Goal: Task Accomplishment & Management: Use online tool/utility

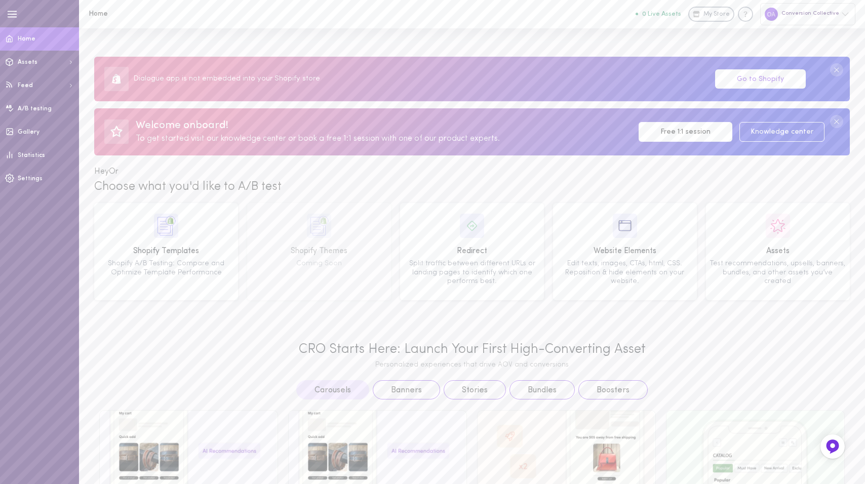
click at [762, 84] on link "Go to Shopify" at bounding box center [760, 79] width 91 height 20
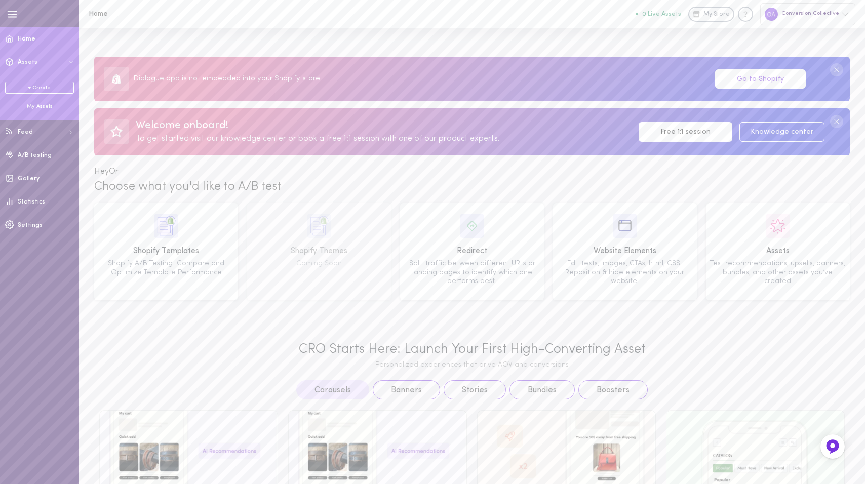
click at [40, 57] on button "Assets" at bounding box center [39, 62] width 79 height 23
click at [43, 90] on link "+ Create" at bounding box center [39, 88] width 69 height 12
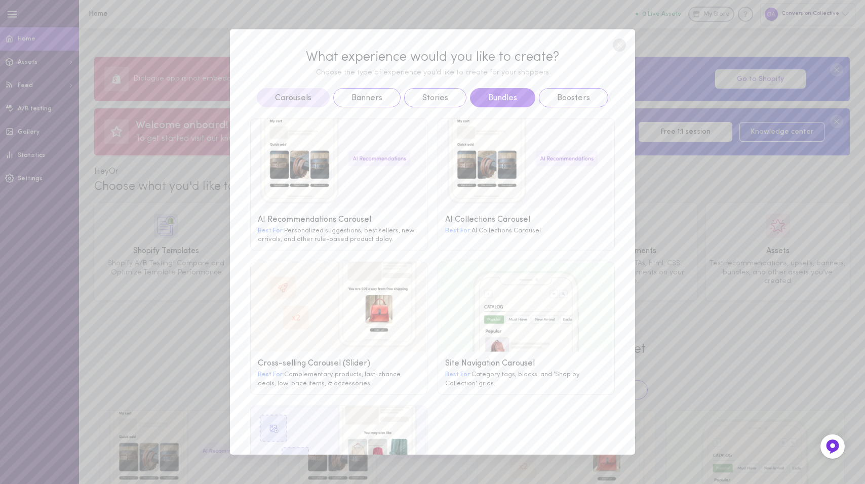
click at [493, 97] on button "Bundles" at bounding box center [502, 97] width 65 height 19
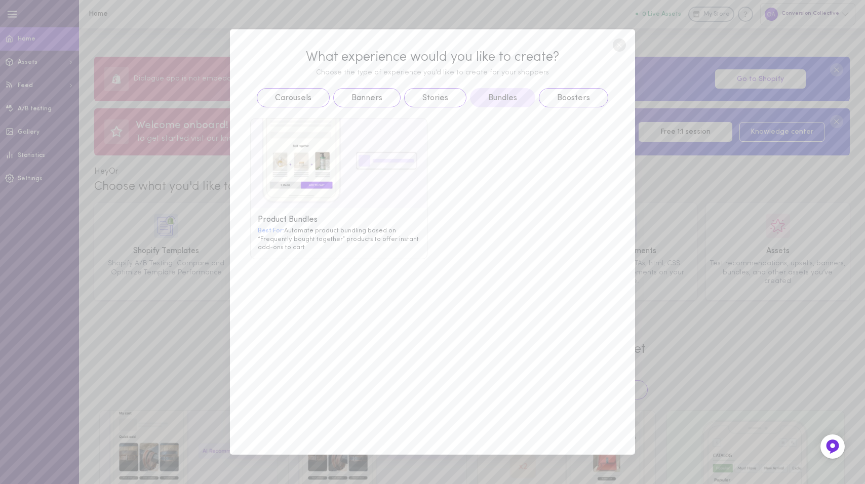
click at [330, 201] on g at bounding box center [339, 164] width 176 height 90
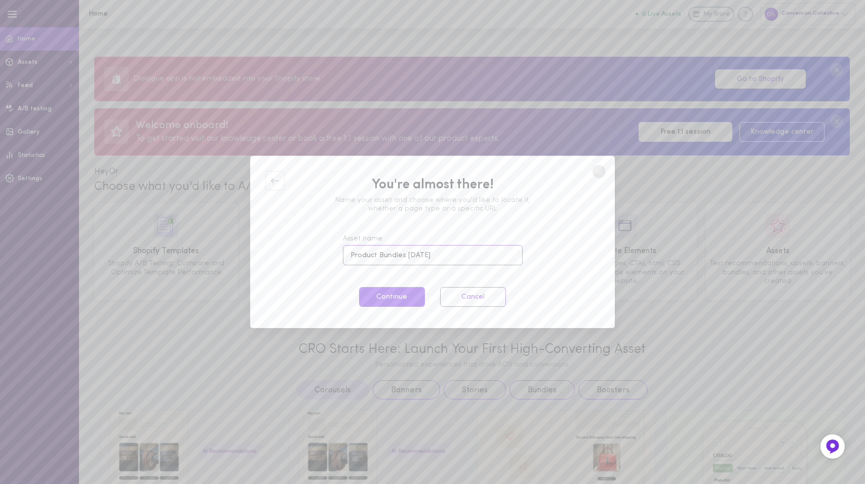
click at [382, 258] on input "Product Bundles 28.08.2025" at bounding box center [433, 255] width 180 height 20
type input "Product Bundle"
click at [399, 309] on div "You're almost there! Name your asset and choose where you'd like to locate it, …" at bounding box center [432, 242] width 365 height 172
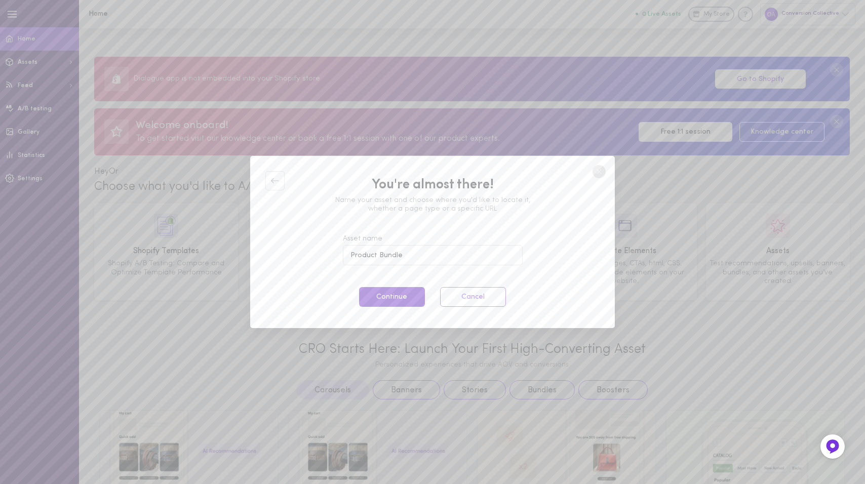
click at [403, 300] on button "Continue" at bounding box center [392, 297] width 66 height 20
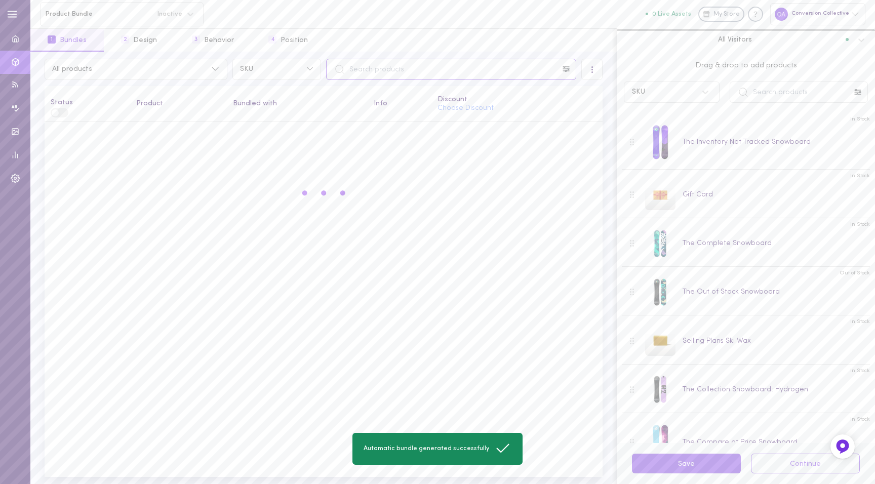
click at [422, 75] on input "text" at bounding box center [451, 69] width 250 height 21
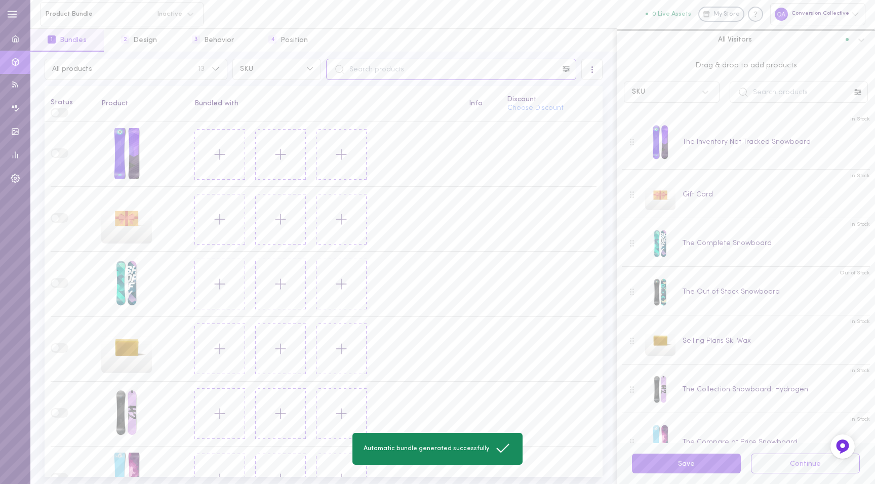
paste input "The Multi-managed Snowboard"
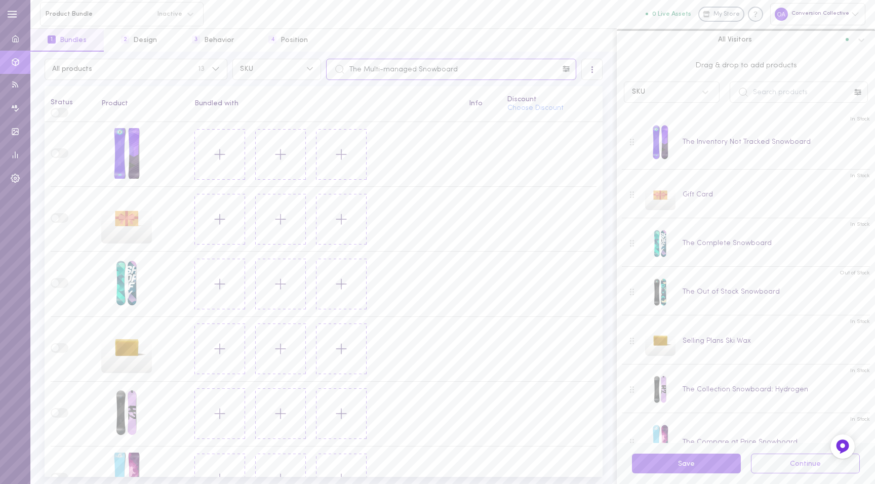
type input "The Multi-managed Snowboard"
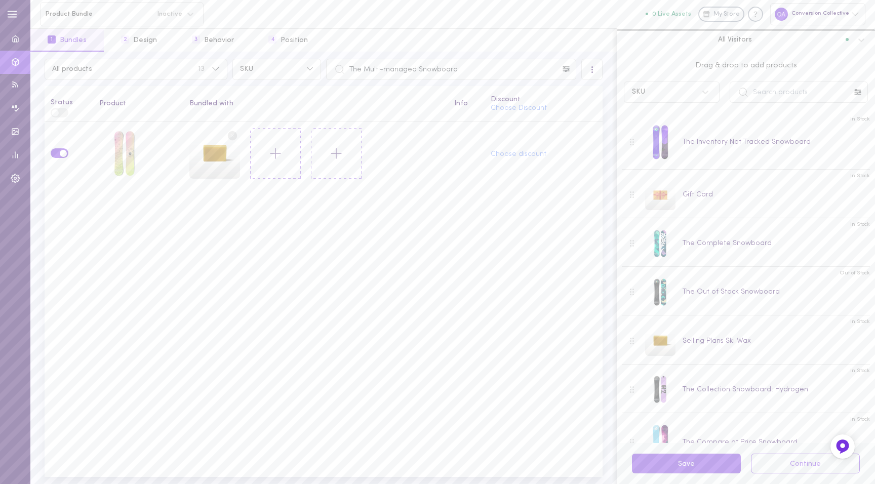
click at [519, 103] on div "Discount Choose Discount" at bounding box center [544, 104] width 106 height 16
click at [516, 109] on button "Choose Discount" at bounding box center [519, 108] width 56 height 7
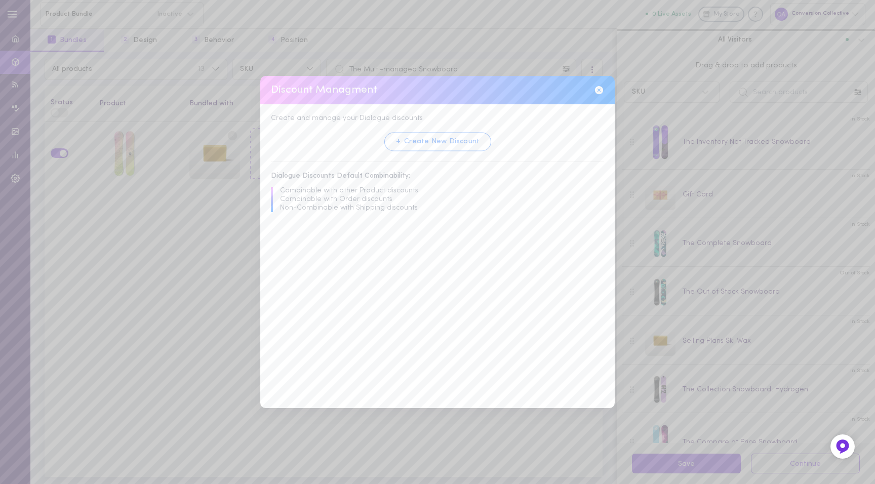
click at [439, 144] on button "+ Create New Discount" at bounding box center [437, 141] width 107 height 19
click at [322, 152] on input at bounding box center [437, 160] width 333 height 22
type input "Bundle Discount"
click at [327, 224] on div "Fixed Amount ($)" at bounding box center [430, 223] width 306 height 7
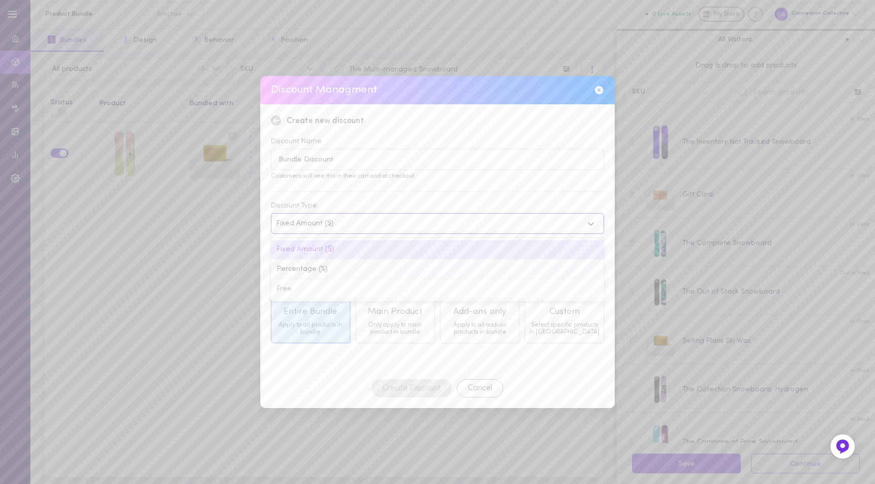
click at [326, 272] on div "Percentage (%)" at bounding box center [437, 270] width 333 height 20
click at [336, 269] on input "0" at bounding box center [437, 266] width 333 height 22
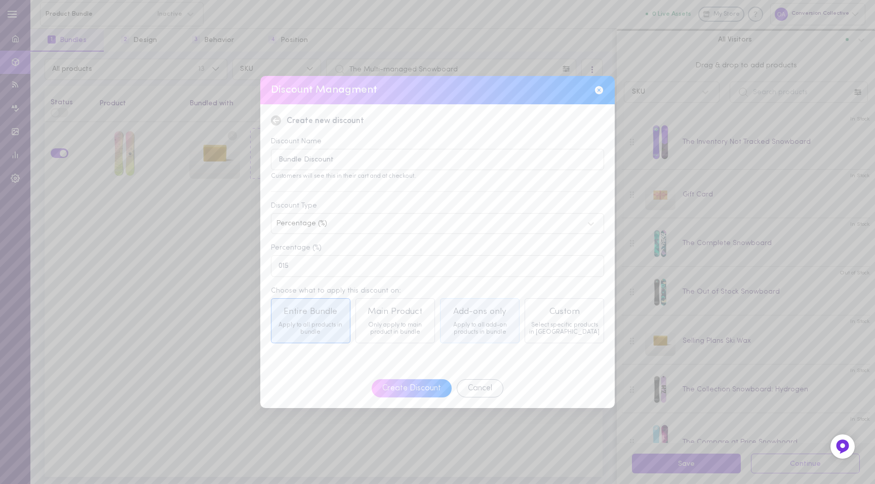
click at [475, 312] on div "Add-ons only" at bounding box center [479, 312] width 71 height 13
click at [292, 266] on input "015" at bounding box center [437, 266] width 333 height 22
type input "15"
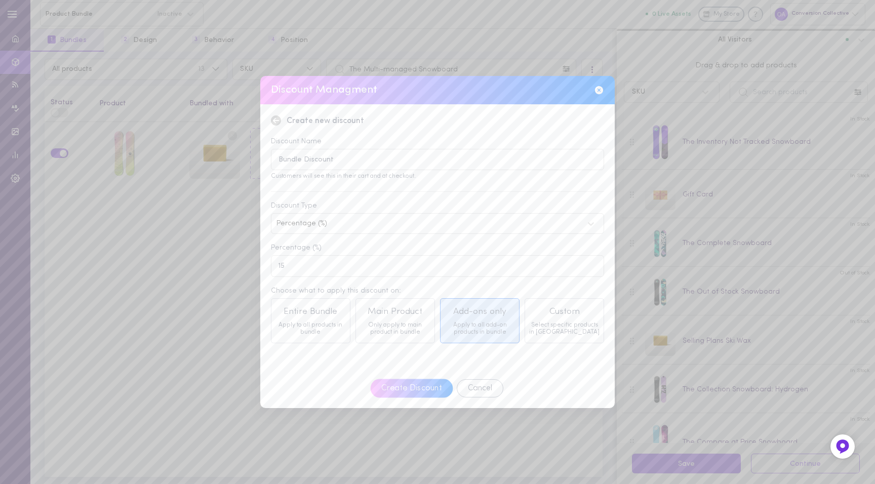
click at [439, 388] on button "Create Discount" at bounding box center [411, 388] width 83 height 19
type input "0"
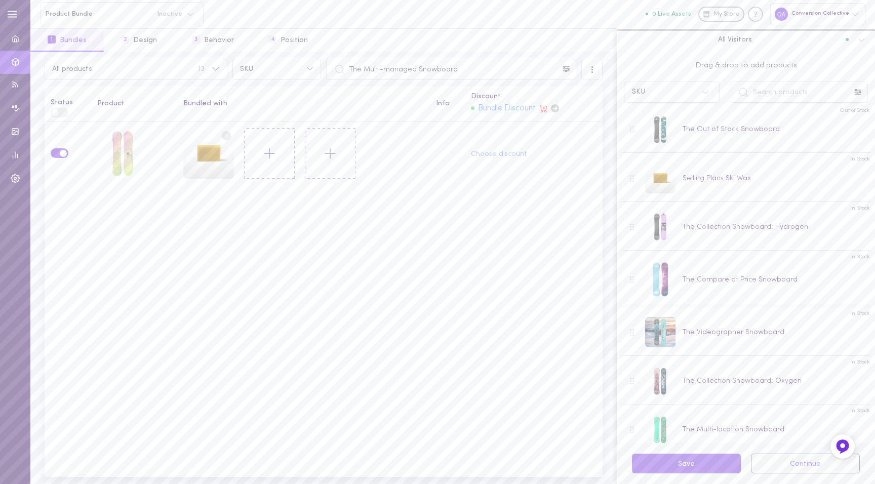
scroll to position [161, 0]
click at [137, 36] on button "2 Design" at bounding box center [139, 40] width 70 height 23
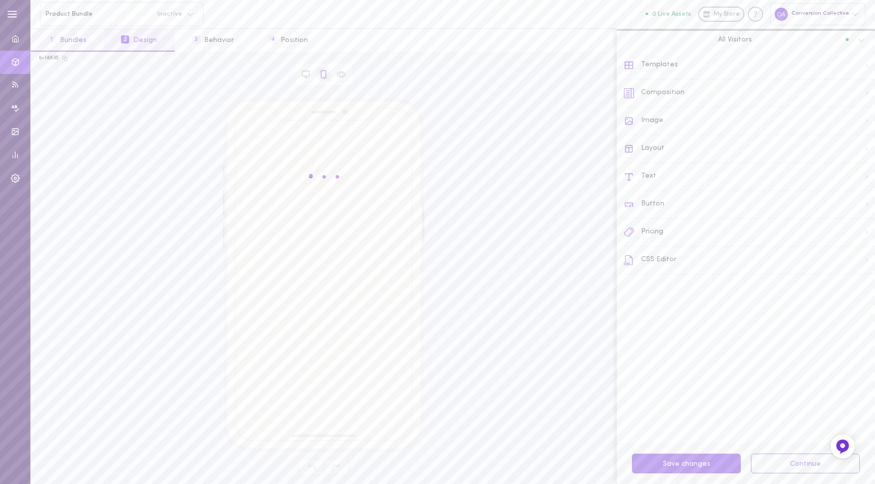
click at [61, 41] on button "1 Bundles" at bounding box center [66, 40] width 73 height 23
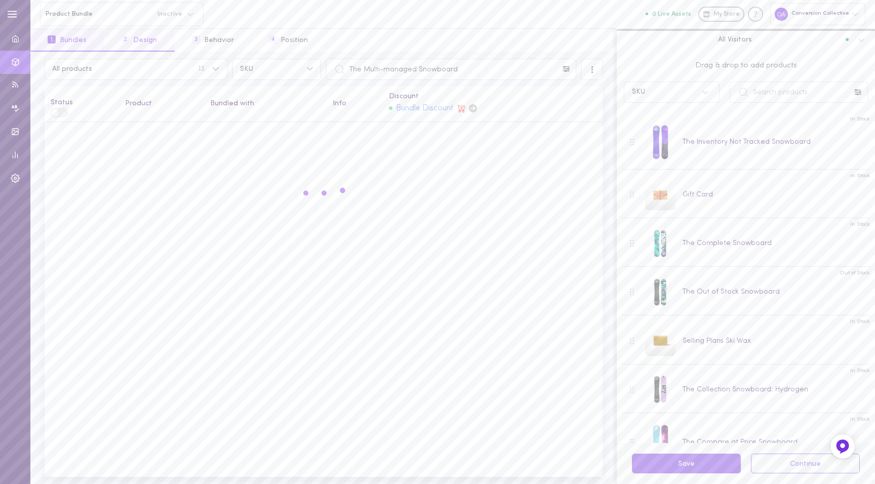
click at [150, 48] on button "2 Design" at bounding box center [139, 40] width 70 height 23
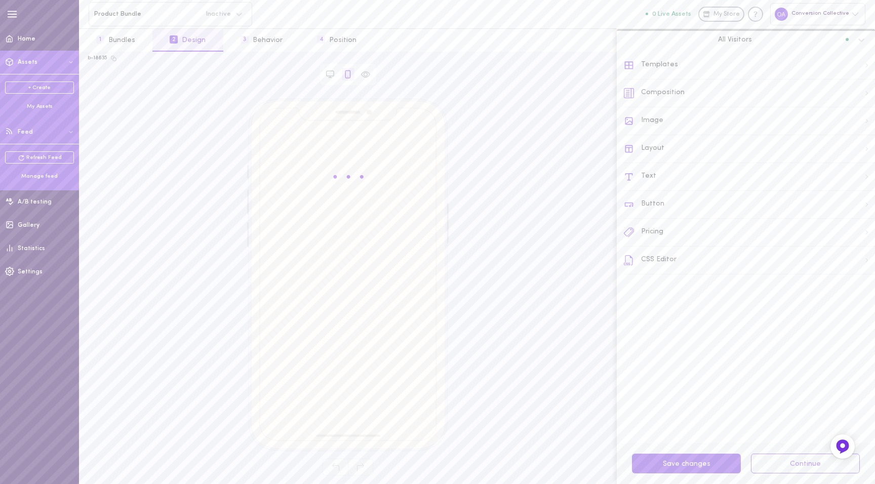
click at [50, 135] on button "Feed" at bounding box center [39, 132] width 79 height 23
click at [22, 130] on span "Feed" at bounding box center [25, 132] width 15 height 6
click at [23, 135] on button "Feed" at bounding box center [39, 132] width 79 height 23
click at [31, 173] on div "Manage feed" at bounding box center [39, 177] width 69 height 8
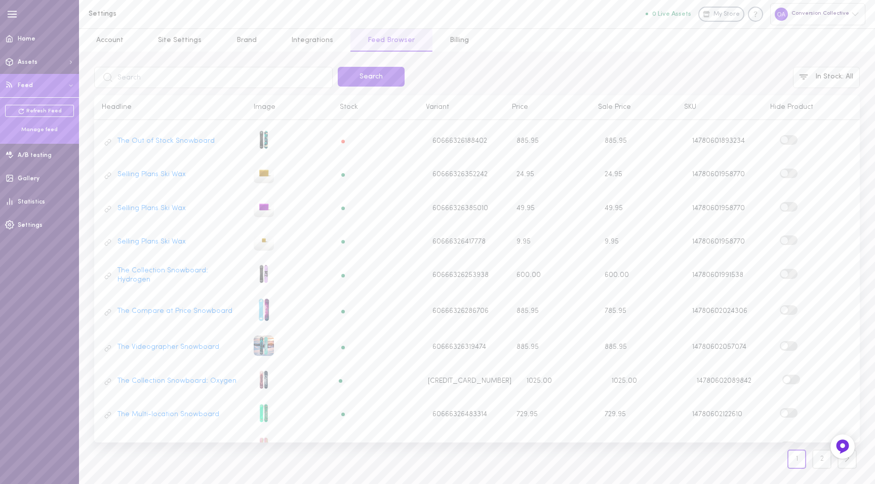
scroll to position [334, 0]
click at [25, 42] on span "Home" at bounding box center [27, 39] width 18 height 6
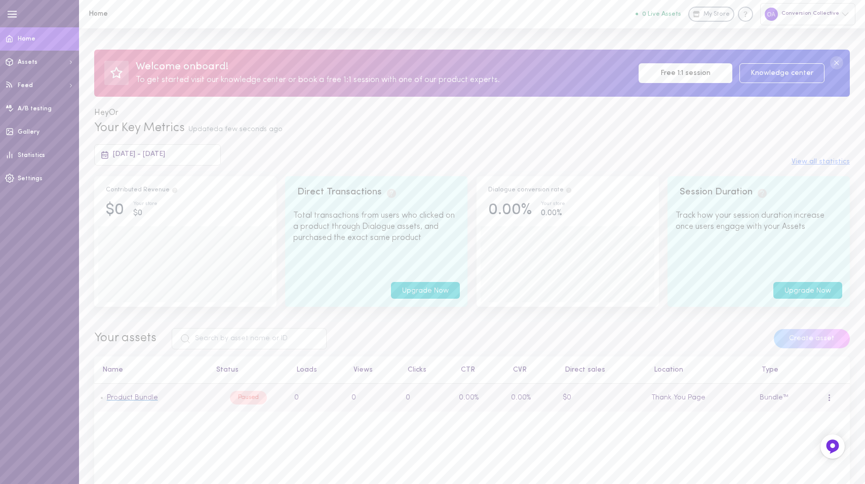
click at [143, 397] on link "Product Bundle" at bounding box center [132, 398] width 51 height 8
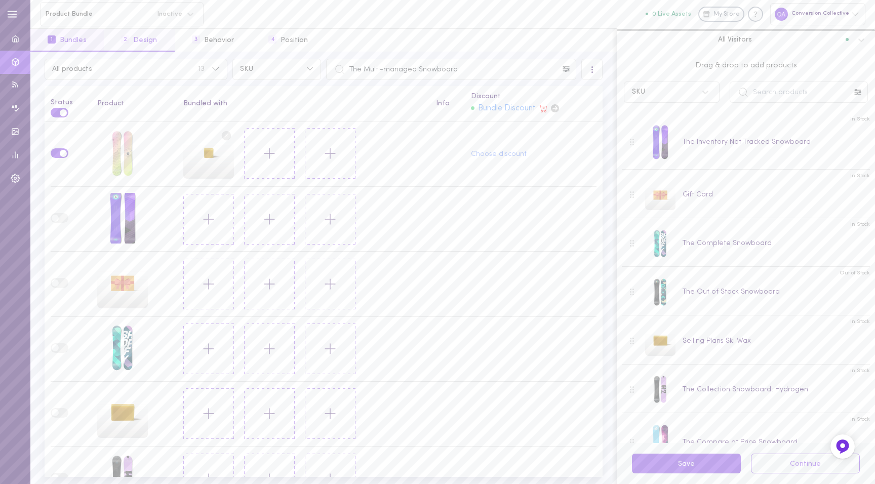
click at [154, 43] on button "2 Design" at bounding box center [139, 40] width 70 height 23
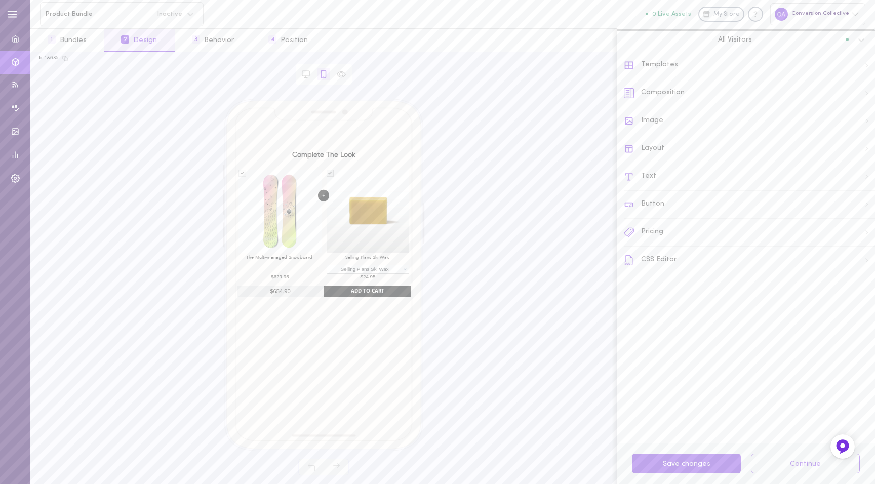
click at [652, 68] on div "Templates" at bounding box center [749, 66] width 251 height 28
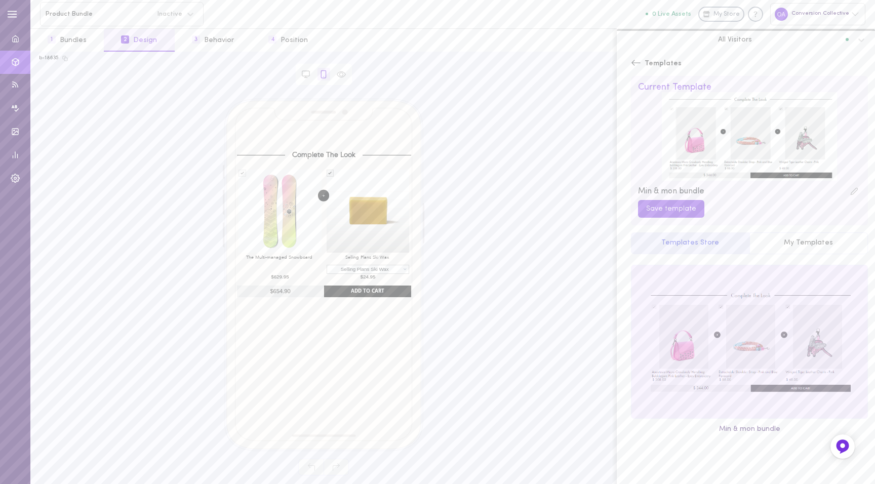
click at [694, 365] on div at bounding box center [750, 341] width 236 height 153
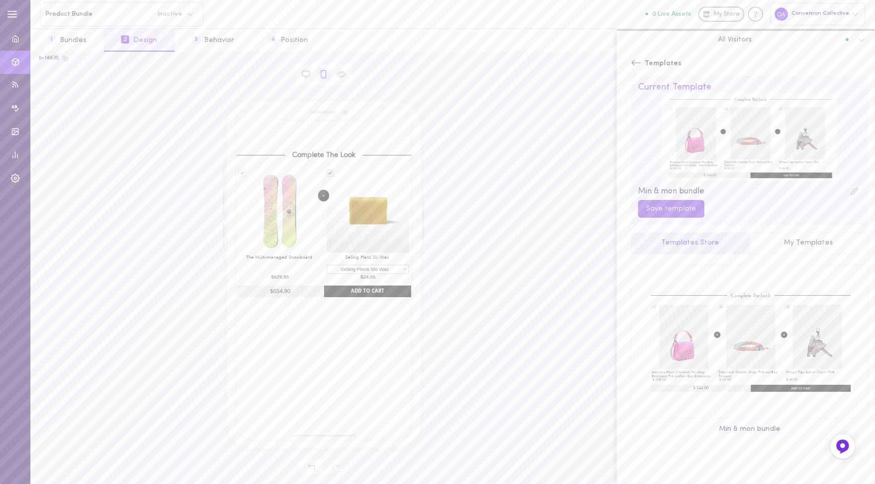
click at [810, 247] on button "My Templates" at bounding box center [809, 243] width 119 height 22
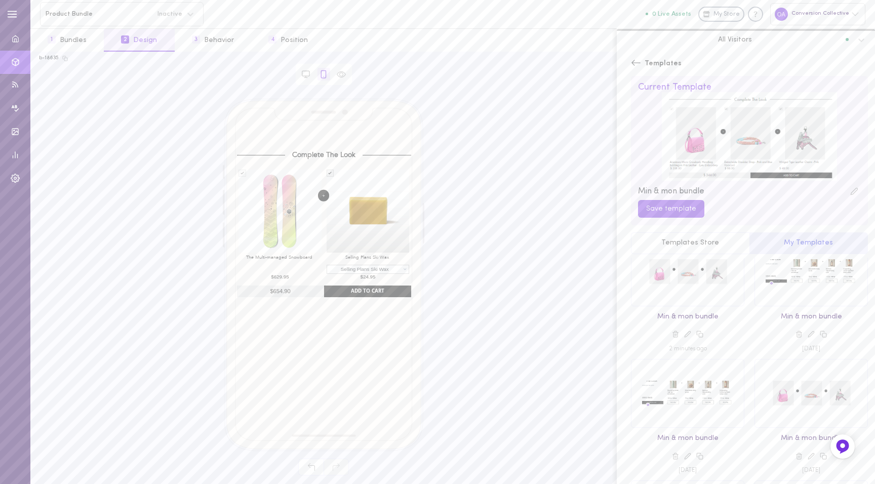
scroll to position [26, 0]
click at [718, 271] on div at bounding box center [688, 273] width 112 height 68
click at [781, 287] on div at bounding box center [811, 273] width 112 height 68
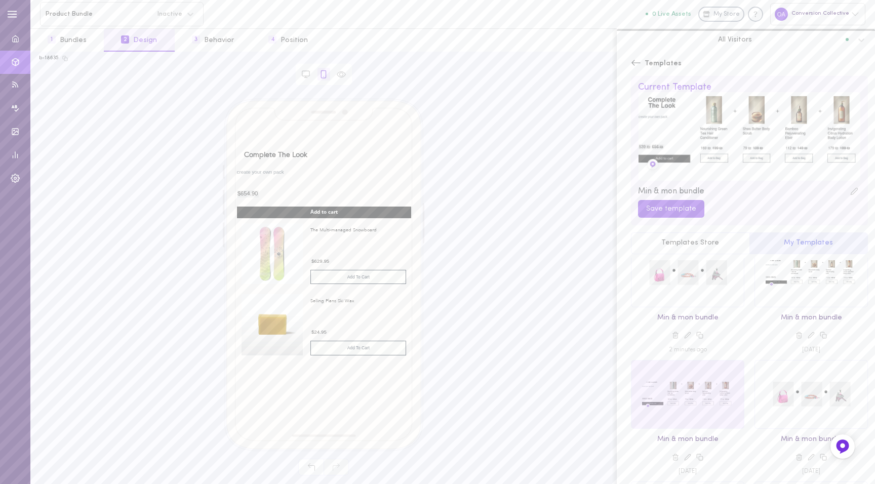
click at [714, 391] on div at bounding box center [688, 395] width 112 height 68
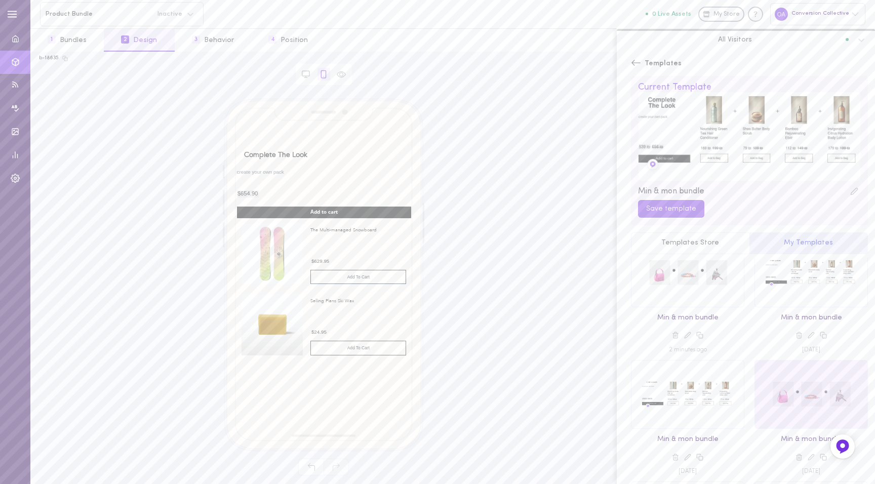
click at [773, 395] on div at bounding box center [811, 395] width 112 height 68
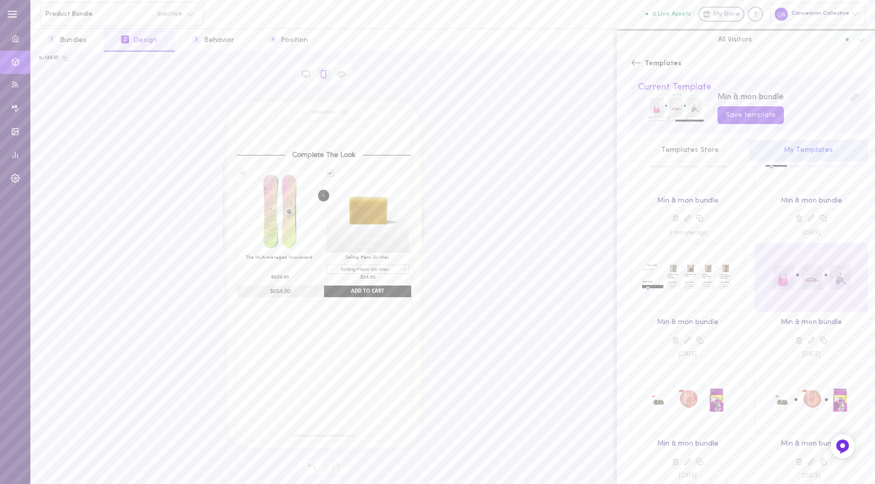
scroll to position [147, 0]
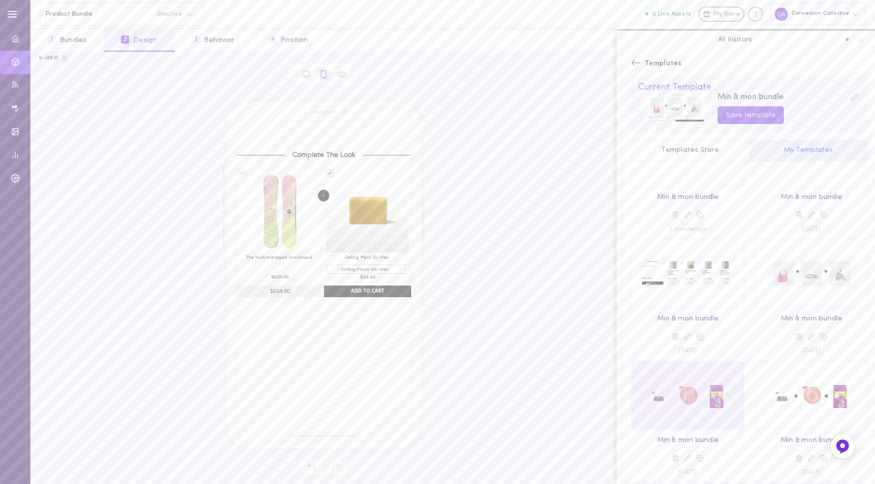
click at [709, 415] on div at bounding box center [688, 396] width 112 height 68
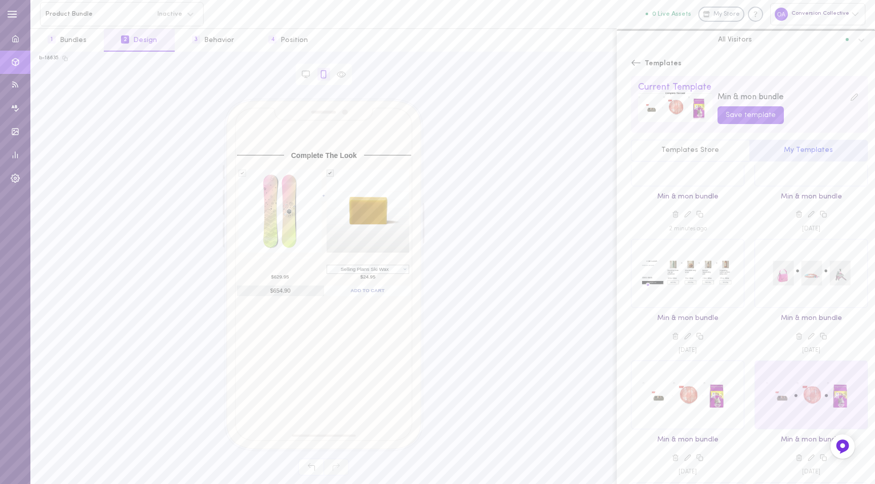
click at [755, 407] on div at bounding box center [811, 395] width 112 height 68
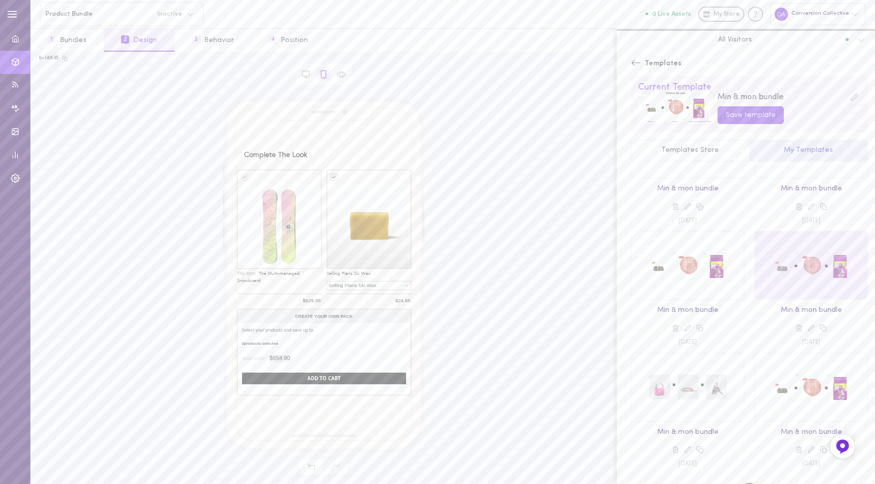
scroll to position [290, 0]
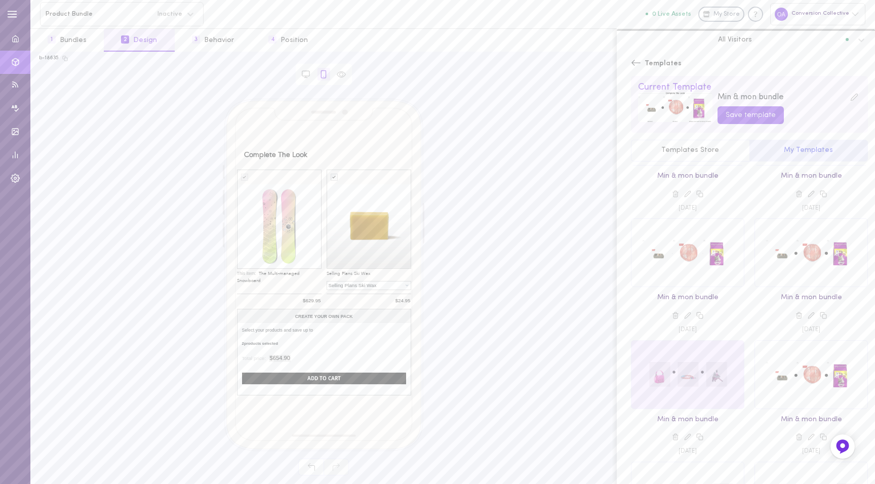
click at [685, 377] on div at bounding box center [688, 375] width 112 height 68
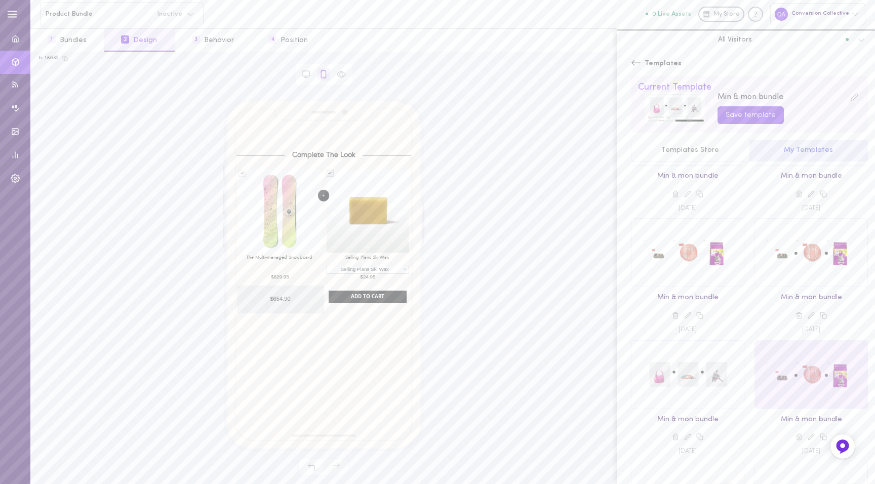
click at [795, 366] on div at bounding box center [811, 375] width 112 height 68
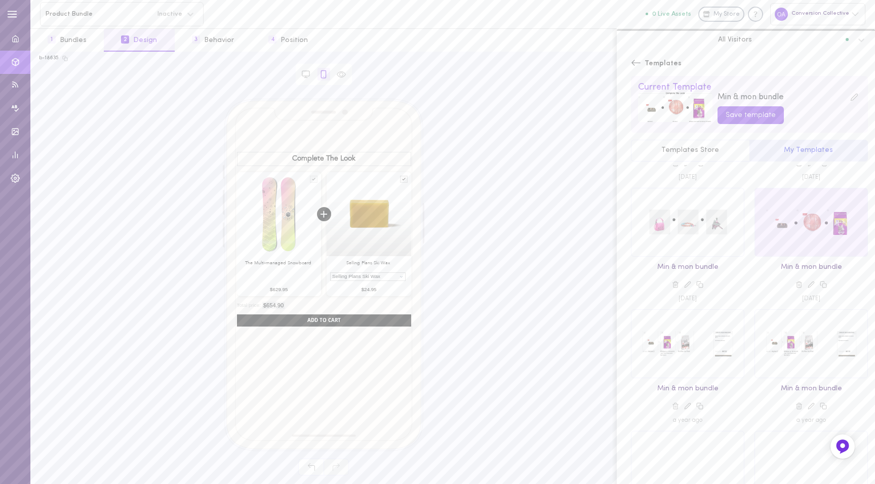
scroll to position [468, 0]
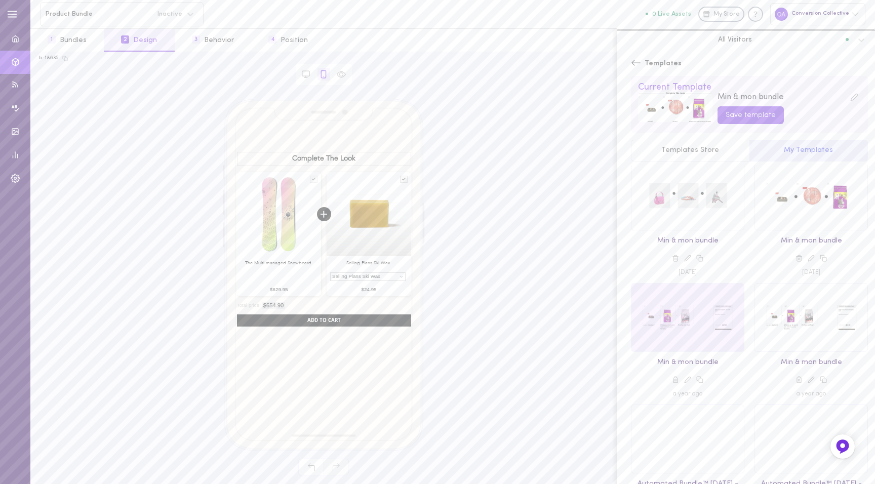
click at [692, 325] on div at bounding box center [688, 318] width 112 height 68
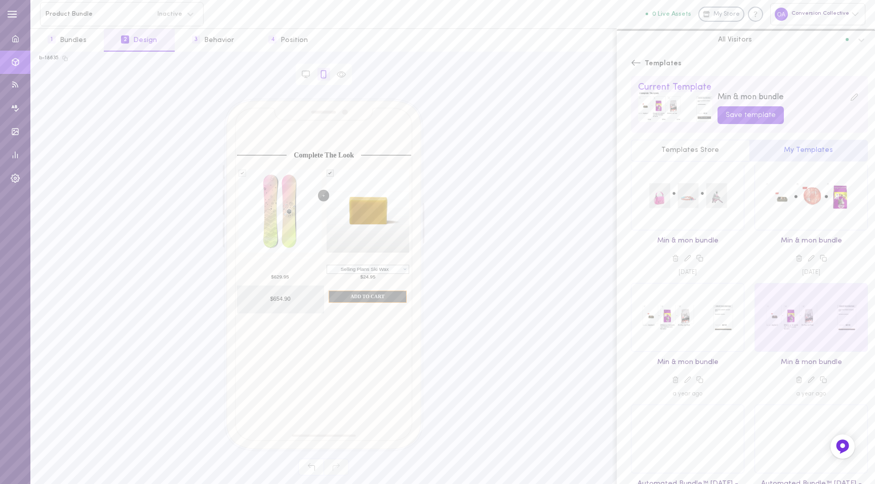
click at [815, 320] on div at bounding box center [811, 318] width 112 height 68
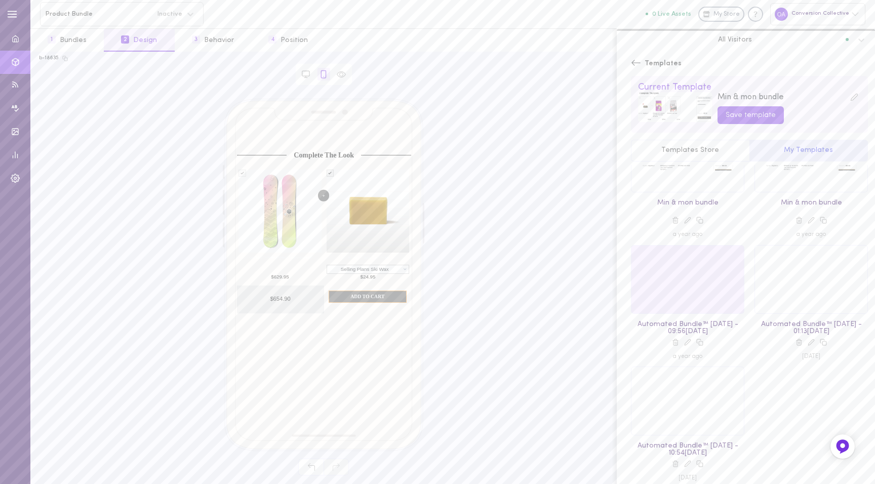
click at [707, 291] on div at bounding box center [688, 280] width 112 height 68
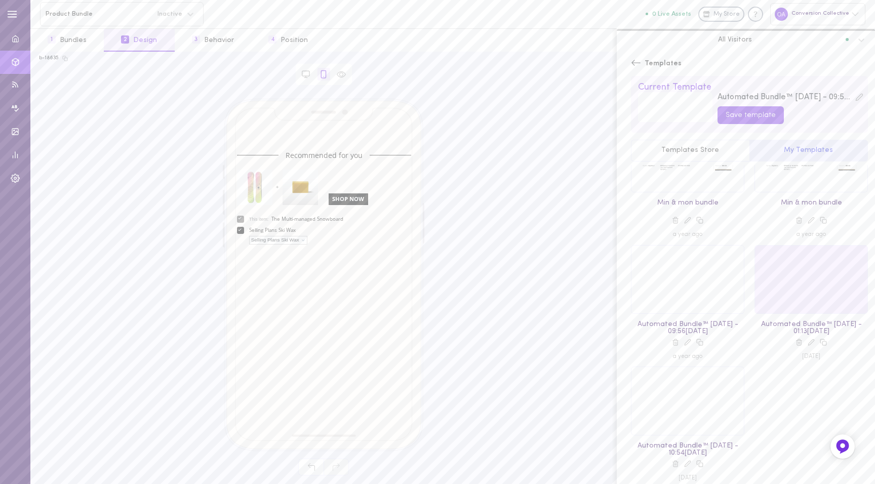
click at [799, 294] on div at bounding box center [811, 280] width 112 height 68
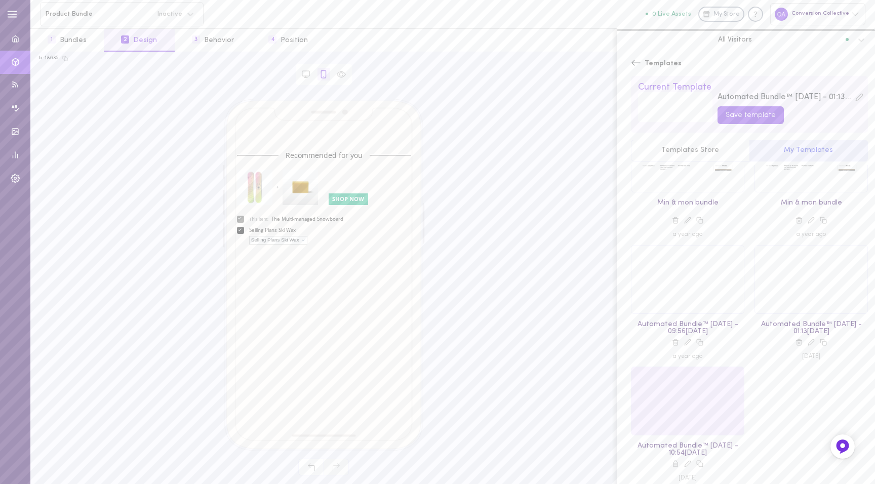
click at [701, 399] on div at bounding box center [688, 401] width 112 height 68
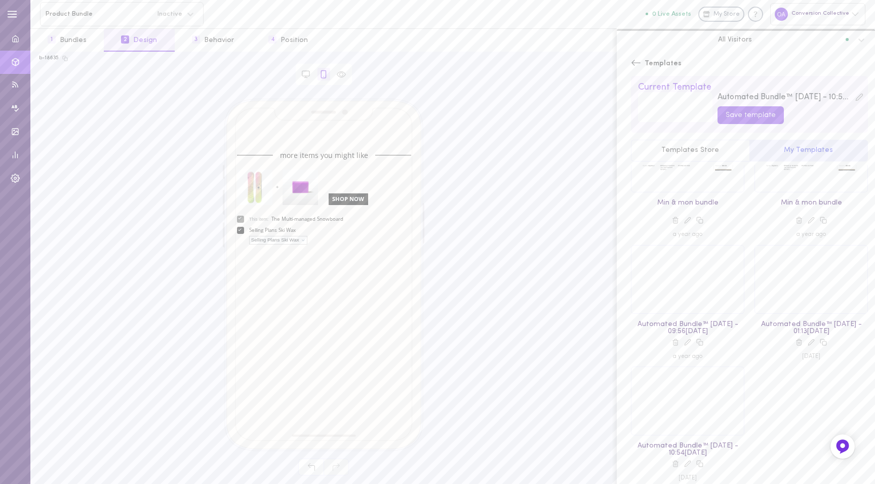
click at [701, 235] on div "Min & mon bundle a year ago" at bounding box center [688, 185] width 124 height 122
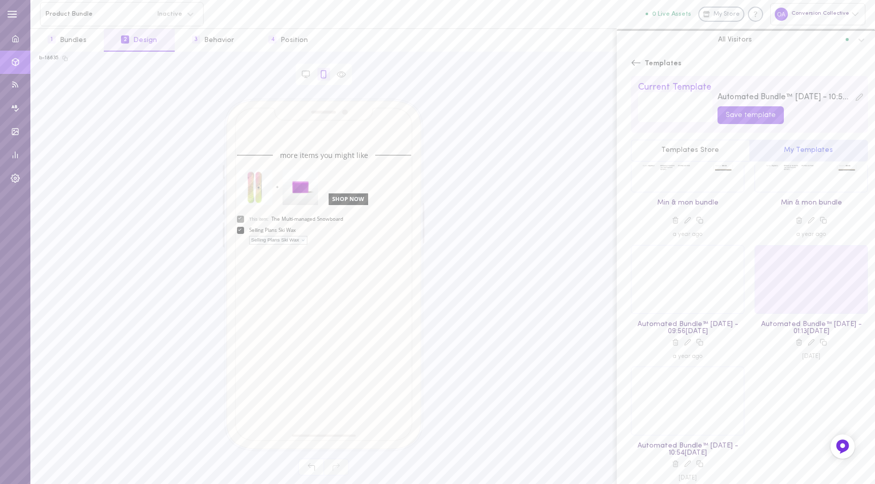
click at [798, 291] on div at bounding box center [811, 280] width 112 height 68
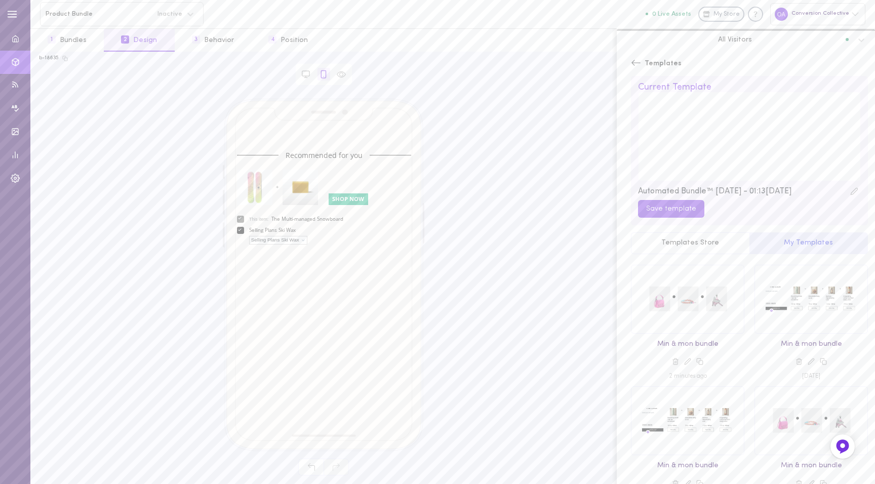
click at [694, 244] on button "Templates Store" at bounding box center [690, 243] width 119 height 22
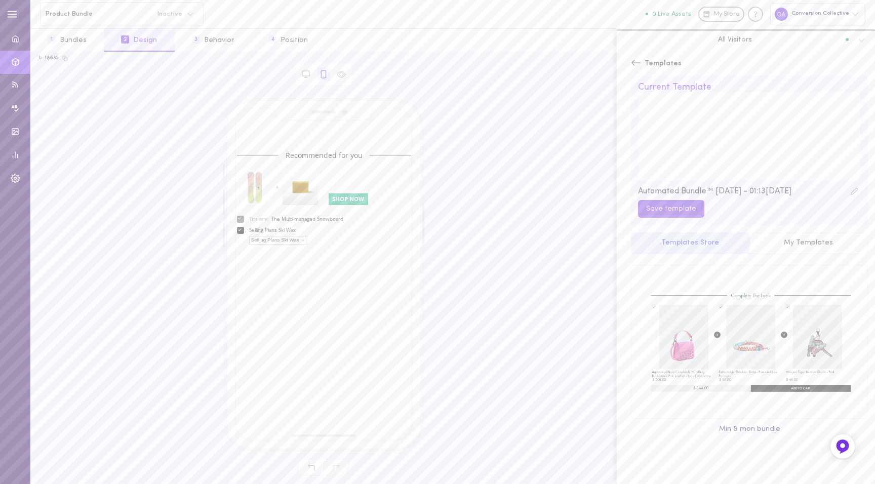
click at [636, 56] on div "Templates" at bounding box center [656, 64] width 51 height 24
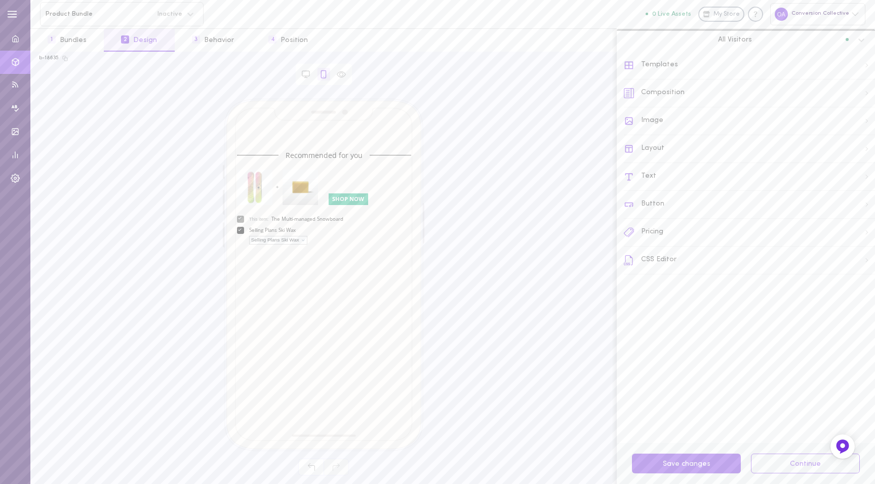
click at [648, 156] on div "Layout" at bounding box center [749, 149] width 251 height 28
click at [630, 59] on div "Layout Both Desktop Mobile" at bounding box center [746, 67] width 244 height 16
click at [628, 66] on icon at bounding box center [629, 65] width 10 height 10
click at [660, 98] on div "Composition" at bounding box center [749, 94] width 251 height 28
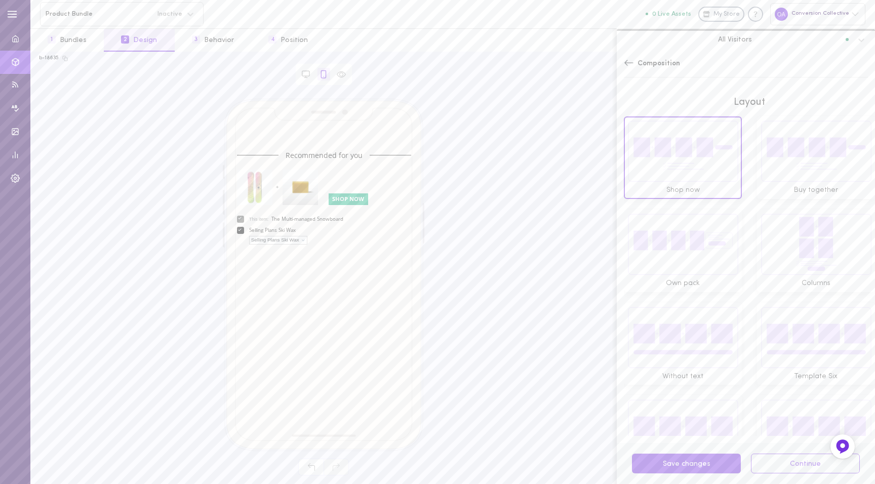
click at [773, 168] on img at bounding box center [816, 151] width 111 height 62
click at [707, 244] on img at bounding box center [682, 244] width 111 height 62
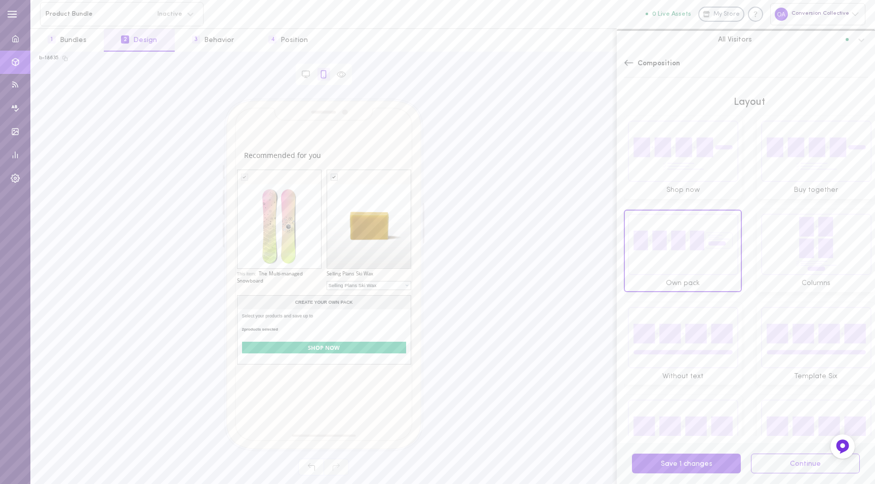
click at [806, 245] on img at bounding box center [816, 244] width 111 height 62
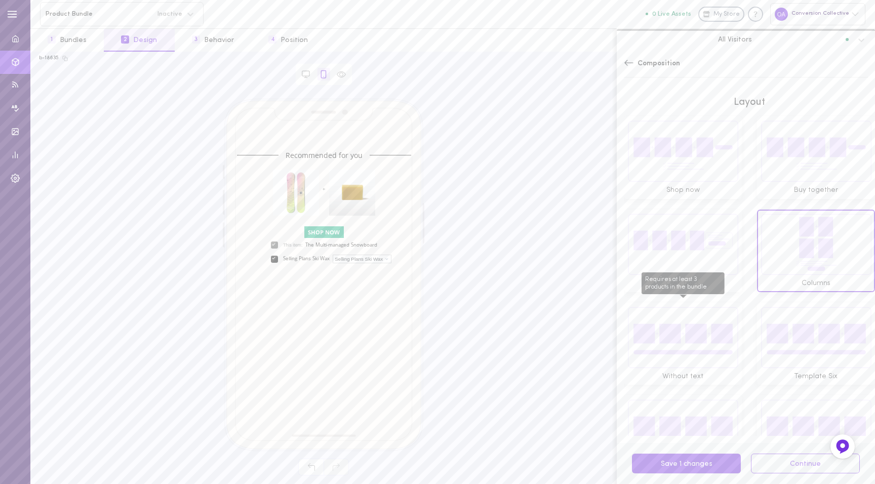
click at [648, 334] on img "Requires at least 3 products in the bundle" at bounding box center [682, 337] width 111 height 62
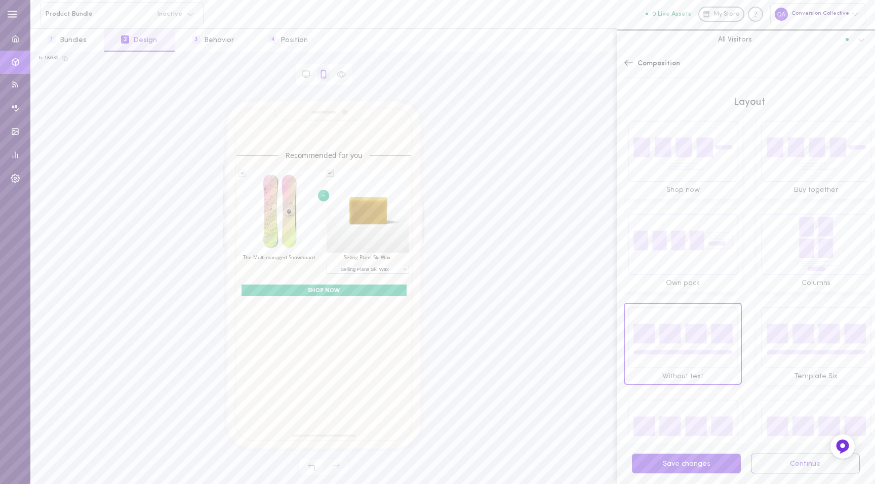
click at [783, 341] on img at bounding box center [816, 337] width 111 height 62
click at [679, 406] on img at bounding box center [682, 430] width 111 height 62
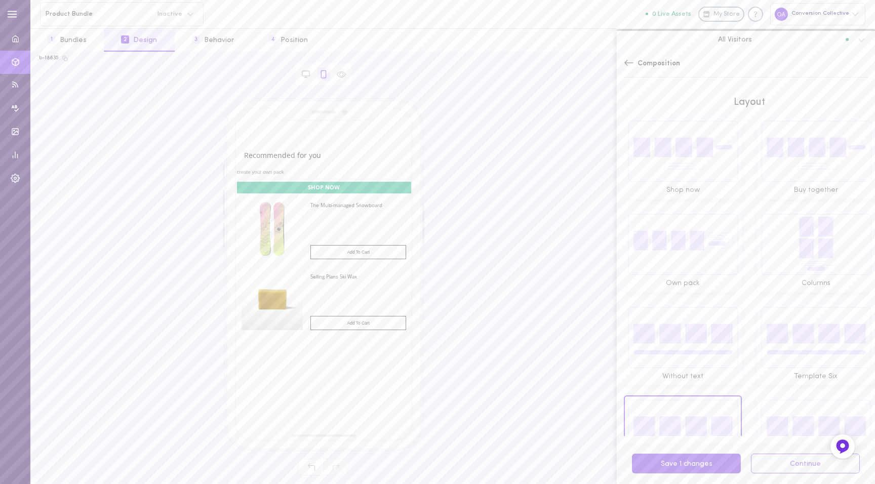
click at [799, 409] on img at bounding box center [816, 430] width 111 height 62
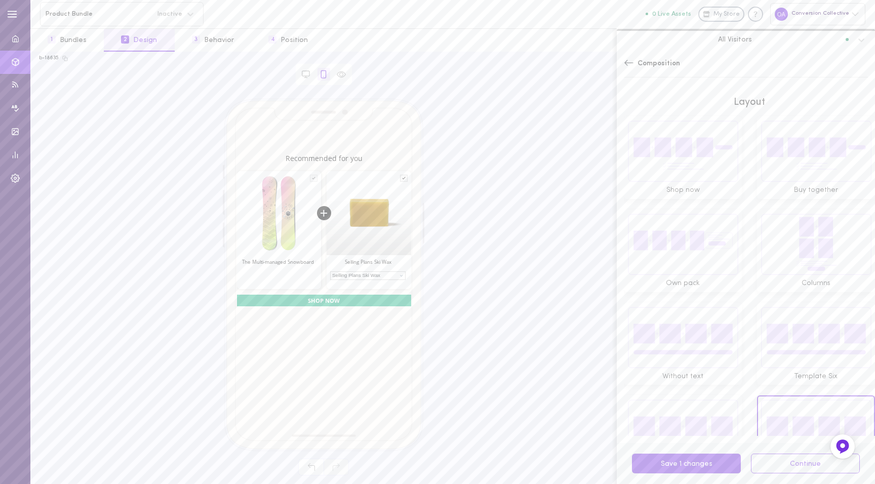
scroll to position [40, 0]
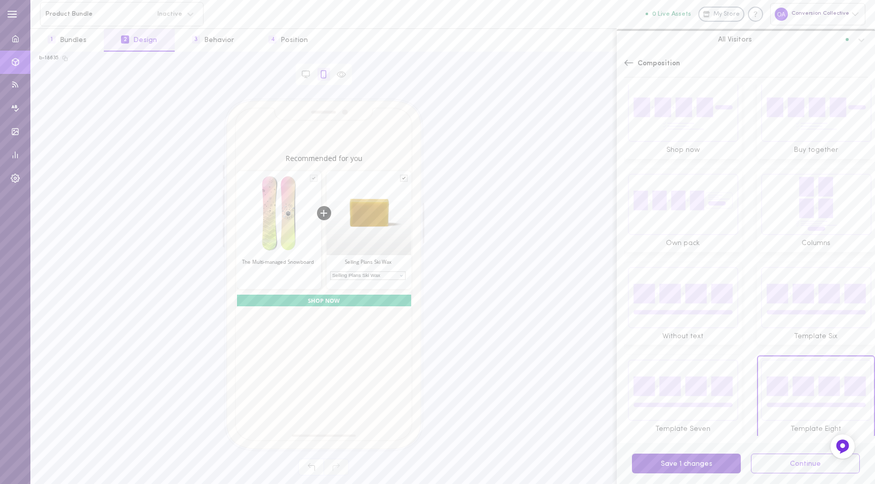
click at [684, 461] on button "Save 1 changes" at bounding box center [686, 464] width 109 height 20
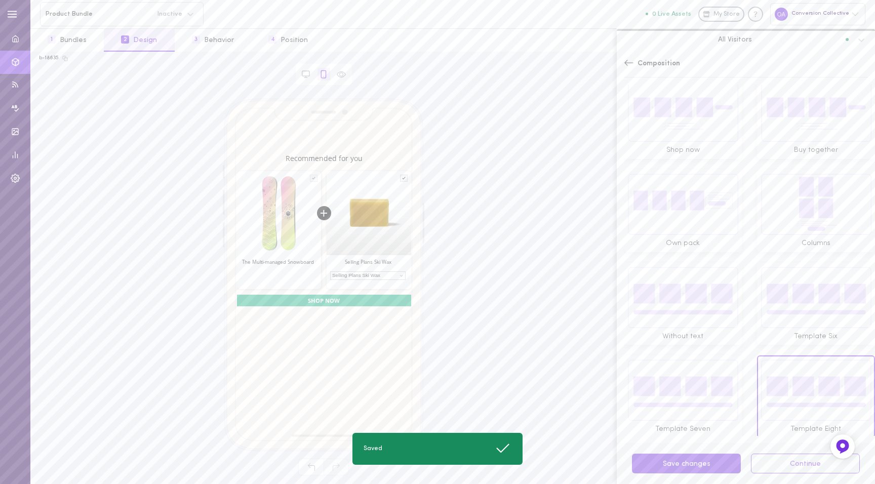
click at [338, 152] on div "Recommended for you" at bounding box center [324, 159] width 174 height 14
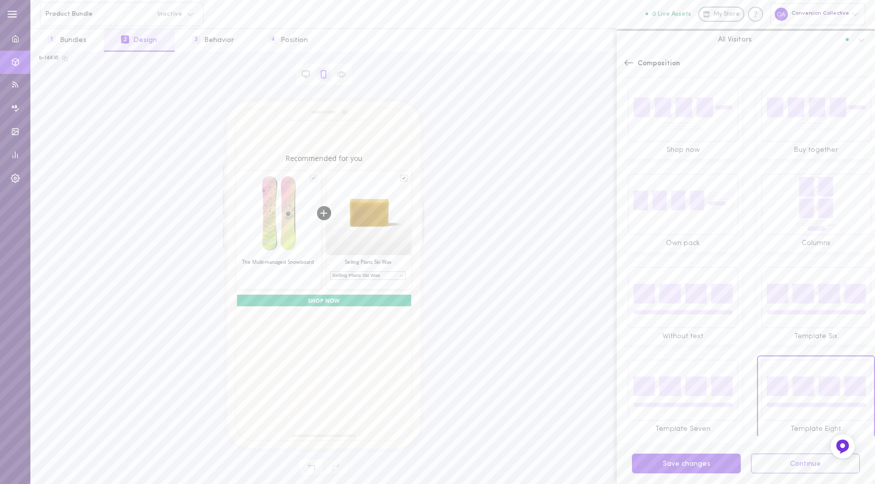
click at [333, 165] on div "Recommended for you" at bounding box center [324, 159] width 174 height 14
click at [336, 153] on div "Recommended for you" at bounding box center [324, 159] width 174 height 14
click at [329, 159] on div "Recommended for you" at bounding box center [324, 158] width 167 height 9
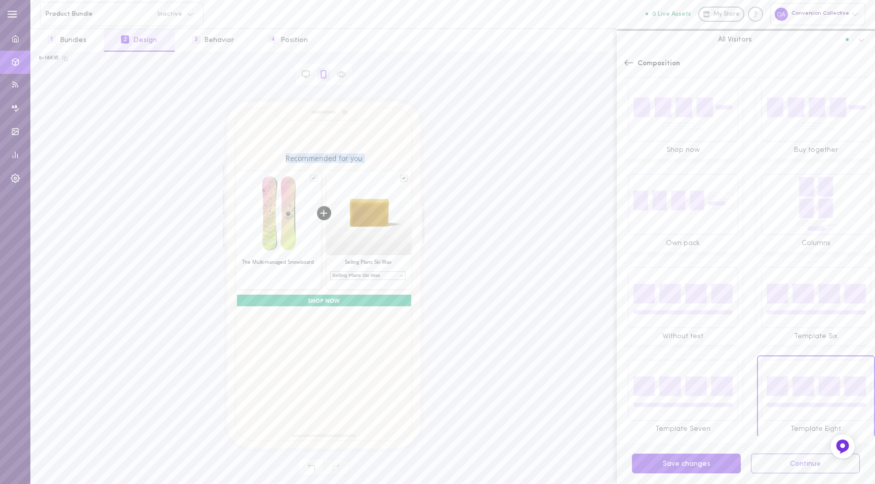
click at [329, 159] on div "Recommended for you" at bounding box center [324, 158] width 167 height 9
click at [342, 298] on div "SHOP NOW" at bounding box center [324, 301] width 174 height 12
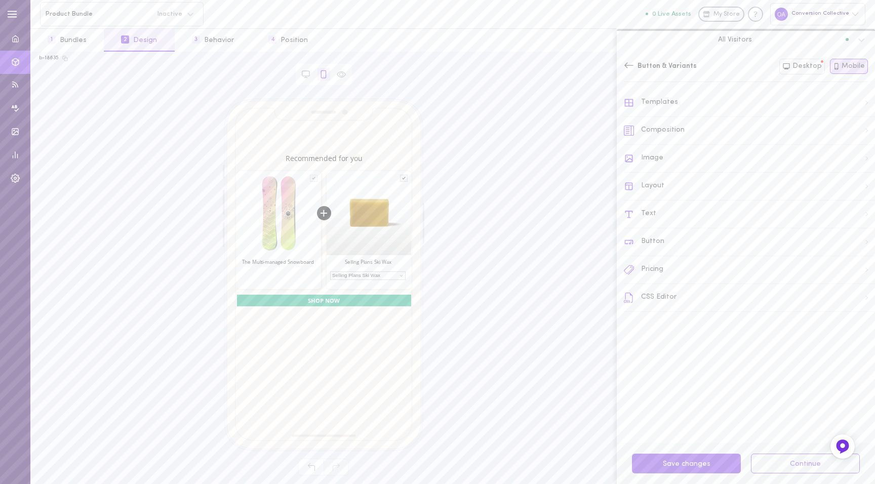
click at [335, 162] on div "Recommended for you" at bounding box center [324, 158] width 167 height 9
click at [323, 215] on div at bounding box center [324, 213] width 14 height 14
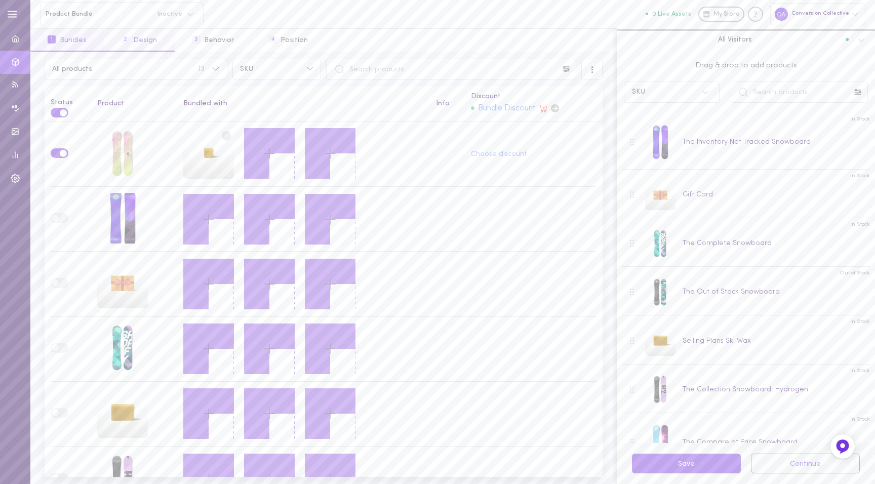
click at [144, 44] on button "2 Design" at bounding box center [139, 40] width 70 height 23
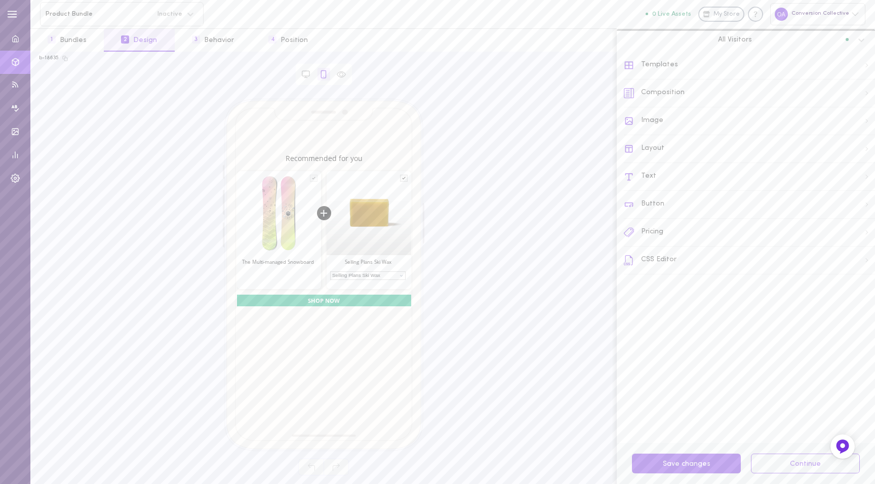
click at [655, 184] on div "Text" at bounding box center [749, 177] width 251 height 28
click at [721, 104] on div "Asset Headline" at bounding box center [749, 103] width 250 height 26
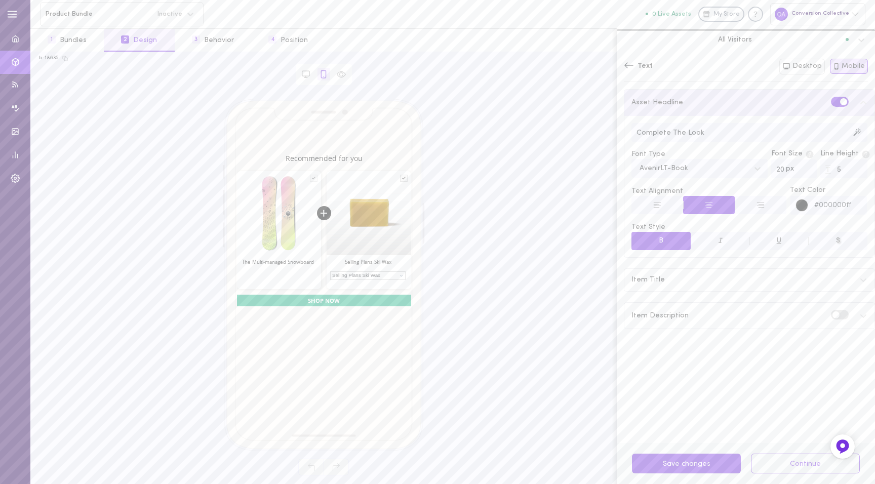
click at [708, 131] on input "Complete The Look" at bounding box center [750, 132] width 236 height 19
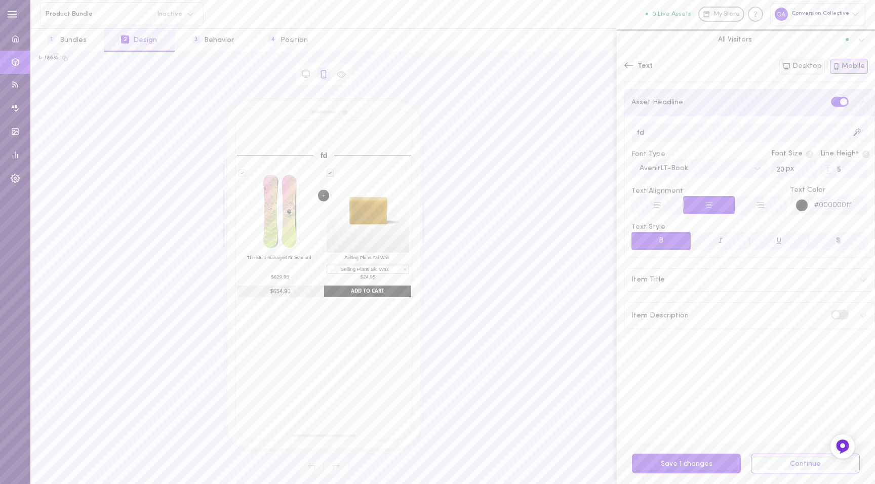
type input "f"
type input "Buy bundle get 15Off add ons"
click at [526, 285] on div "Buy bundle get 15Off add ons The Multi-managed Snowboard $629.95 $629.95 $629.9…" at bounding box center [323, 272] width 569 height 346
click at [677, 463] on button "Save 1 changes" at bounding box center [686, 464] width 109 height 20
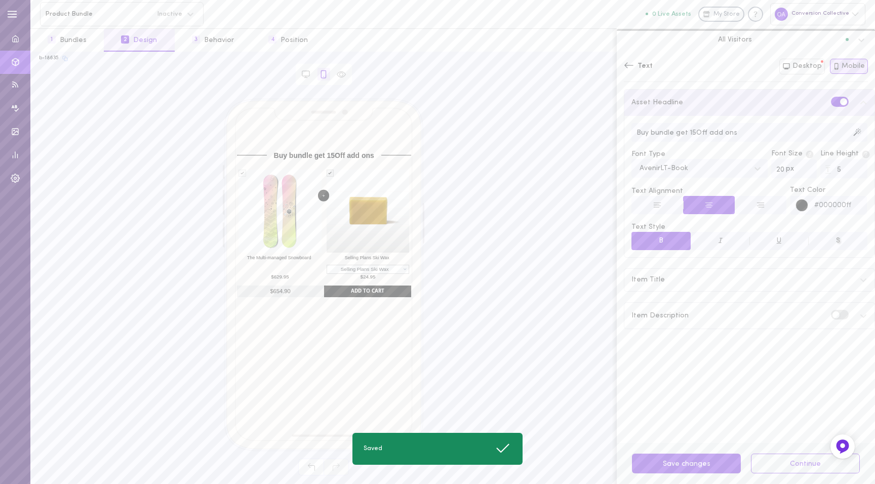
click at [63, 58] on icon at bounding box center [65, 59] width 6 height 6
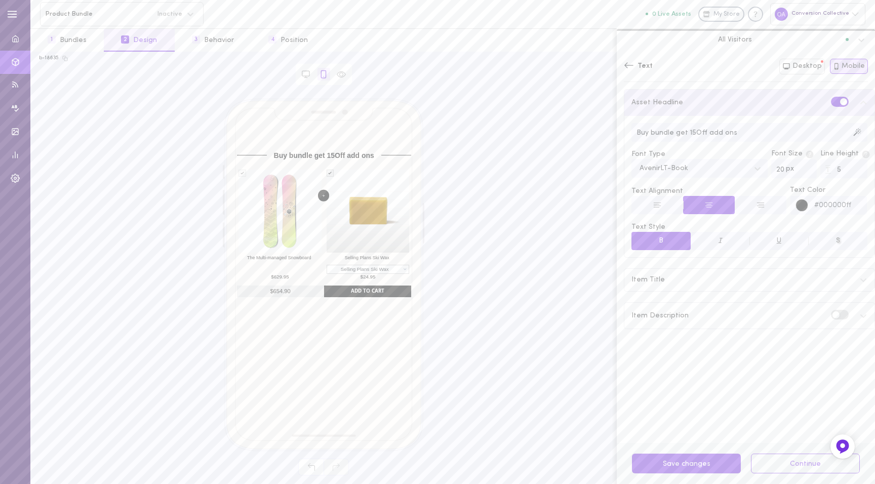
click at [619, 60] on div "Text Both Desktop Mobile" at bounding box center [746, 70] width 258 height 37
click at [629, 66] on icon at bounding box center [629, 65] width 10 height 10
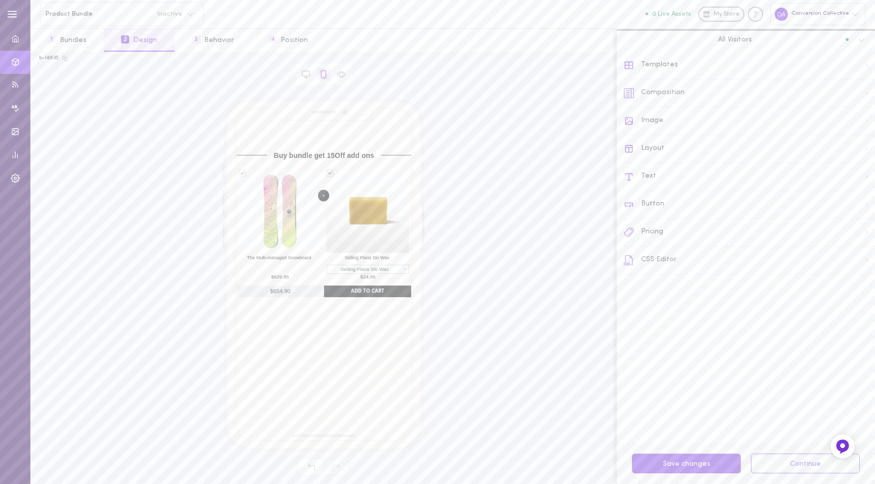
click at [669, 144] on div "Layout" at bounding box center [749, 149] width 251 height 28
click at [625, 62] on icon at bounding box center [629, 65] width 10 height 10
click at [665, 84] on div "Composition" at bounding box center [749, 94] width 251 height 28
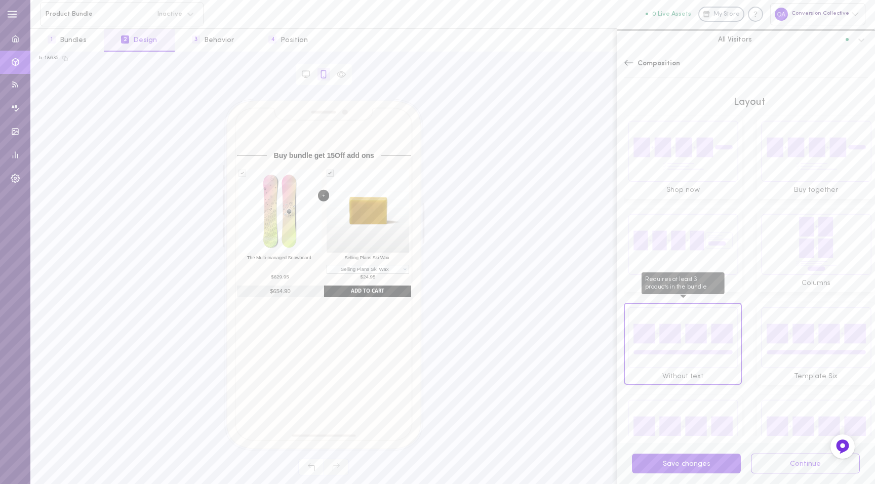
scroll to position [40, 0]
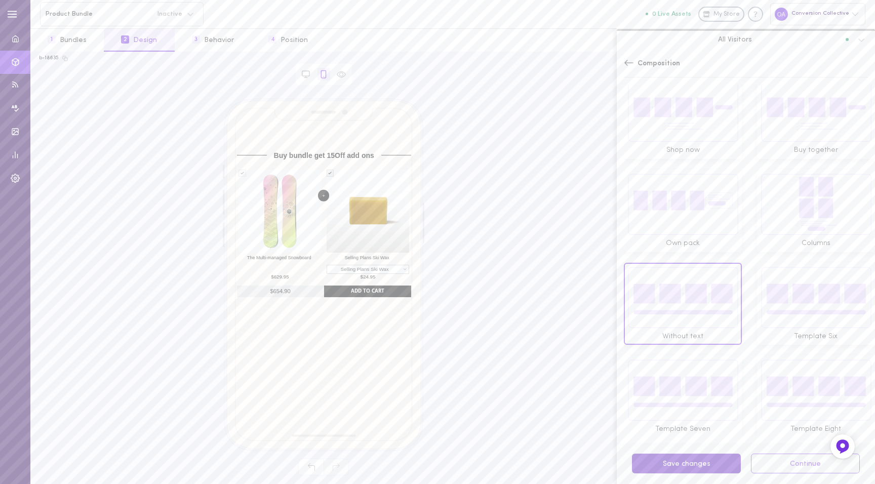
click at [686, 464] on button "Save changes" at bounding box center [686, 464] width 109 height 20
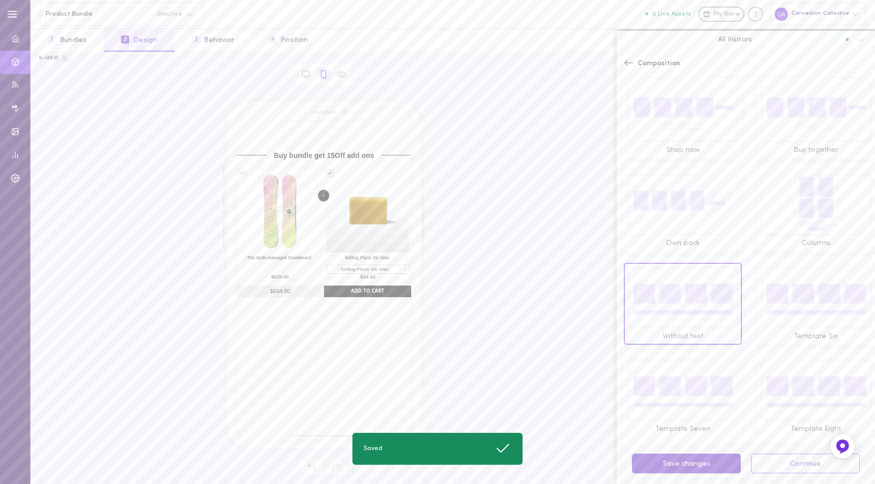
click at [686, 464] on button "Save changes" at bounding box center [686, 464] width 109 height 20
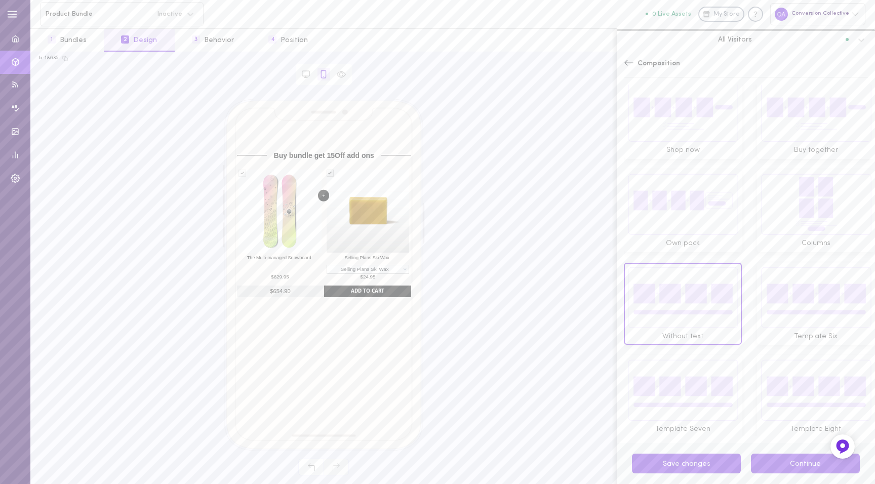
click at [790, 461] on button "Continue" at bounding box center [805, 464] width 109 height 20
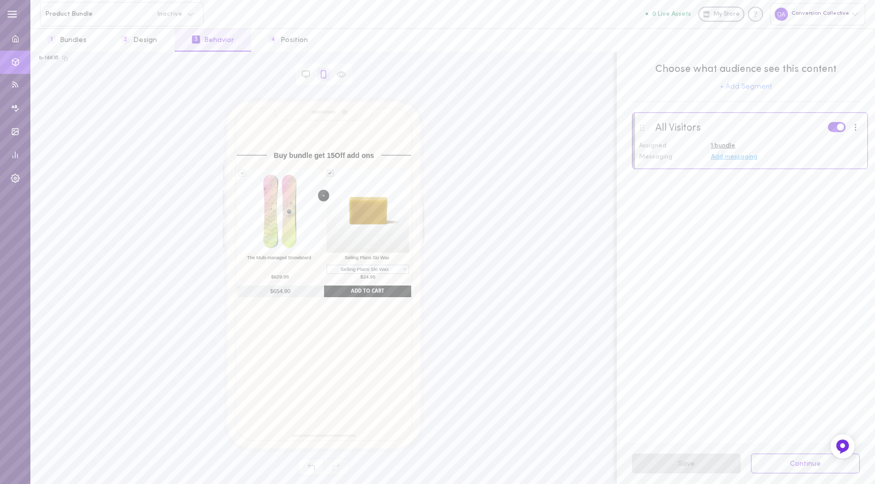
click at [790, 460] on button "Continue" at bounding box center [805, 464] width 109 height 20
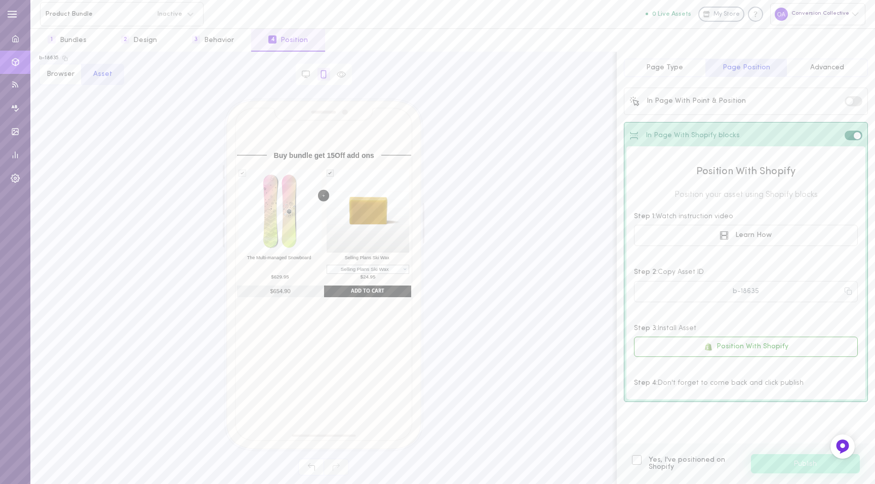
click at [669, 469] on span "Yes, I've positioned on Shopify" at bounding box center [695, 464] width 92 height 14
click at [0, 0] on input "Yes, I've positioned on Shopify" at bounding box center [0, 0] width 0 height 0
click at [812, 470] on button "Publish" at bounding box center [805, 463] width 109 height 19
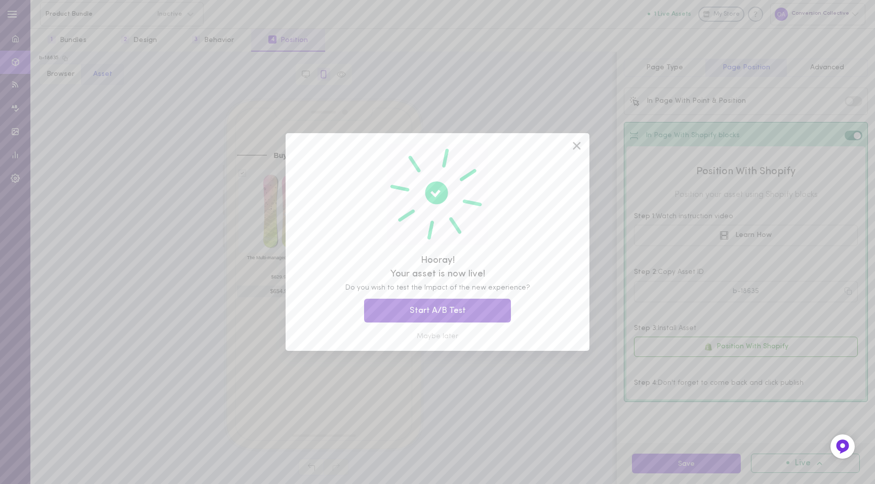
click at [460, 301] on button "Start A/B Test" at bounding box center [437, 311] width 147 height 24
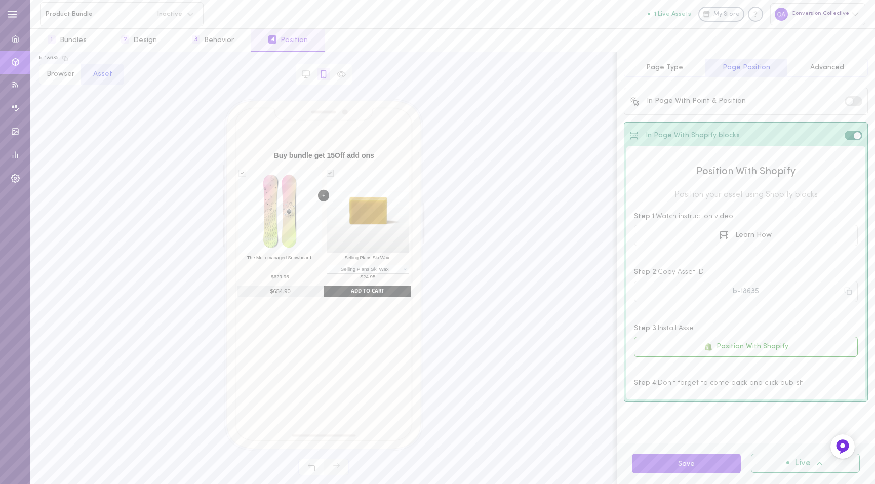
click at [587, 146] on div "Buy bundle get 15Off add ons The Multi-managed Snowboard $629.95 $629.95 $629.9…" at bounding box center [323, 272] width 569 height 346
click at [76, 37] on button "1 Bundles" at bounding box center [66, 40] width 73 height 23
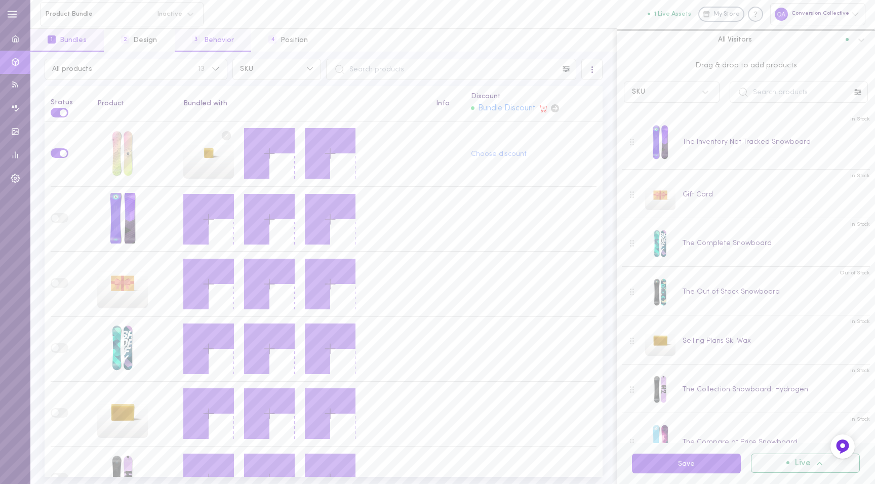
click at [211, 43] on button "3 Behavior" at bounding box center [213, 40] width 76 height 23
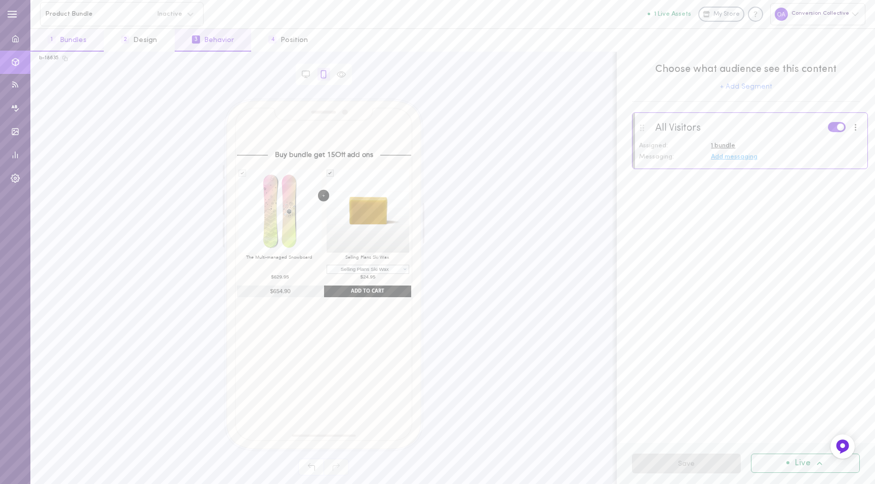
click at [58, 33] on button "1 Bundles" at bounding box center [66, 40] width 73 height 23
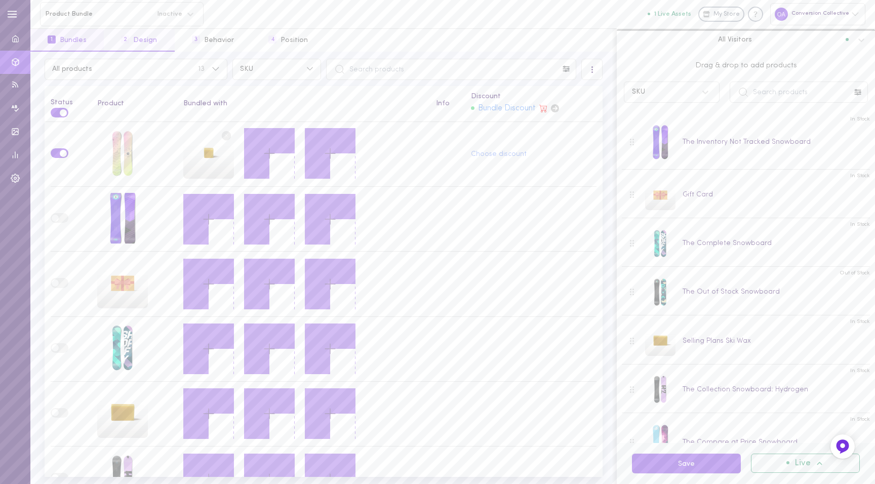
click at [137, 42] on button "2 Design" at bounding box center [139, 40] width 70 height 23
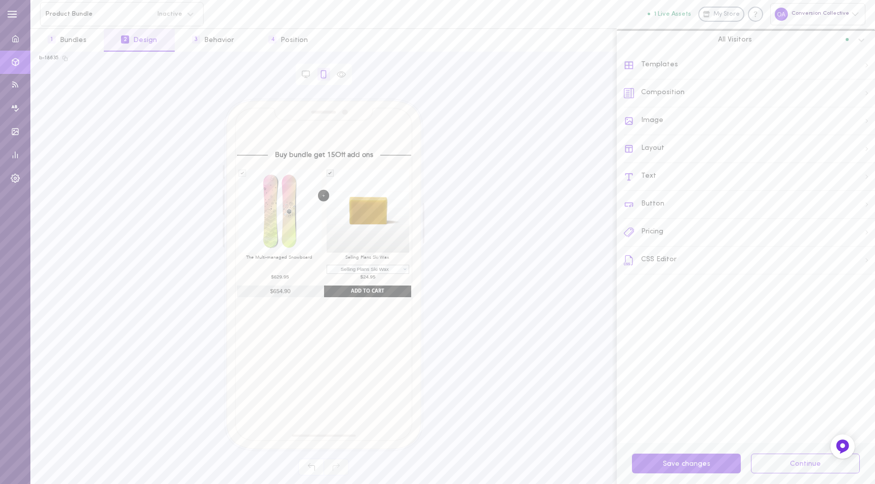
click at [652, 99] on div "Composition" at bounding box center [749, 94] width 251 height 28
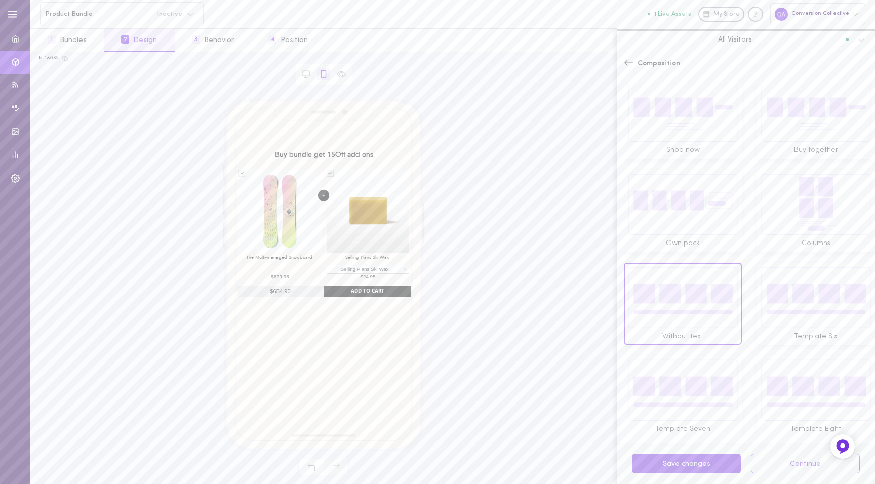
click at [817, 305] on img at bounding box center [816, 297] width 111 height 62
click at [709, 464] on button "Save 1 changes" at bounding box center [686, 464] width 109 height 20
click at [708, 464] on button "Save 1 changes" at bounding box center [686, 464] width 109 height 20
click at [701, 364] on img at bounding box center [682, 390] width 111 height 62
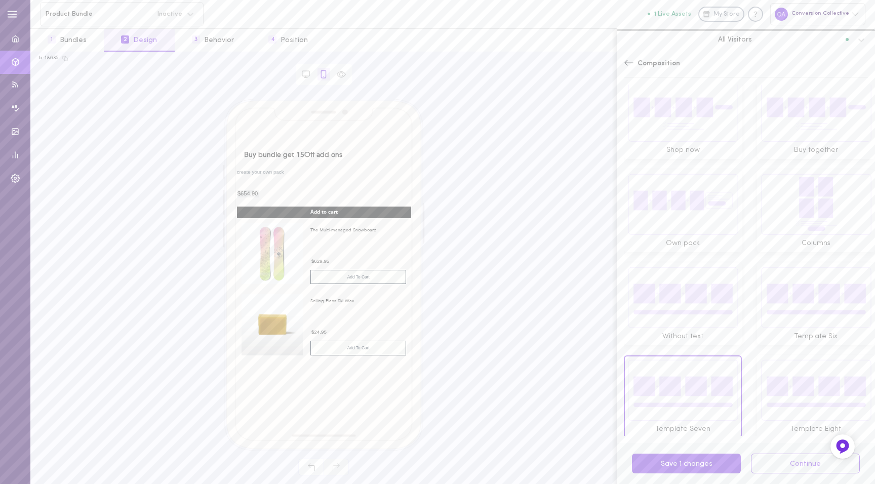
click at [818, 377] on img at bounding box center [816, 390] width 111 height 62
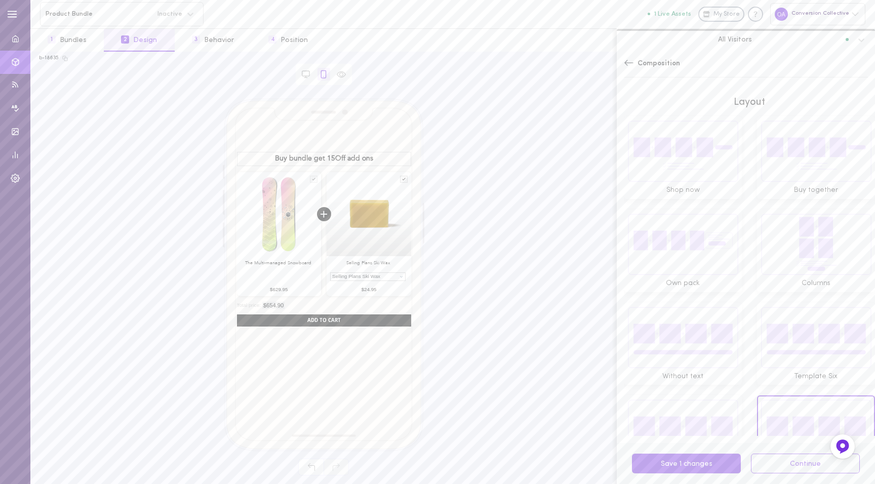
scroll to position [1, 0]
click at [679, 135] on img at bounding box center [682, 150] width 111 height 62
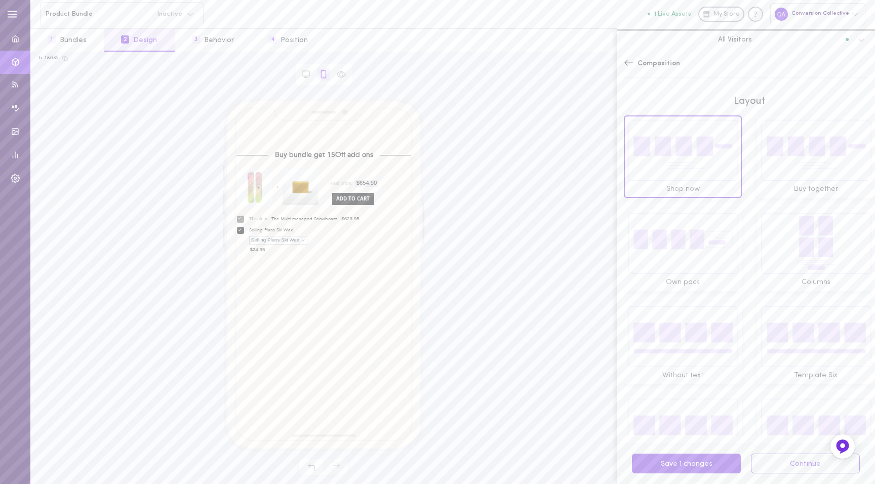
click at [798, 172] on img at bounding box center [816, 150] width 111 height 62
click at [688, 247] on img at bounding box center [682, 243] width 111 height 62
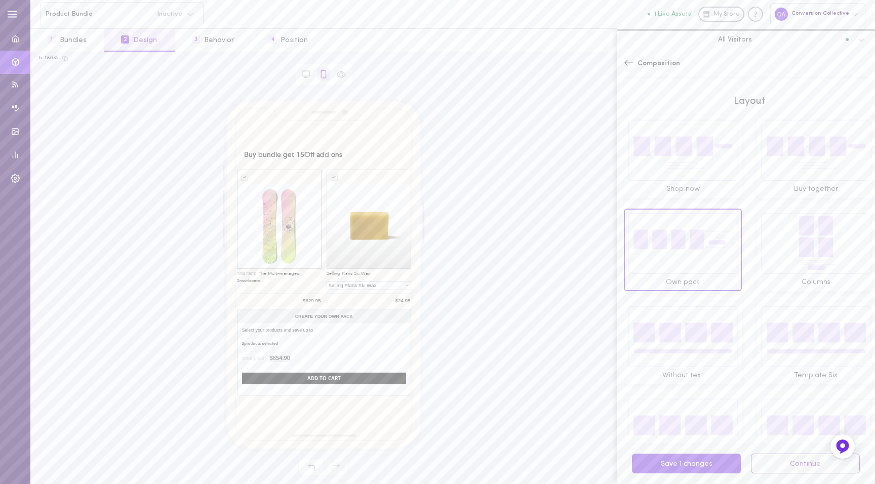
click at [802, 226] on img at bounding box center [816, 243] width 111 height 62
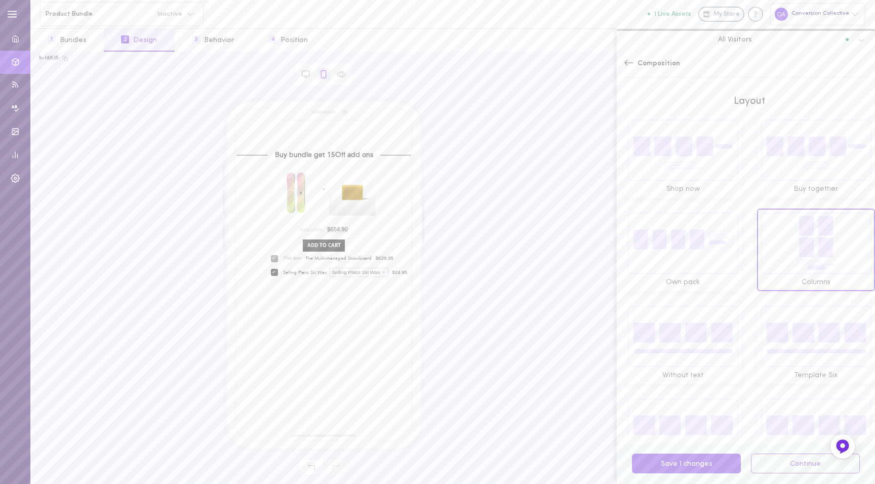
click at [794, 344] on img at bounding box center [816, 336] width 111 height 62
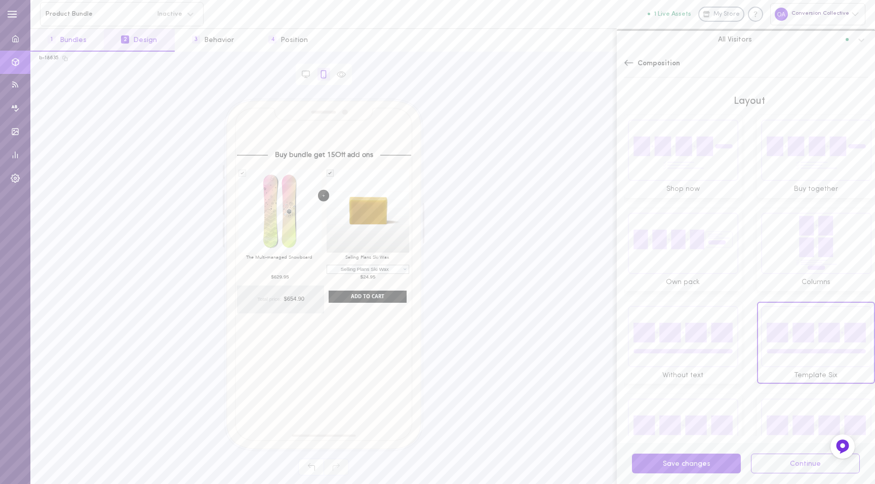
click at [56, 36] on button "1 Bundles" at bounding box center [66, 40] width 73 height 23
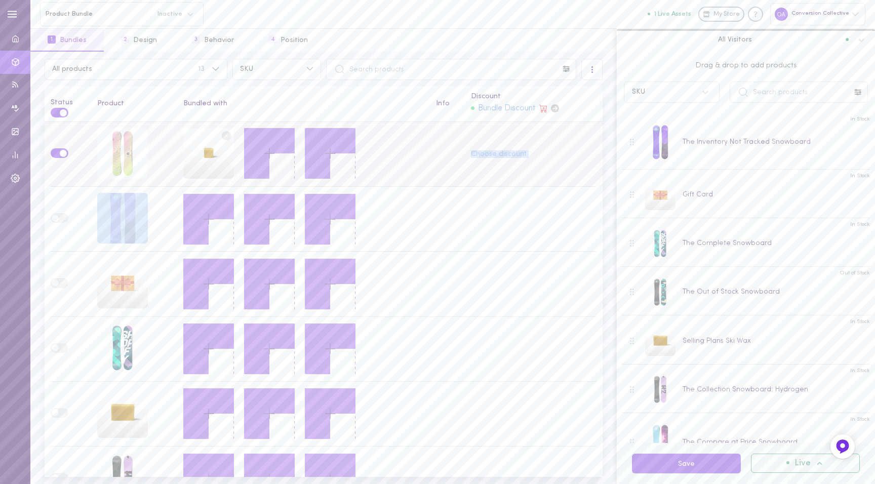
drag, startPoint x: 125, startPoint y: 216, endPoint x: 258, endPoint y: 160, distance: 144.3
click at [695, 456] on button "Save" at bounding box center [686, 464] width 109 height 20
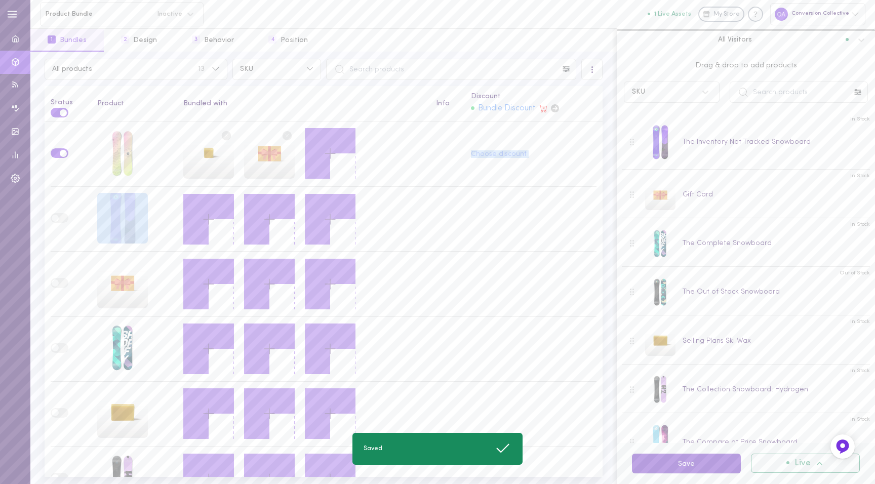
click at [695, 456] on button "Save" at bounding box center [686, 464] width 109 height 20
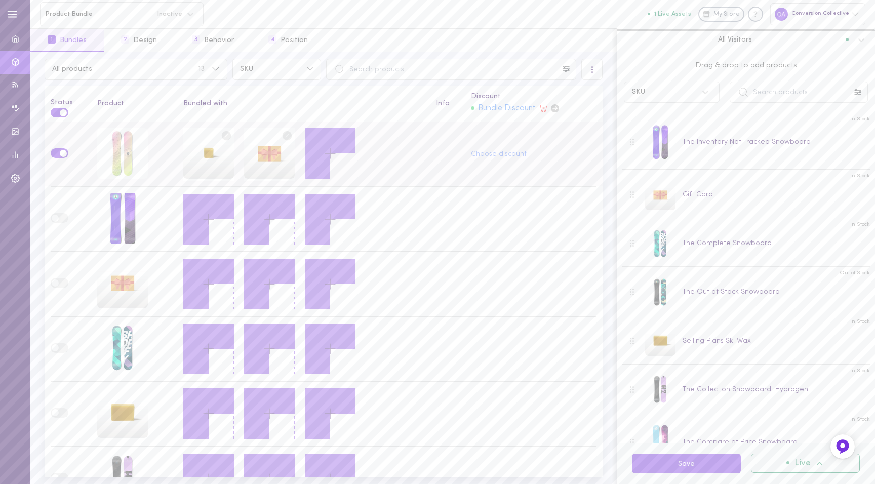
click at [231, 133] on circle at bounding box center [226, 136] width 10 height 10
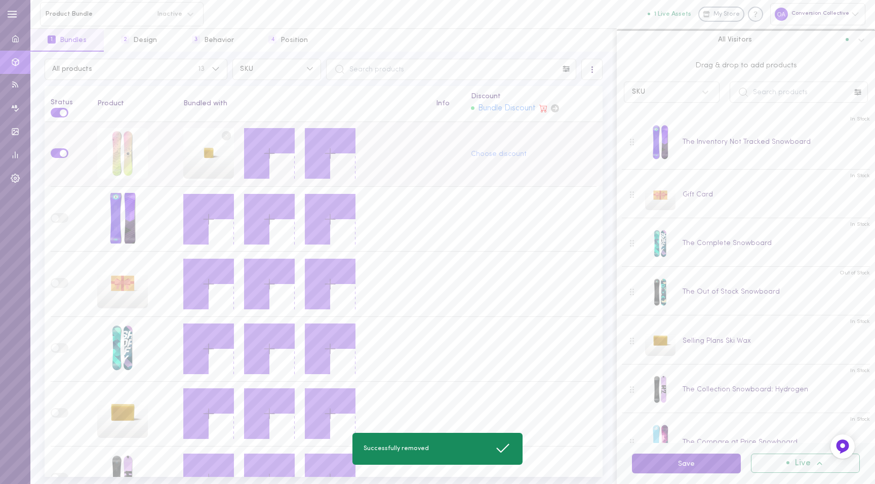
click at [671, 464] on button "Save" at bounding box center [686, 464] width 109 height 20
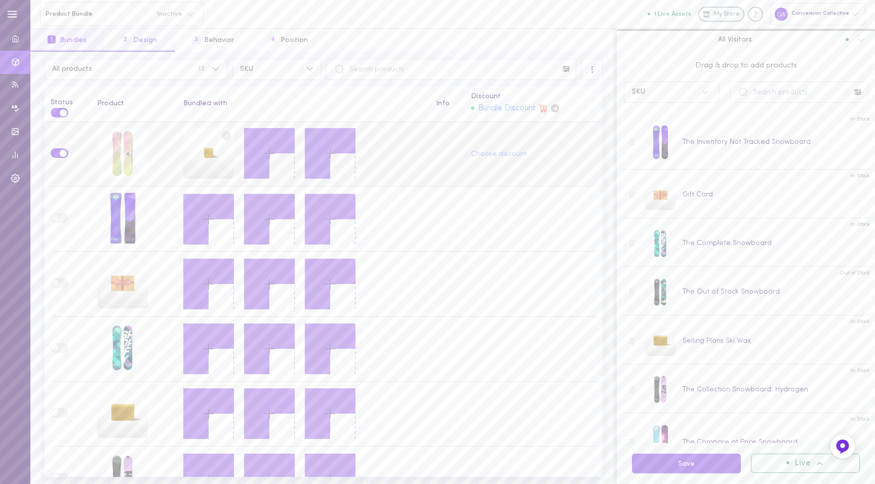
click at [138, 39] on button "2 Design" at bounding box center [139, 40] width 70 height 23
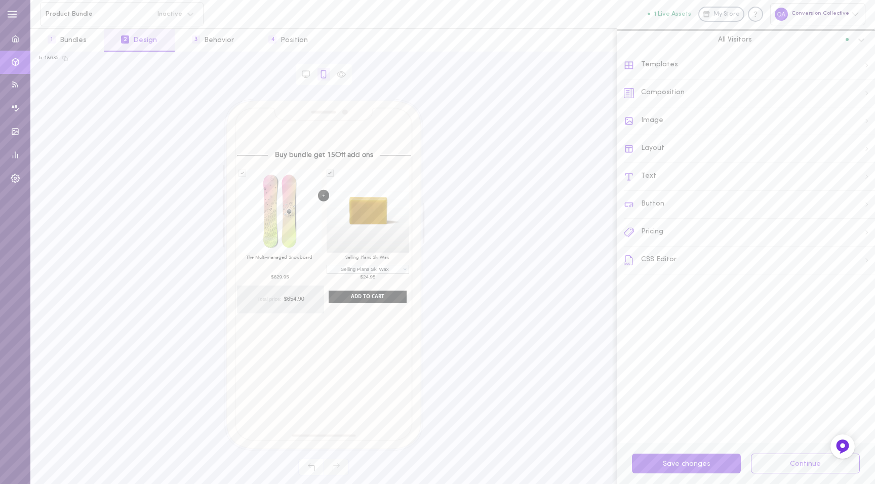
click at [686, 145] on div "Layout" at bounding box center [749, 149] width 251 height 28
click at [632, 63] on icon at bounding box center [629, 65] width 10 height 10
click at [674, 89] on div "Composition" at bounding box center [749, 94] width 251 height 28
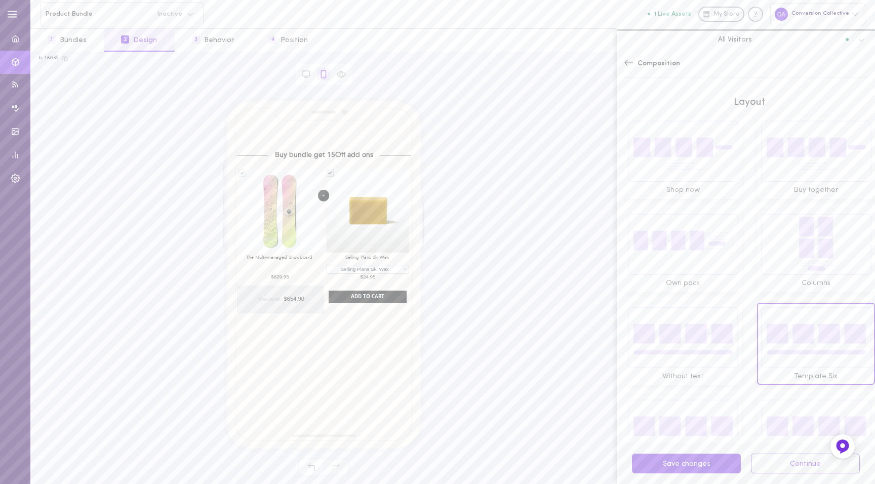
scroll to position [40, 0]
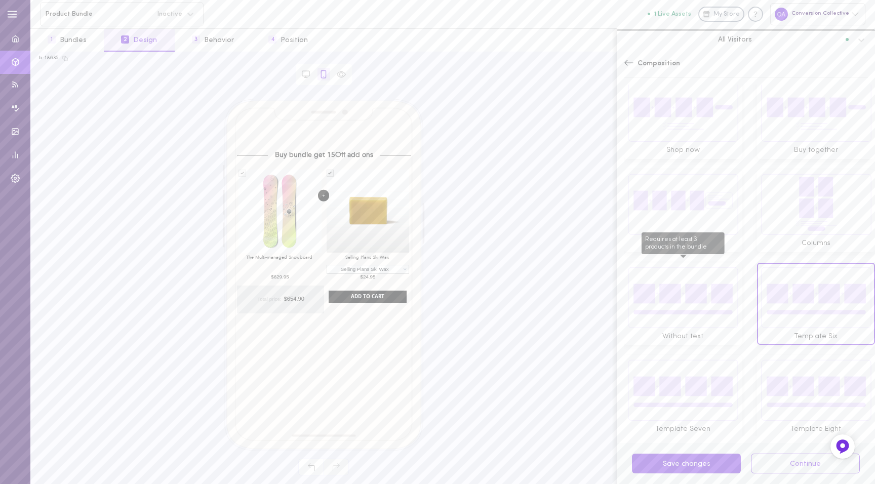
click at [688, 291] on img "Requires at least 3 products in the bundle" at bounding box center [682, 297] width 111 height 62
click at [690, 461] on button "Save 1 changes" at bounding box center [686, 464] width 109 height 20
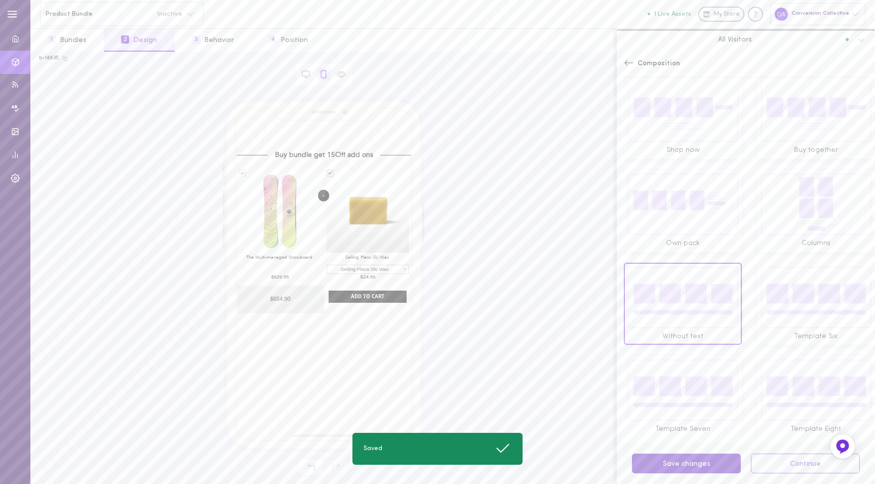
click at [690, 461] on button "Save changes" at bounding box center [686, 464] width 109 height 20
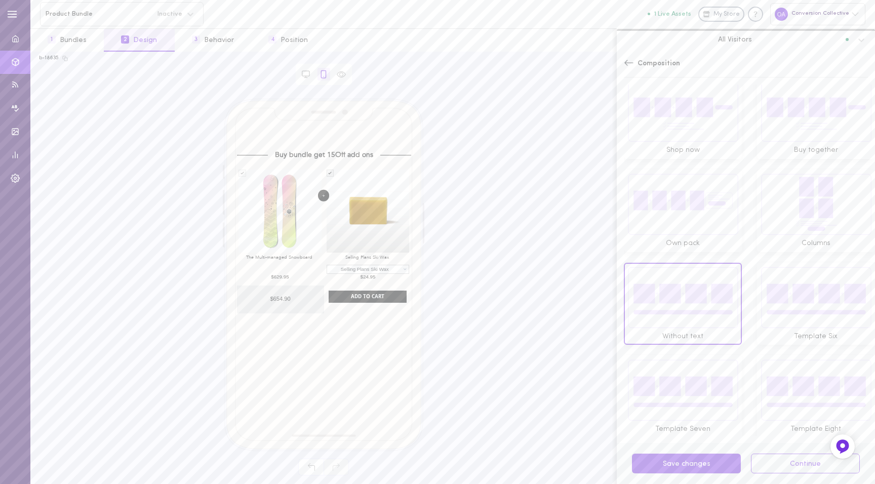
click at [793, 301] on img at bounding box center [816, 297] width 111 height 62
click at [695, 300] on img "Requires at least 3 products in the bundle" at bounding box center [682, 297] width 111 height 62
click at [792, 216] on img at bounding box center [816, 204] width 111 height 62
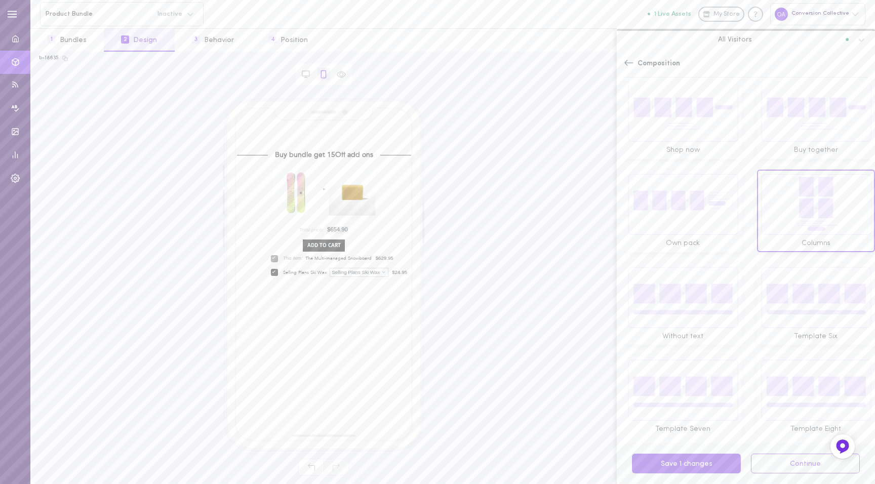
click at [703, 194] on img at bounding box center [682, 204] width 111 height 62
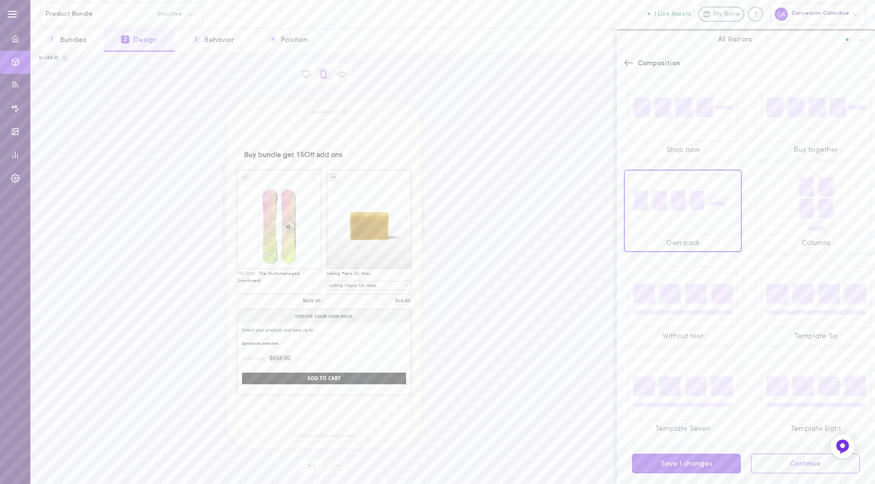
click at [793, 389] on img at bounding box center [816, 390] width 111 height 62
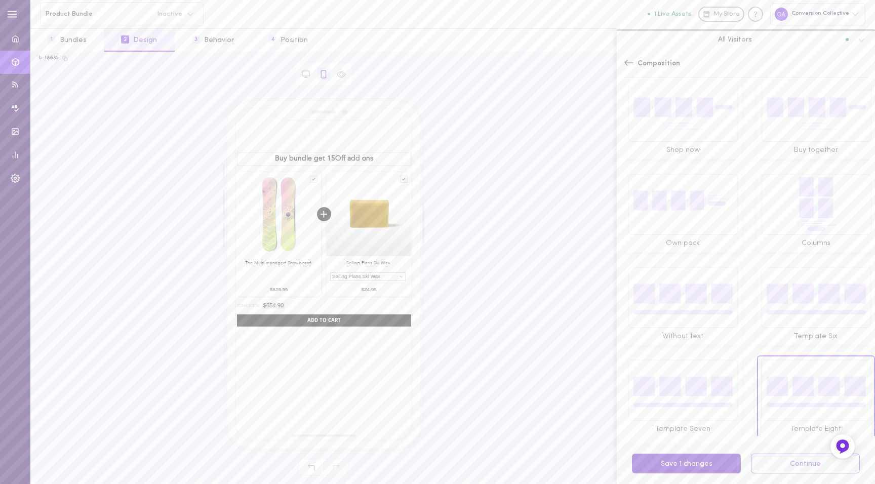
click at [696, 464] on button "Save 1 changes" at bounding box center [686, 464] width 109 height 20
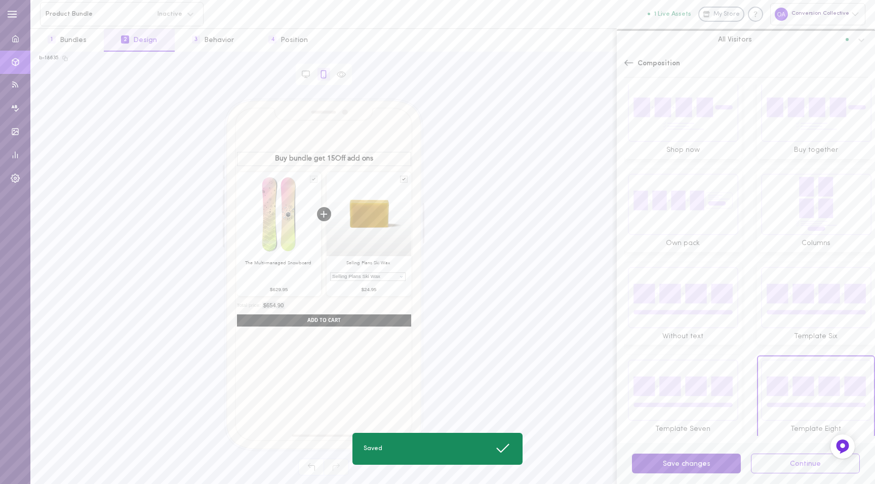
click at [696, 464] on button "Save changes" at bounding box center [686, 464] width 109 height 20
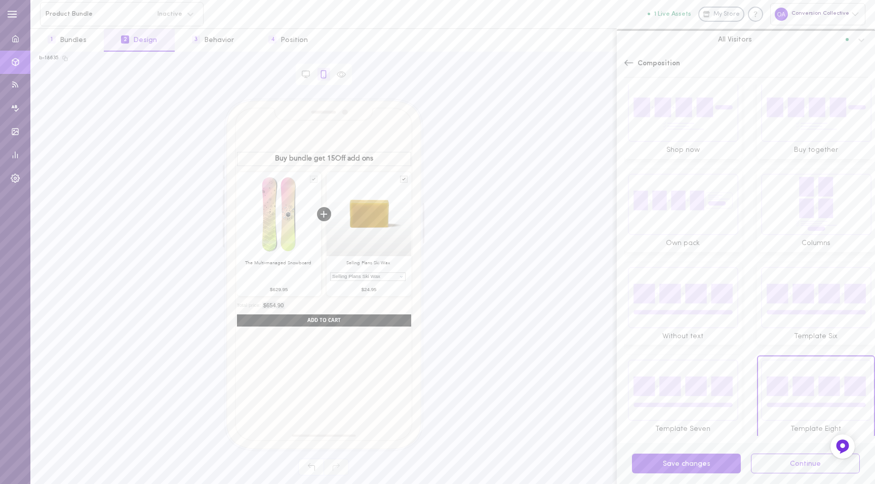
click at [697, 382] on img at bounding box center [682, 390] width 111 height 62
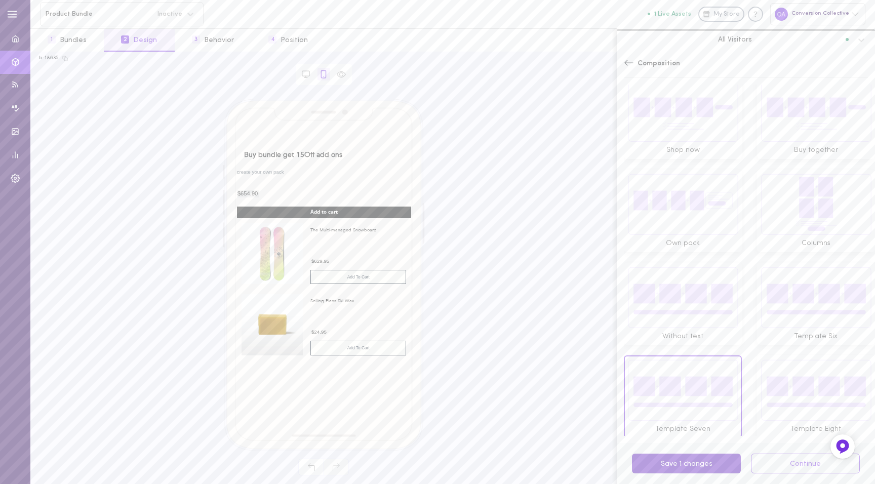
click at [677, 466] on button "Save 1 changes" at bounding box center [686, 464] width 109 height 20
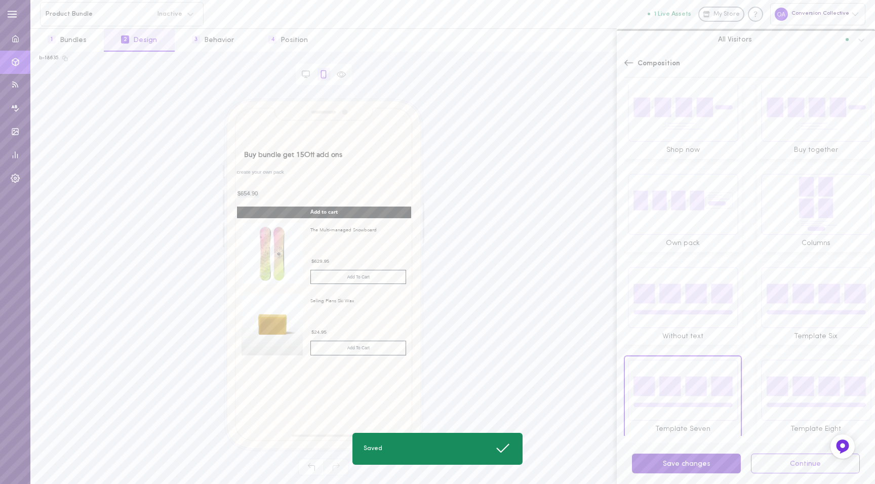
click at [677, 466] on button "Save changes" at bounding box center [686, 464] width 109 height 20
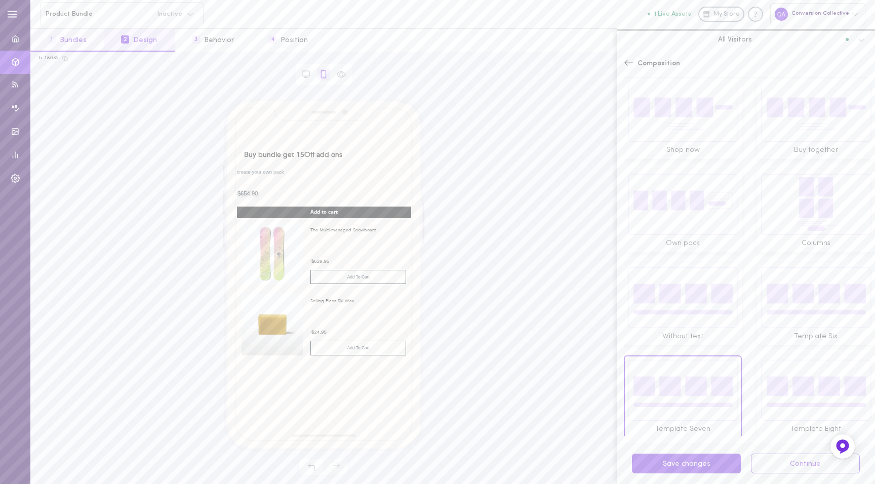
click at [86, 38] on button "1 Bundles" at bounding box center [66, 40] width 73 height 23
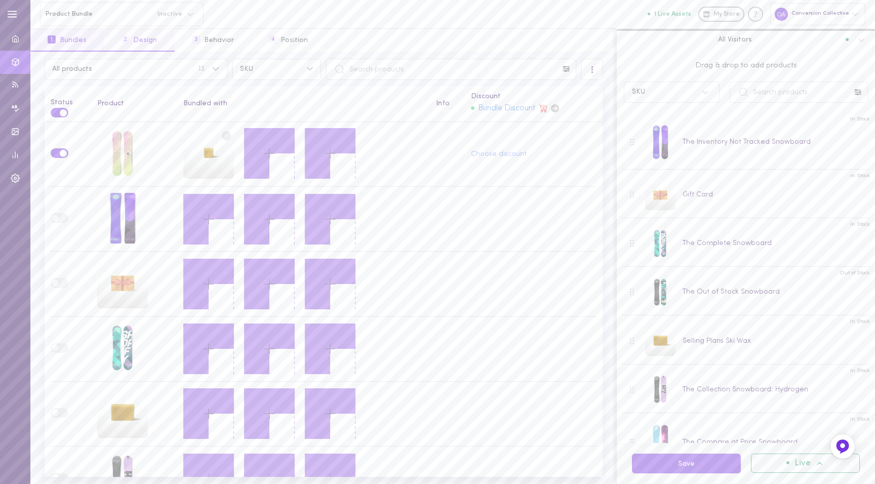
click at [131, 33] on button "2 Design" at bounding box center [139, 40] width 70 height 23
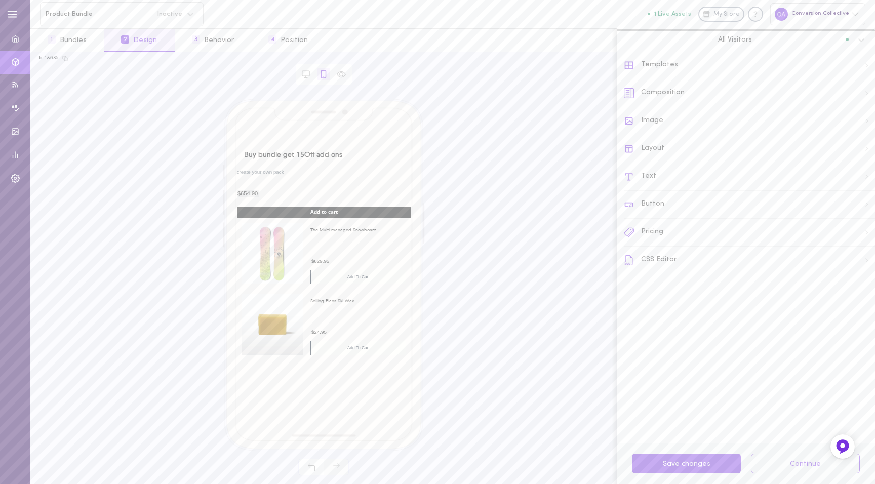
click at [657, 97] on div "Composition" at bounding box center [749, 94] width 251 height 28
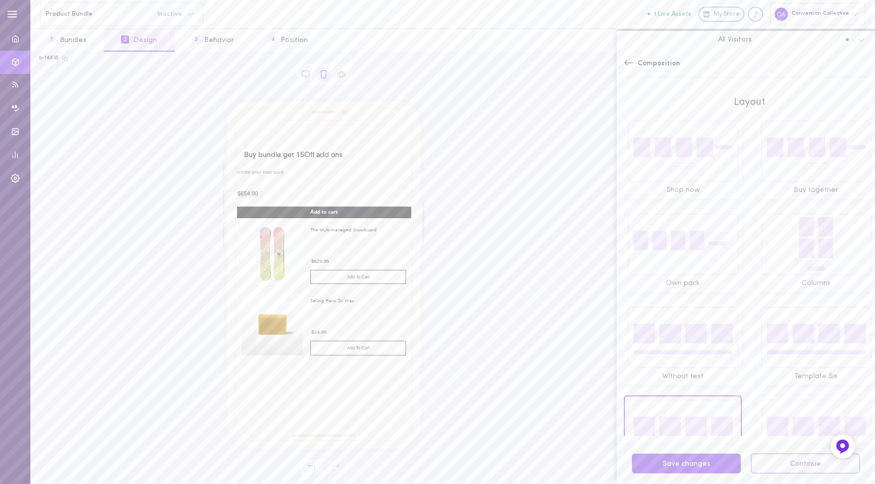
click at [634, 56] on div "Composition" at bounding box center [746, 68] width 258 height 33
click at [634, 65] on icon at bounding box center [629, 63] width 10 height 10
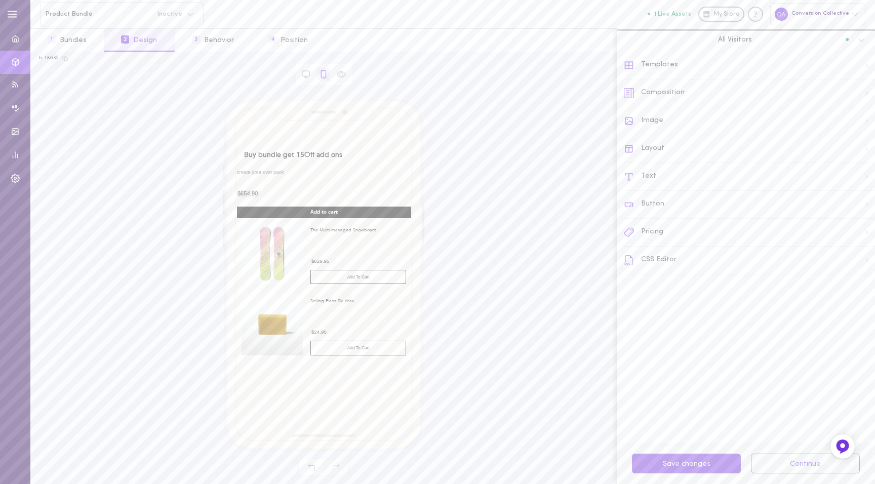
click at [648, 151] on div "Layout" at bounding box center [749, 149] width 251 height 28
click at [83, 42] on button "1 Bundles" at bounding box center [66, 40] width 73 height 23
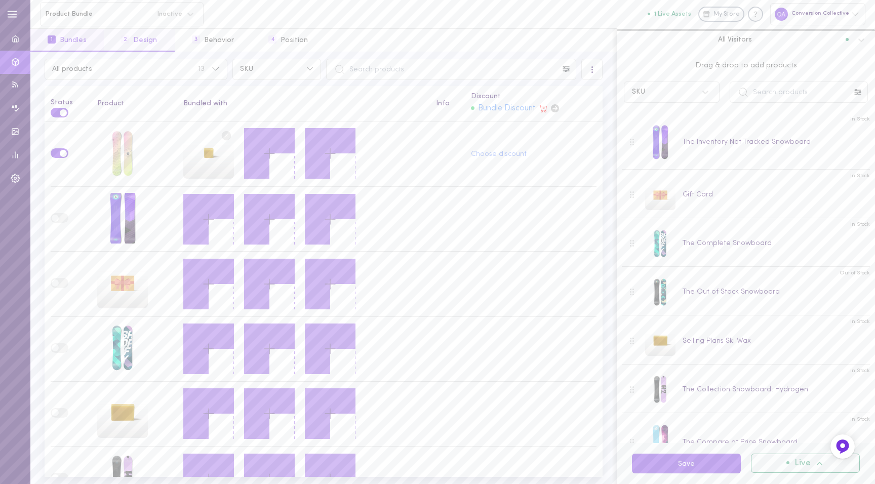
click at [146, 37] on button "2 Design" at bounding box center [139, 40] width 70 height 23
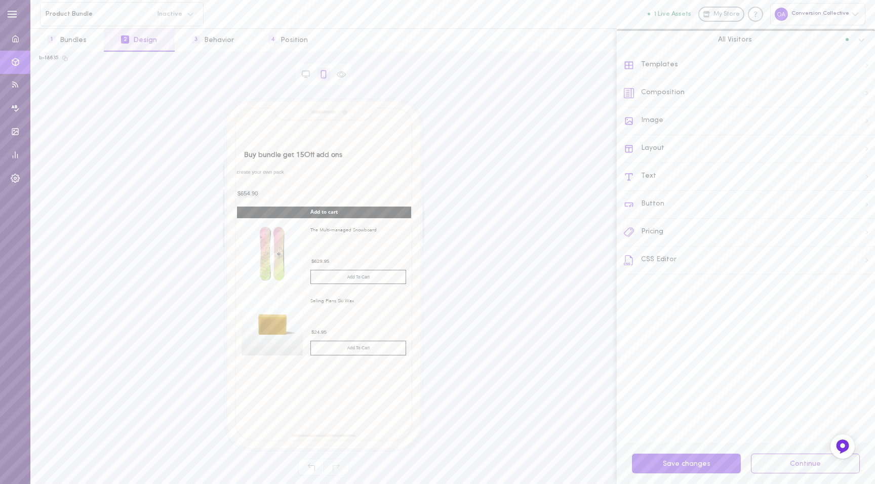
click at [689, 81] on div "Composition" at bounding box center [749, 94] width 251 height 28
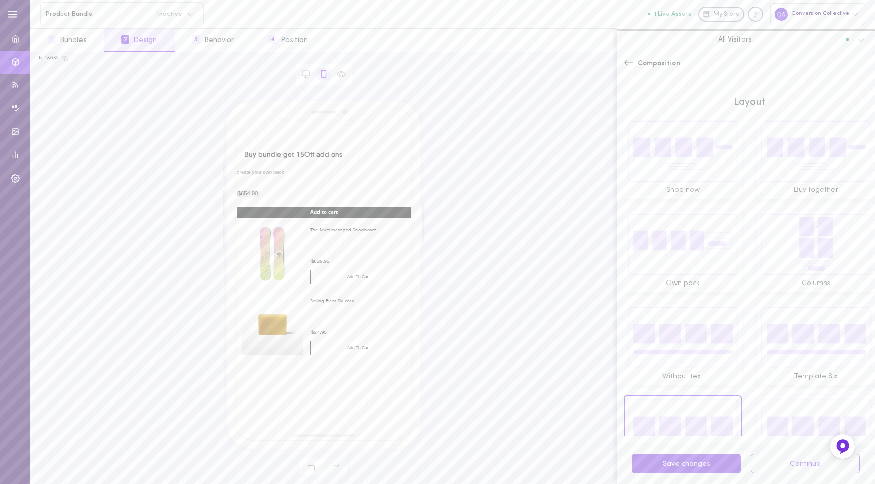
click at [630, 56] on div "Composition" at bounding box center [746, 68] width 258 height 33
click at [627, 60] on icon at bounding box center [629, 63] width 10 height 10
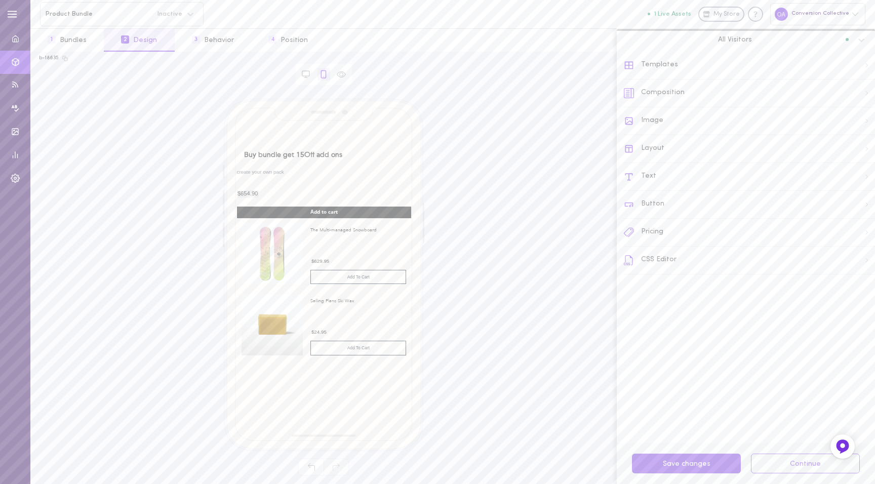
click at [658, 205] on div "Button" at bounding box center [749, 205] width 251 height 28
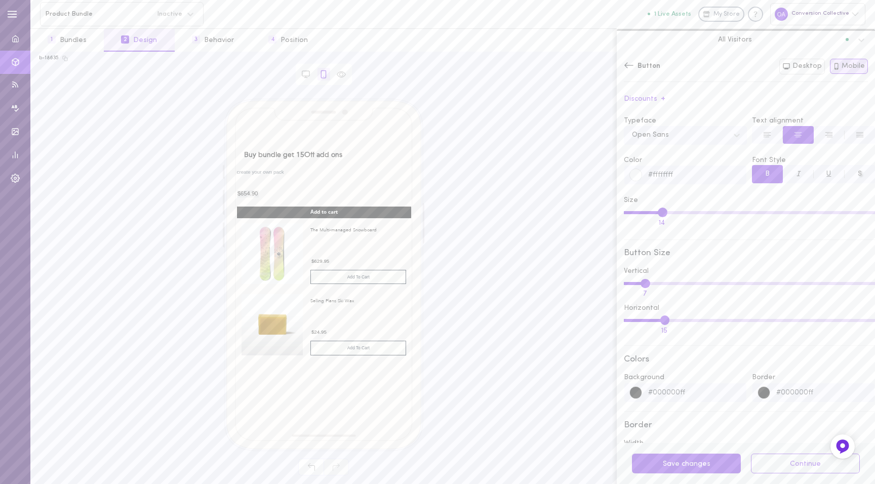
click at [626, 67] on icon at bounding box center [628, 65] width 9 height 6
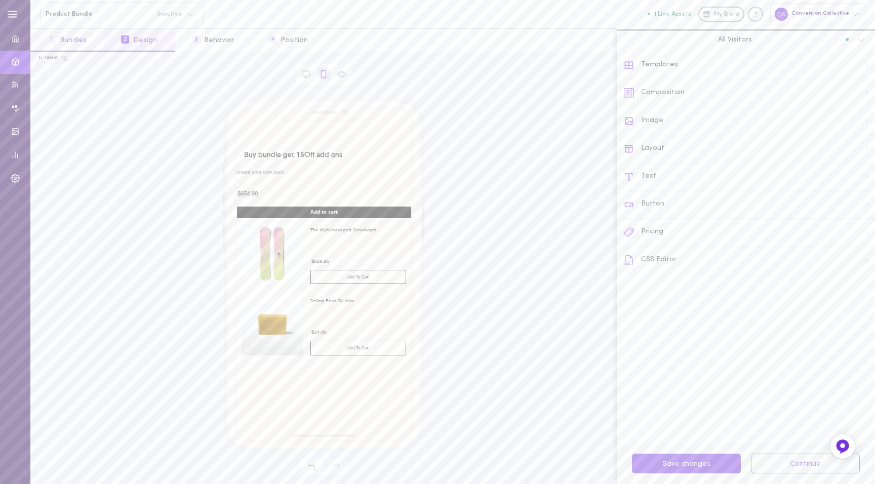
click at [43, 41] on button "1 Bundles" at bounding box center [66, 40] width 73 height 23
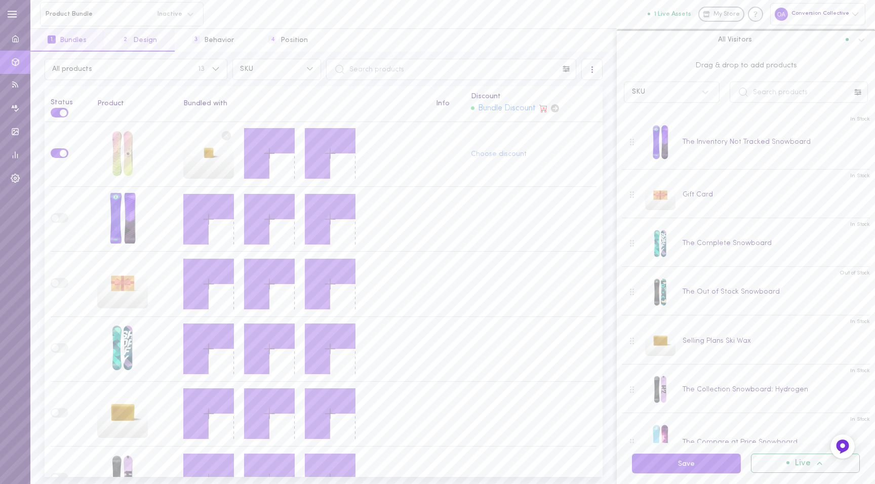
click at [151, 37] on button "2 Design" at bounding box center [139, 40] width 70 height 23
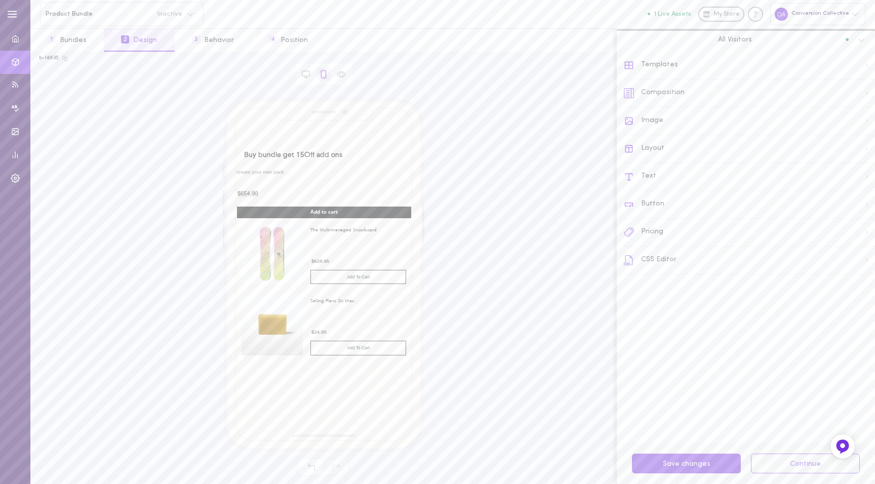
click at [661, 94] on div "Composition" at bounding box center [749, 94] width 251 height 28
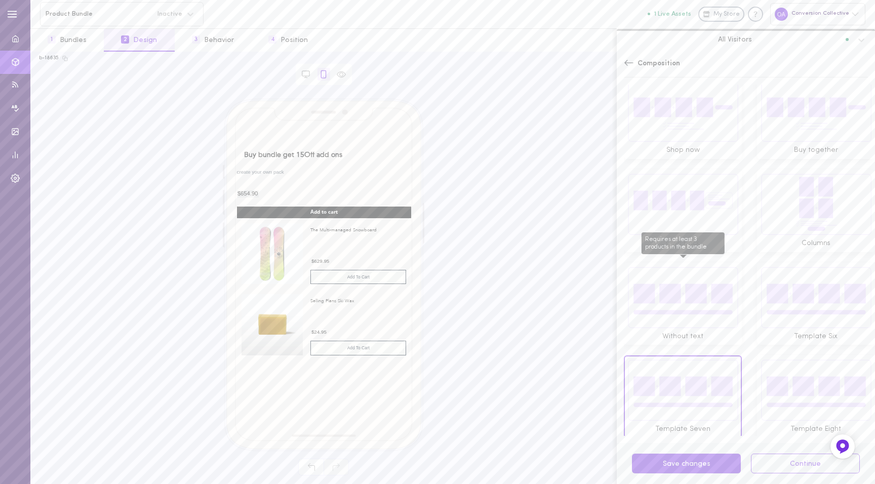
click at [679, 300] on img "Requires at least 3 products in the bundle" at bounding box center [682, 297] width 111 height 62
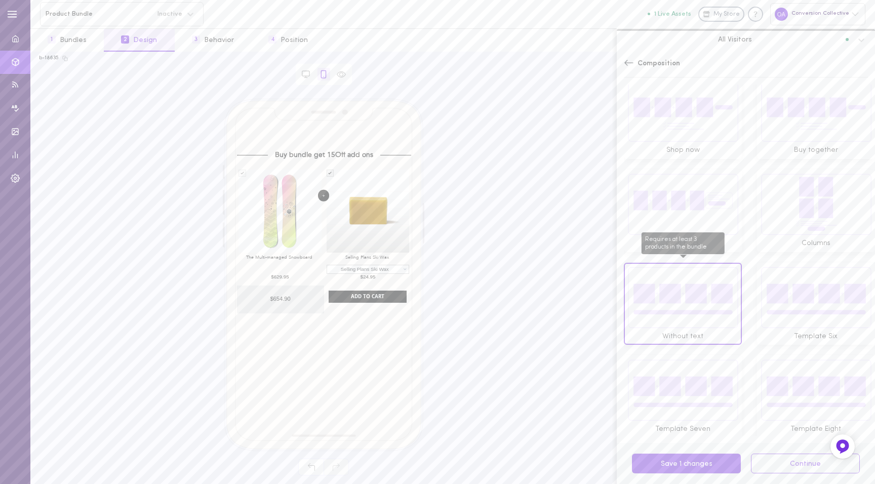
click at [679, 300] on img "Requires at least 3 products in the bundle" at bounding box center [682, 297] width 111 height 62
click at [774, 298] on img at bounding box center [816, 297] width 111 height 62
click at [718, 304] on img "Requires at least 3 products in the bundle" at bounding box center [682, 297] width 111 height 62
click at [792, 308] on img at bounding box center [816, 297] width 111 height 62
click at [704, 301] on img "Requires at least 3 products in the bundle" at bounding box center [682, 297] width 111 height 62
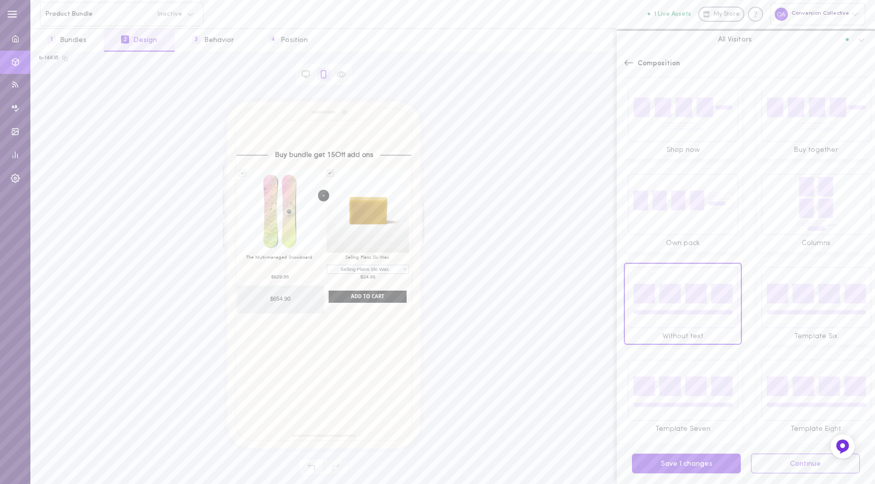
click at [799, 307] on img at bounding box center [816, 297] width 111 height 62
click at [805, 293] on img at bounding box center [816, 297] width 111 height 62
click at [805, 292] on img at bounding box center [816, 297] width 111 height 62
click at [681, 461] on button "Save 1 changes" at bounding box center [686, 464] width 109 height 20
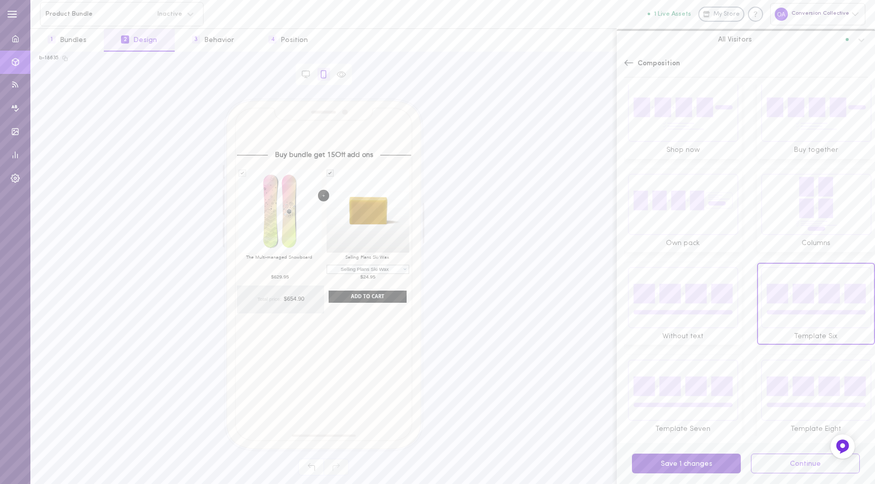
click at [681, 461] on button "Save 1 changes" at bounding box center [686, 464] width 109 height 20
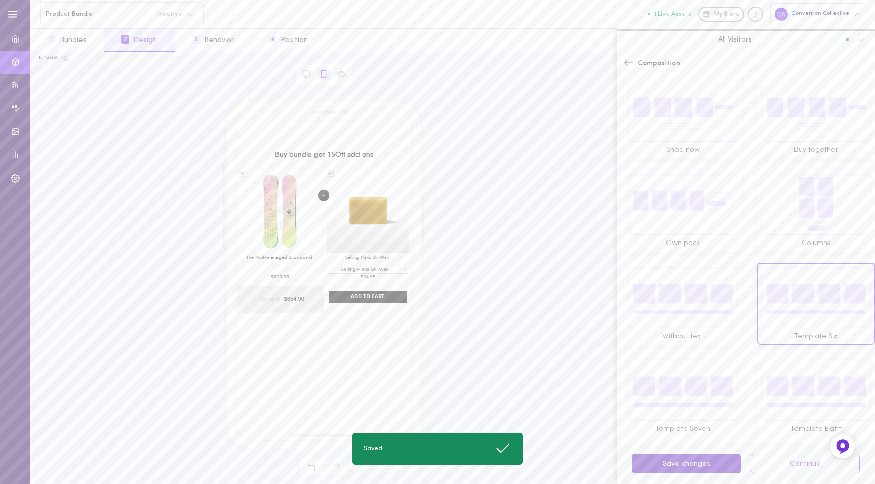
click at [681, 461] on button "Save changes" at bounding box center [686, 464] width 109 height 20
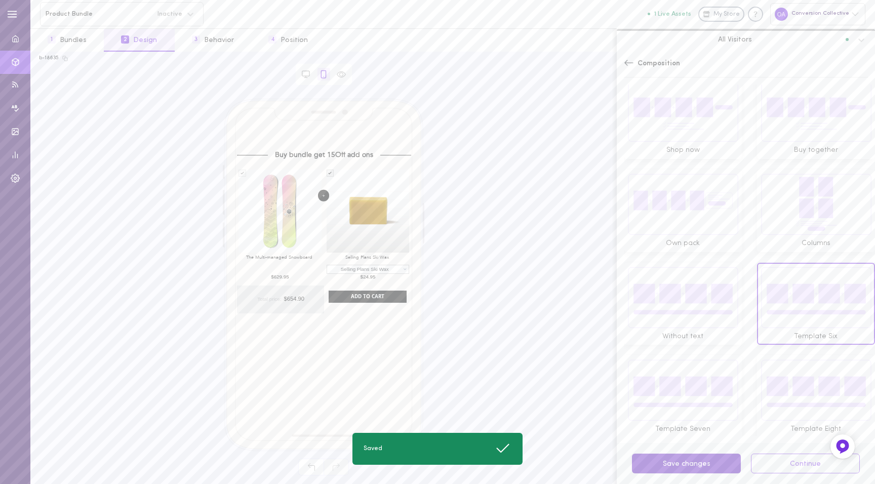
click at [681, 461] on button "Save changes" at bounding box center [686, 464] width 109 height 20
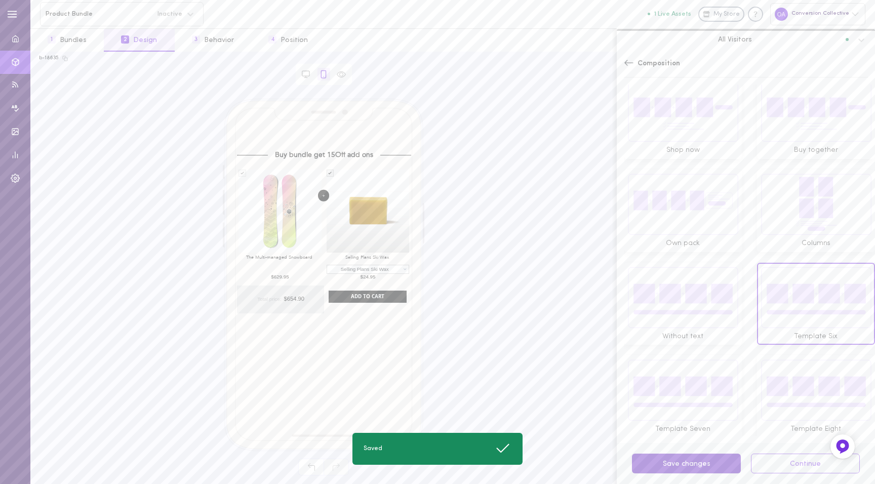
click at [681, 461] on button "Save changes" at bounding box center [686, 464] width 109 height 20
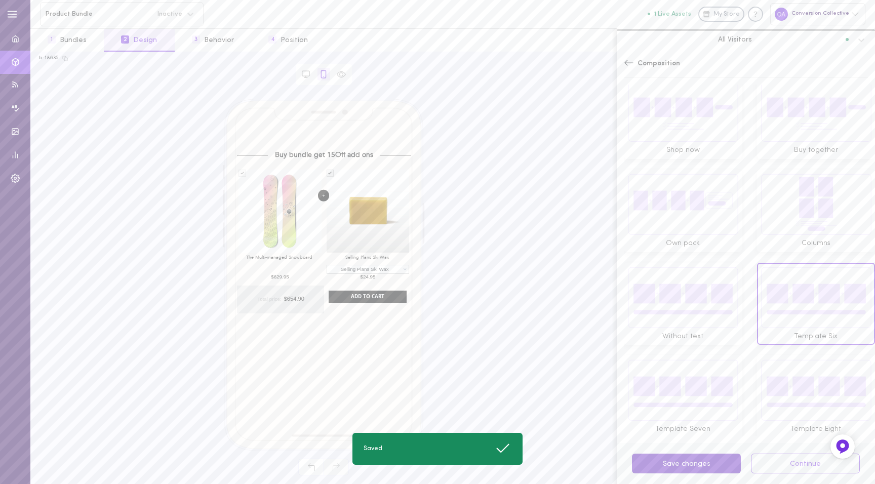
click at [681, 461] on button "Save changes" at bounding box center [686, 464] width 109 height 20
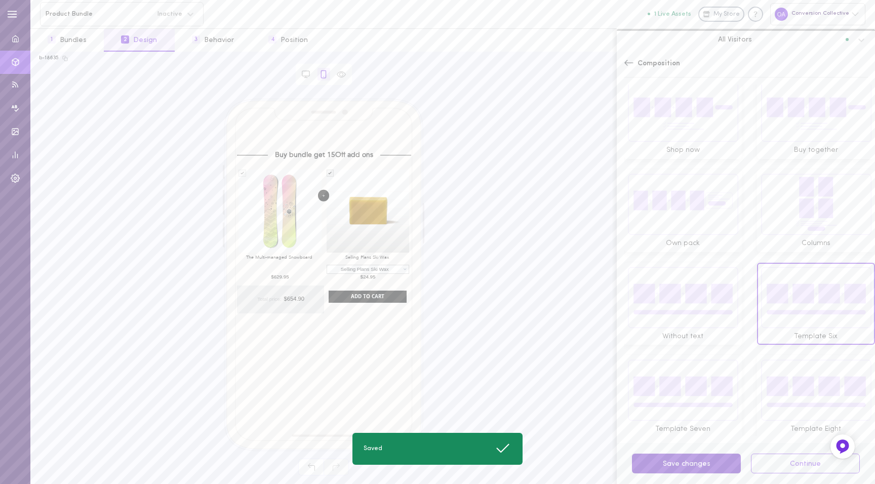
click at [681, 461] on button "Save changes" at bounding box center [686, 464] width 109 height 20
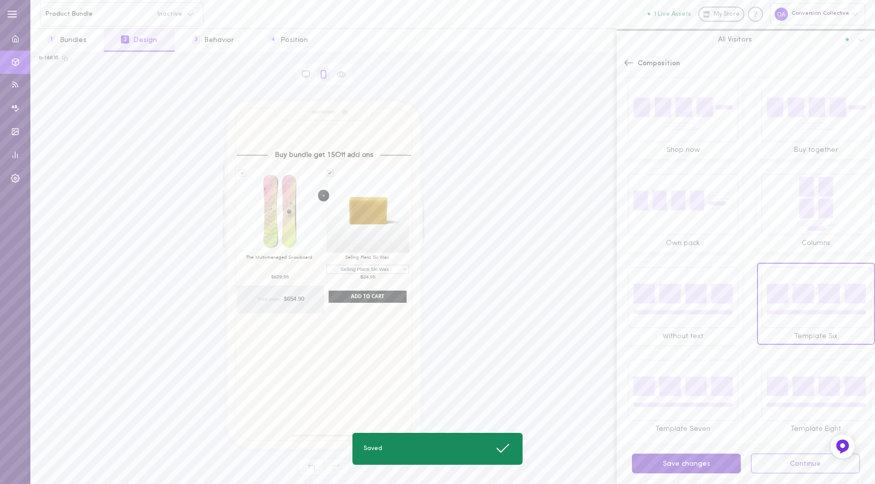
click at [681, 461] on button "Save changes" at bounding box center [686, 464] width 109 height 20
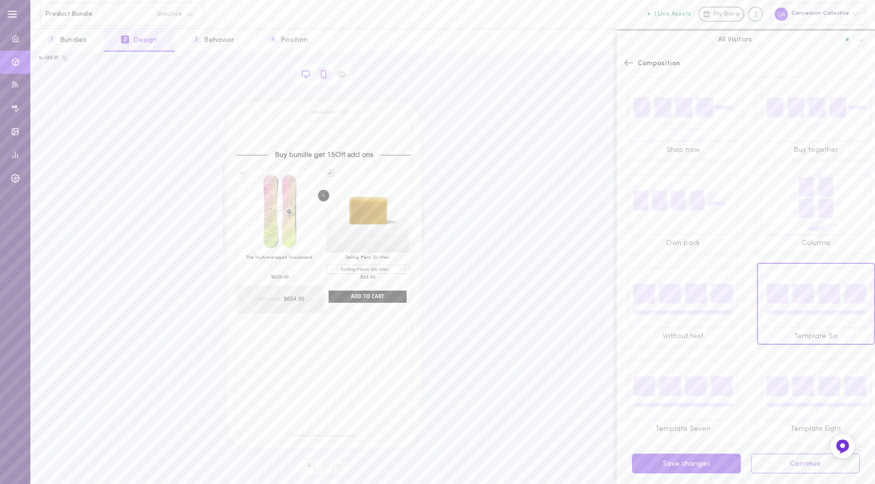
click at [304, 75] on icon at bounding box center [305, 74] width 9 height 9
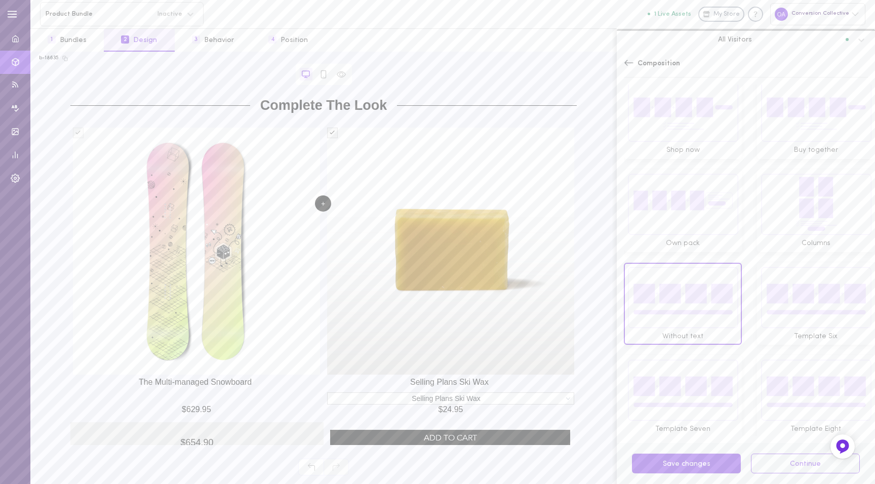
click at [794, 285] on img at bounding box center [816, 297] width 111 height 62
click at [691, 466] on button "Save 1 changes" at bounding box center [686, 464] width 109 height 20
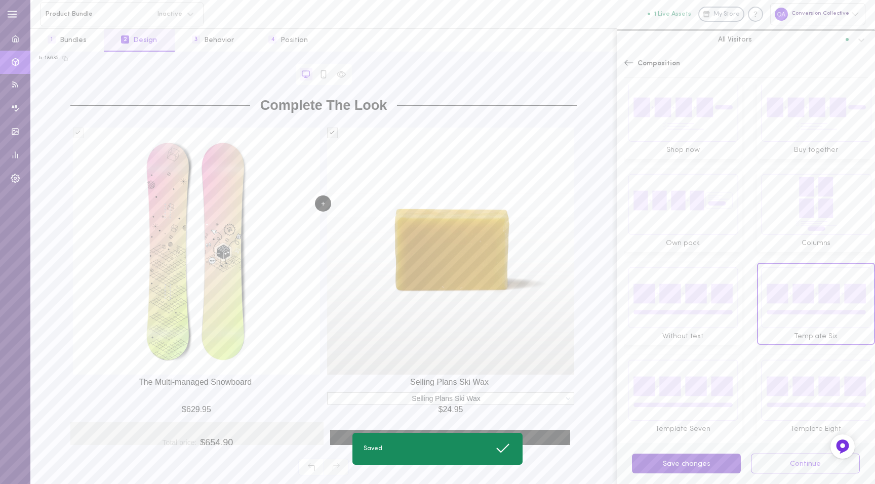
click at [691, 466] on button "Save changes" at bounding box center [686, 464] width 109 height 20
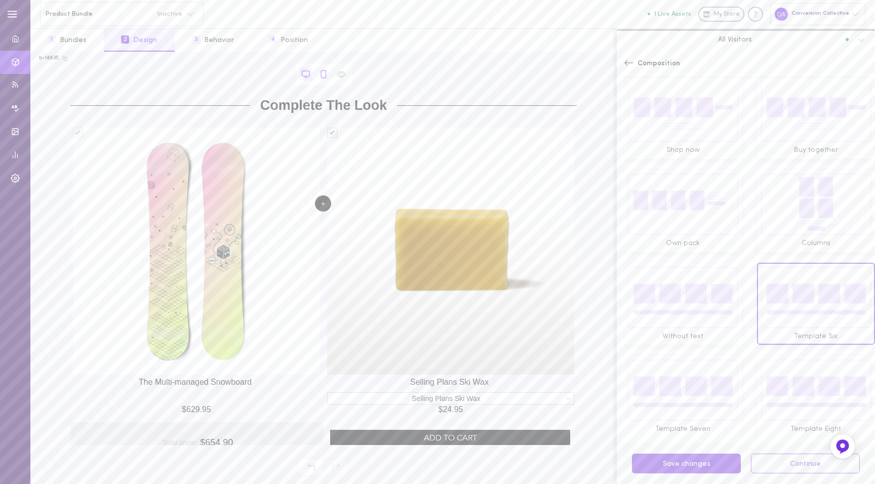
click at [324, 77] on icon at bounding box center [323, 74] width 9 height 9
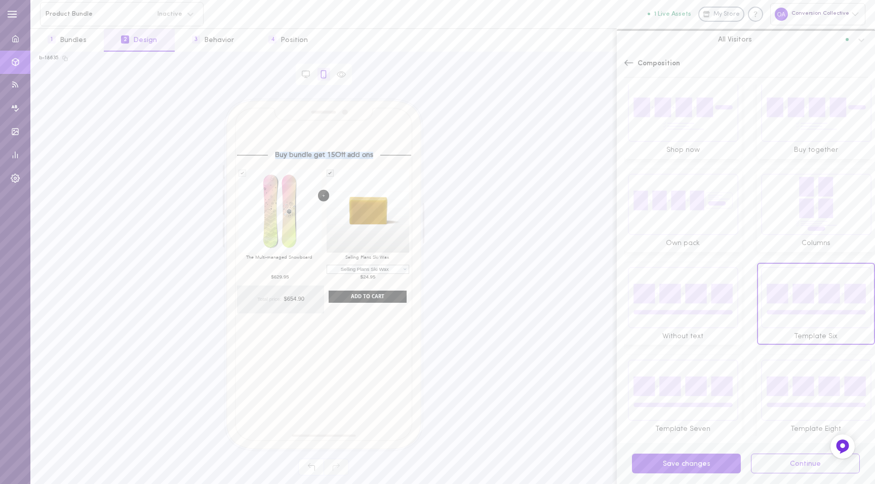
drag, startPoint x: 275, startPoint y: 155, endPoint x: 372, endPoint y: 156, distance: 96.7
click at [372, 156] on div "Buy bundle get 15Off add ons" at bounding box center [324, 155] width 112 height 7
copy div "Buy bundle get 15Off add ons"
click at [78, 41] on button "1 Bundles" at bounding box center [66, 40] width 73 height 23
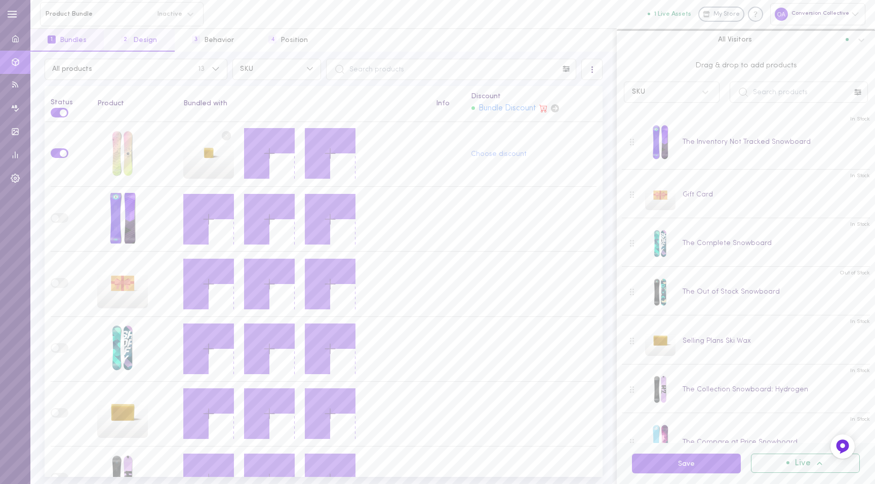
click at [130, 34] on button "2 Design" at bounding box center [139, 40] width 70 height 23
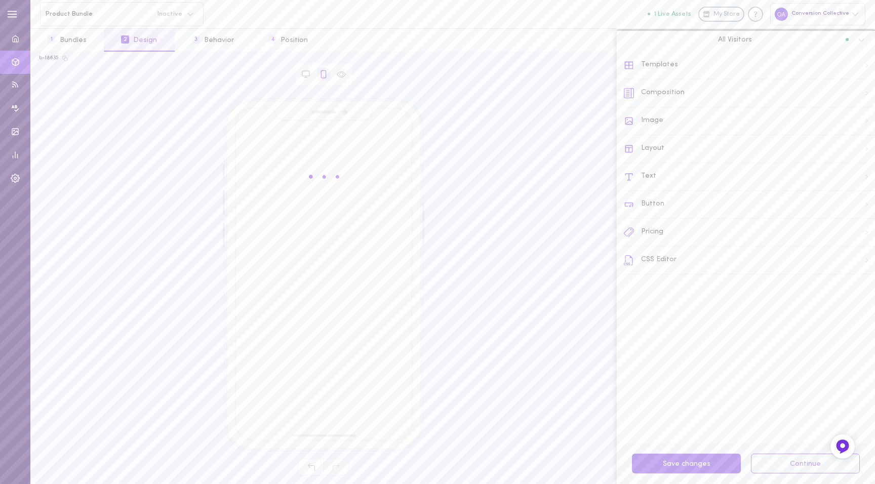
click at [671, 183] on div "Text" at bounding box center [749, 177] width 251 height 28
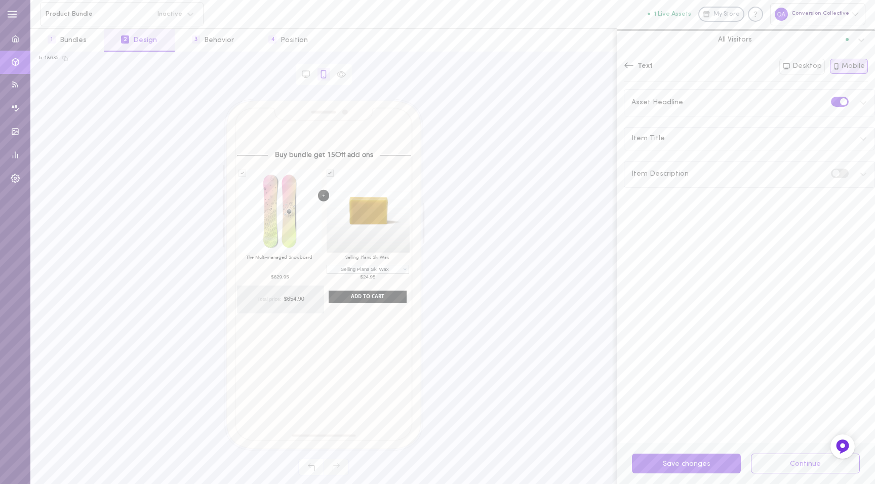
click at [720, 142] on div "Item Title" at bounding box center [749, 139] width 250 height 22
click at [727, 110] on div "Asset Headline" at bounding box center [749, 103] width 250 height 26
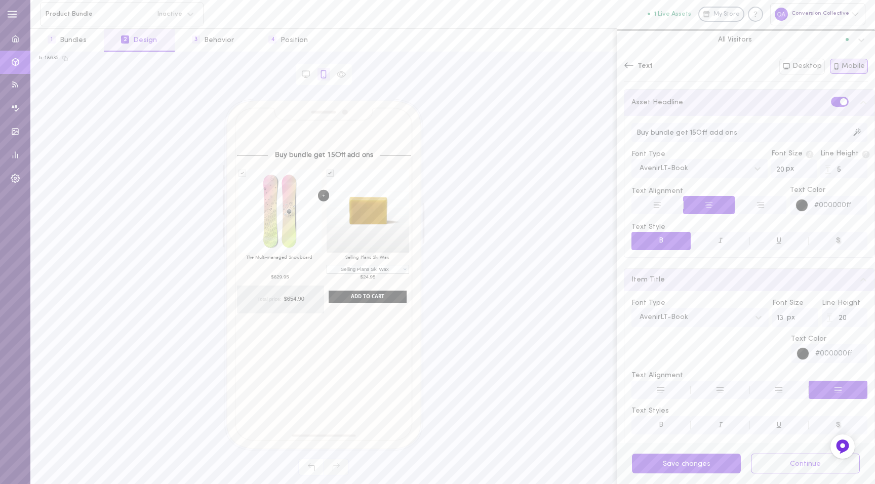
click at [719, 129] on input "Buy bundle get 15Off add ons" at bounding box center [750, 132] width 236 height 19
click at [309, 79] on div at bounding box center [306, 74] width 13 height 13
type input "16"
type input "Complete The Look"
type input "27"
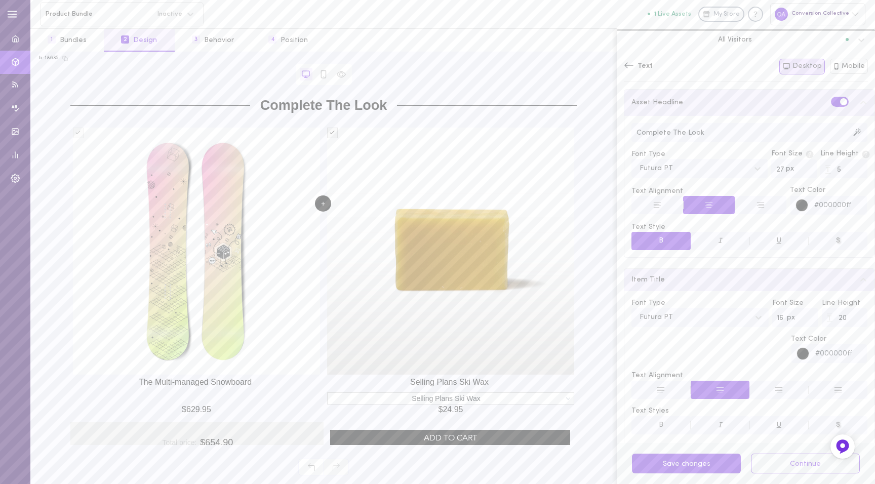
click at [730, 123] on input "Complete The Look" at bounding box center [750, 132] width 236 height 19
paste input "Buy bundle get 15Off add ons"
click at [693, 463] on button "Save 1 changes" at bounding box center [686, 464] width 109 height 20
click at [709, 204] on icon at bounding box center [708, 205] width 9 height 9
click at [760, 204] on button at bounding box center [761, 205] width 52 height 18
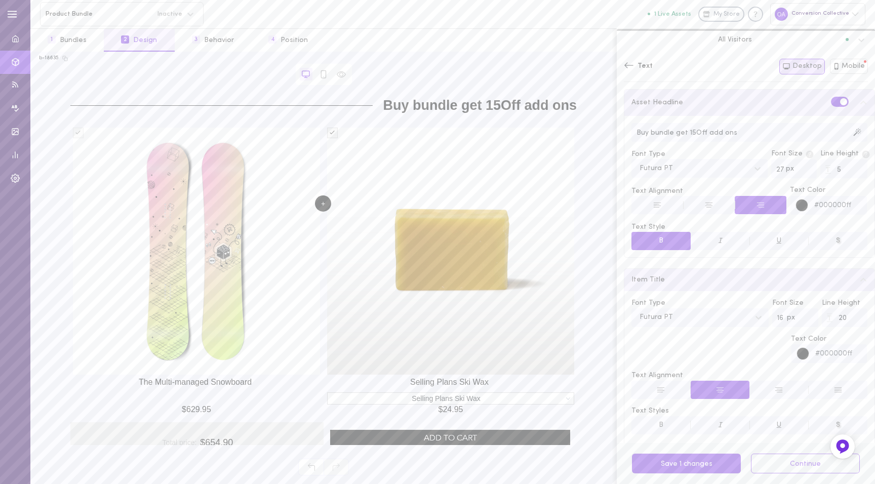
click at [722, 207] on button at bounding box center [709, 205] width 52 height 18
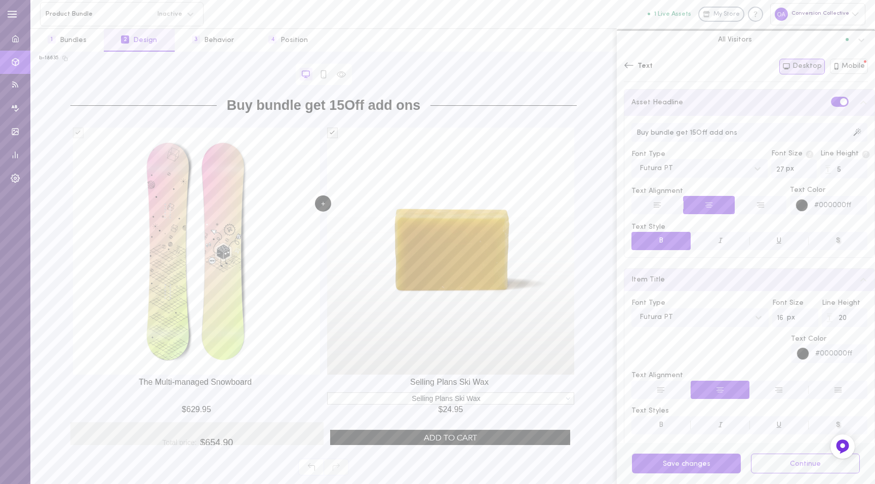
click at [702, 129] on input "Buy bundle get 15Off add ons" at bounding box center [750, 132] width 236 height 19
click at [679, 133] on input "Buy bundle get 15Off on add ons" at bounding box center [750, 132] width 236 height 19
click at [713, 133] on input "Buy bundle Get 15Off on add ons" at bounding box center [750, 132] width 236 height 19
type input "Buy bundle Get 15Off add ons"
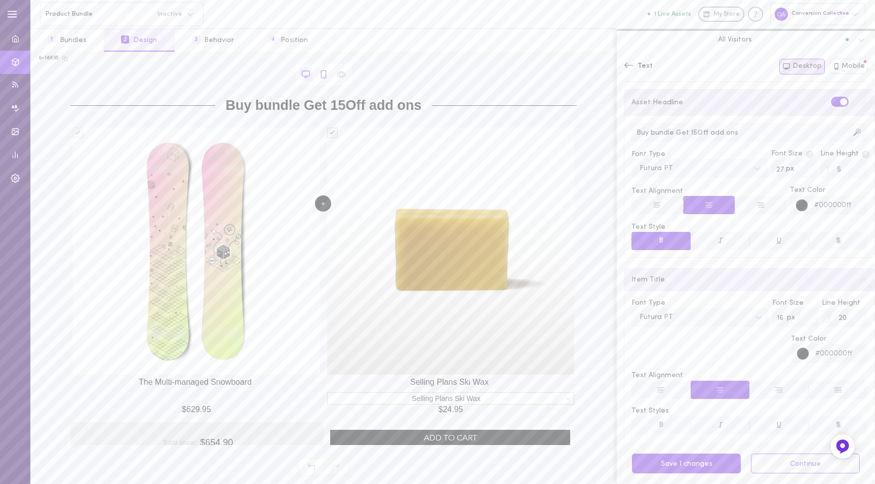
click at [323, 75] on icon at bounding box center [323, 74] width 9 height 9
type input "13"
type input "Buy bundle get 15Off add ons"
type input "20"
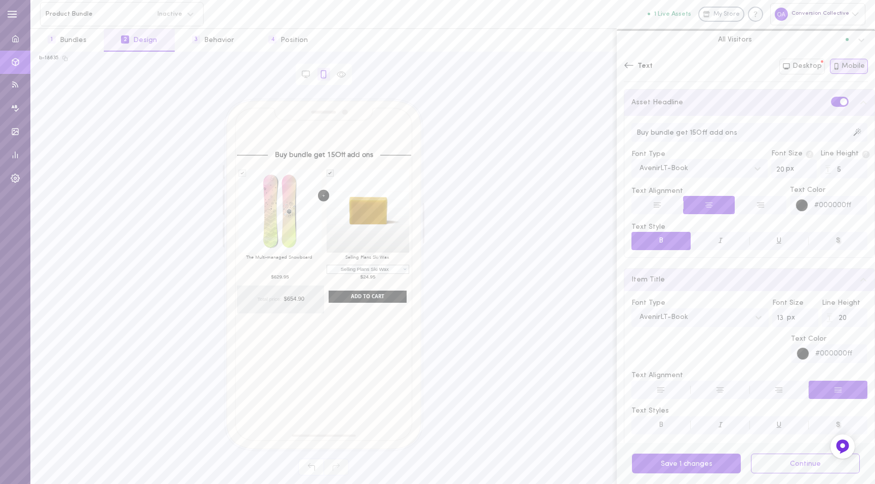
click at [676, 132] on input "Buy bundle get 15Off add ons" at bounding box center [750, 132] width 236 height 19
type input "Buy bundle Get 15Off add ons"
click at [786, 166] on span "px" at bounding box center [790, 169] width 8 height 7
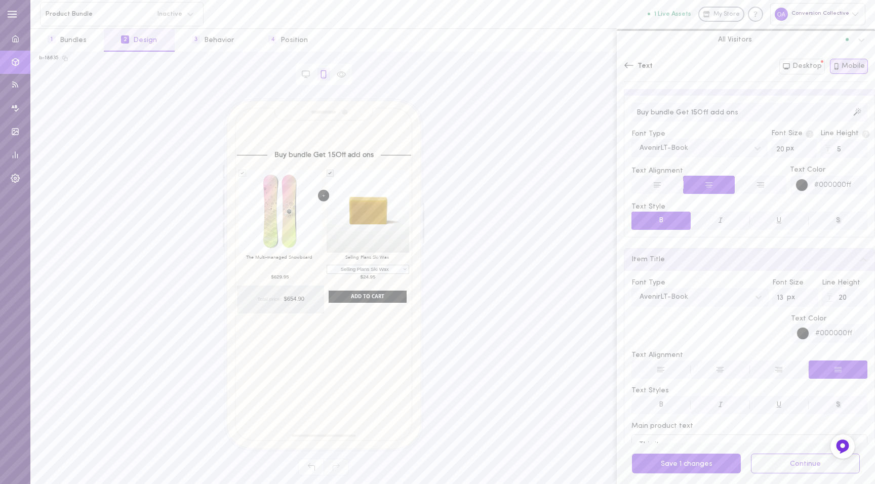
click at [771, 150] on input "20" at bounding box center [794, 148] width 46 height 19
type input "14"
click at [706, 176] on button at bounding box center [709, 185] width 52 height 18
click at [756, 182] on icon at bounding box center [760, 184] width 9 height 9
click at [710, 180] on button at bounding box center [709, 185] width 52 height 18
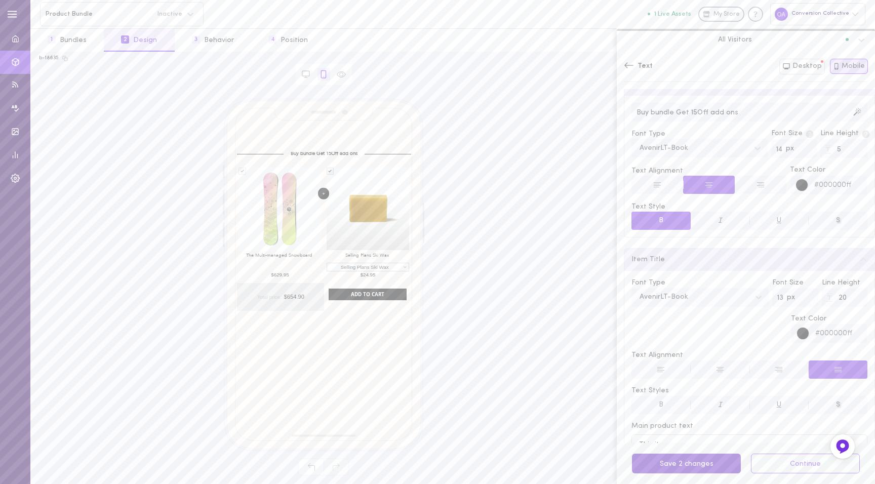
click at [682, 463] on button "Save 2 changes" at bounding box center [686, 464] width 109 height 20
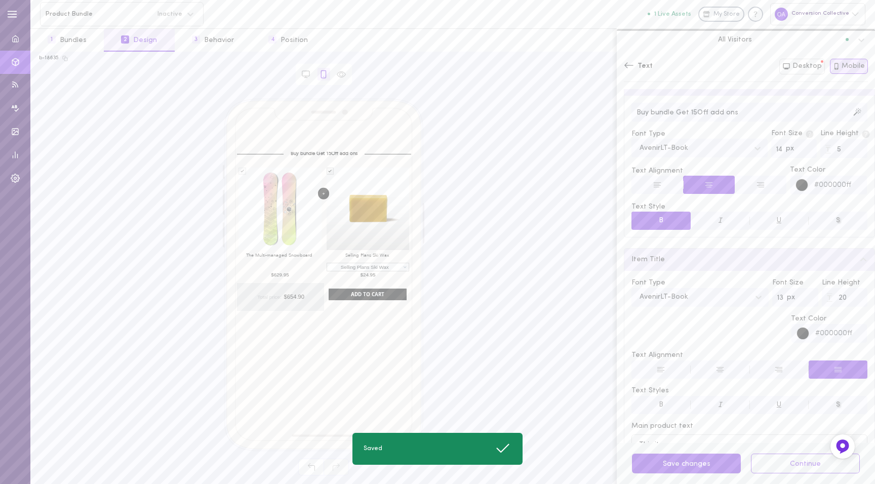
click at [312, 72] on div at bounding box center [306, 74] width 18 height 13
click at [306, 71] on icon at bounding box center [305, 74] width 9 height 9
type input "16"
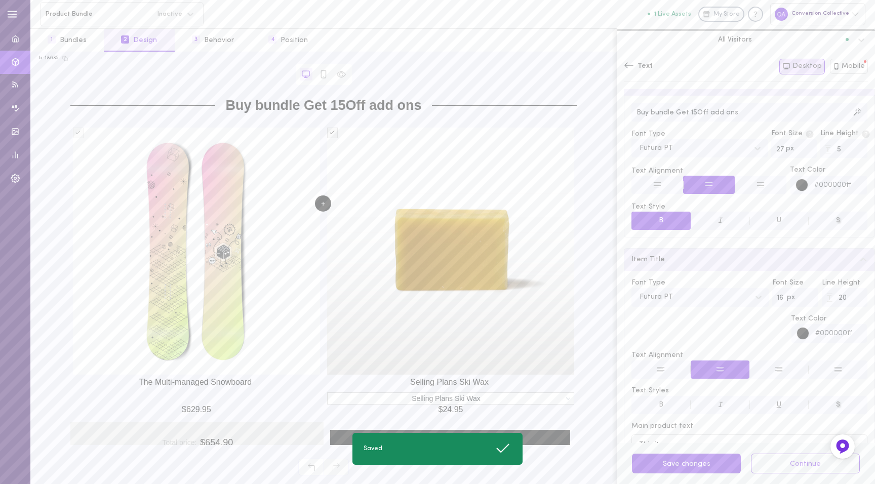
click at [778, 142] on input "27" at bounding box center [794, 148] width 46 height 19
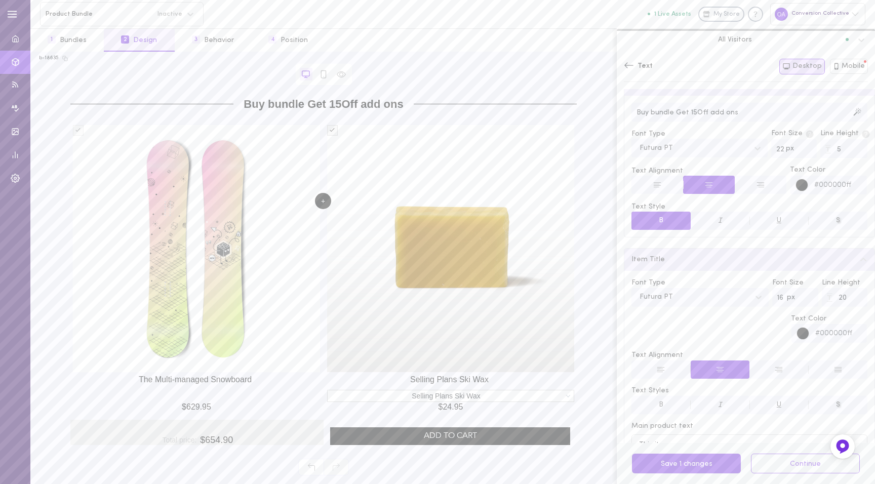
type input "21"
click at [689, 468] on button "Save 1 changes" at bounding box center [686, 464] width 109 height 20
click at [640, 62] on span "Text" at bounding box center [645, 66] width 15 height 10
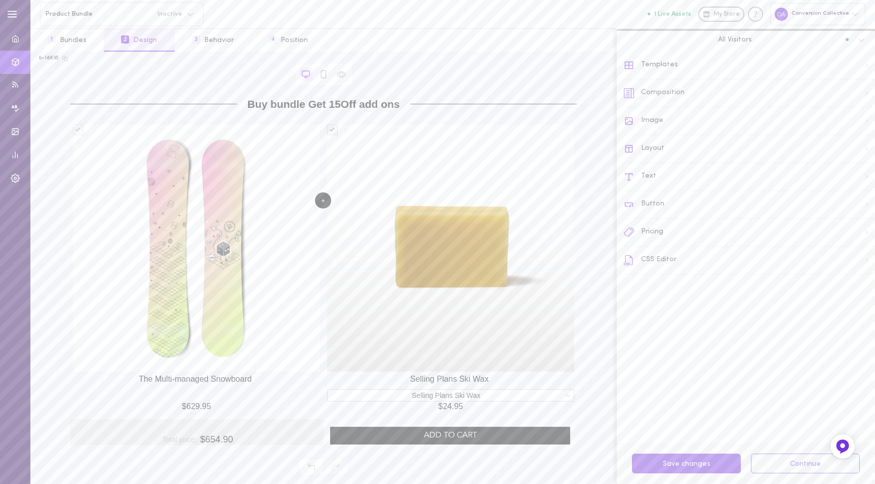
scroll to position [0, 0]
click at [662, 98] on div "Composition" at bounding box center [749, 94] width 251 height 28
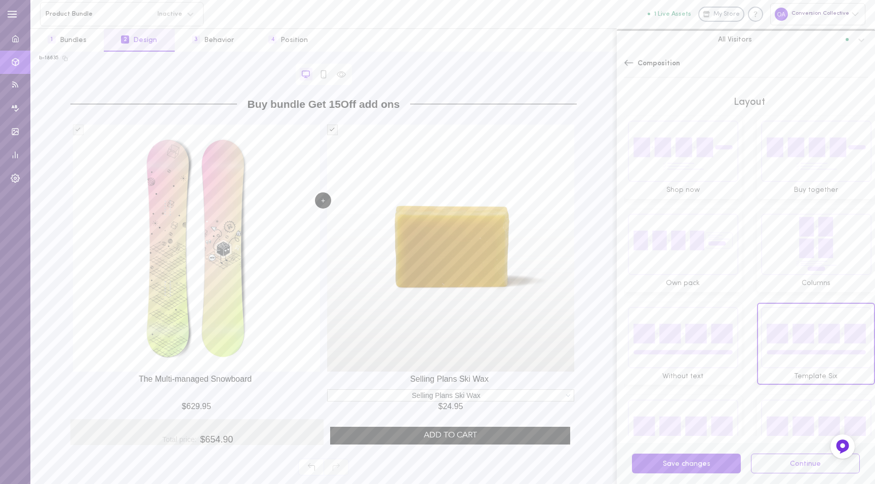
click at [672, 227] on img at bounding box center [682, 244] width 111 height 62
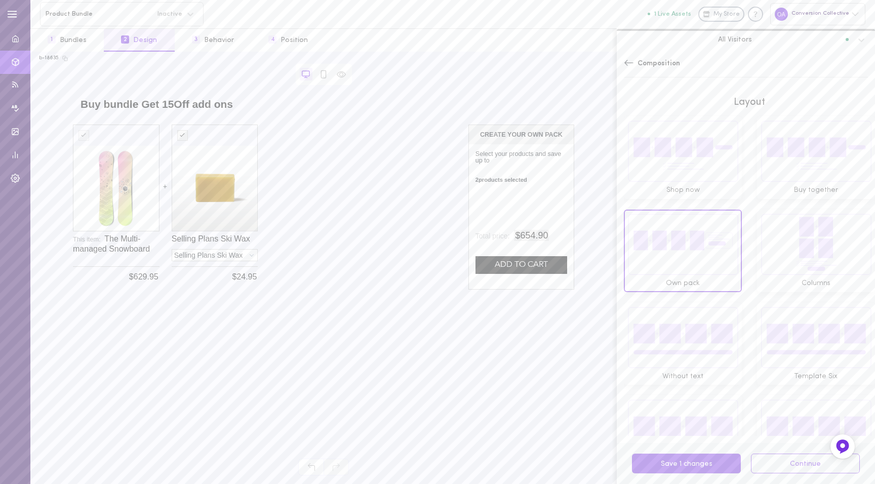
click at [774, 228] on img at bounding box center [816, 244] width 111 height 62
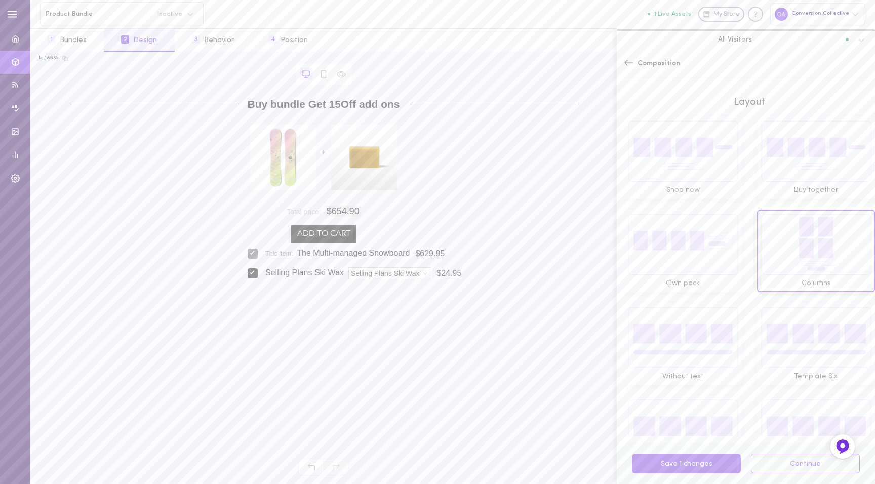
click at [778, 399] on img at bounding box center [816, 430] width 111 height 62
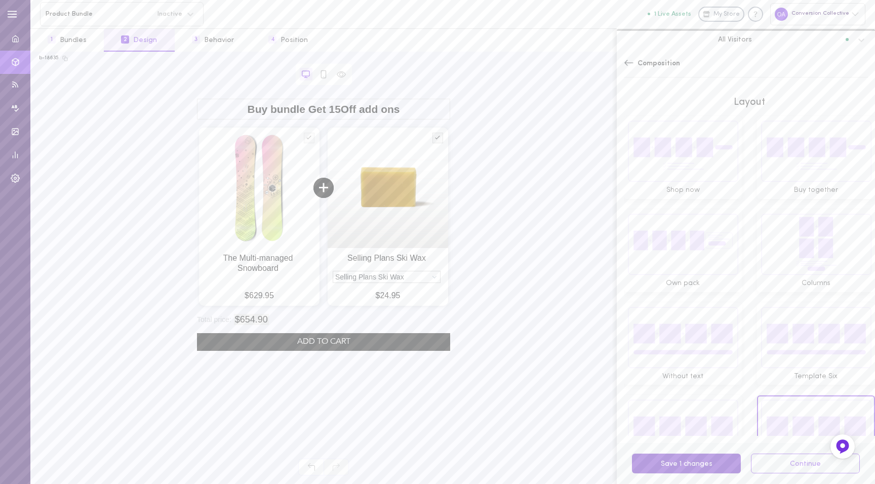
click at [680, 468] on button "Save 1 changes" at bounding box center [686, 464] width 109 height 20
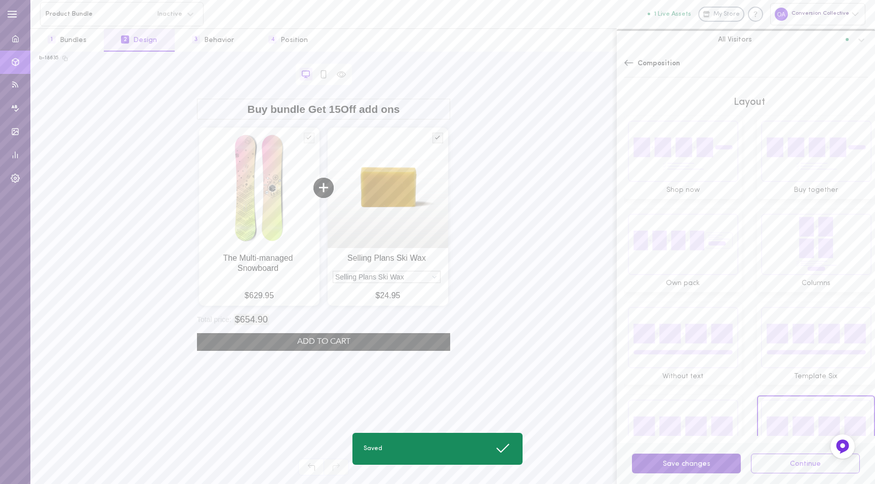
click at [679, 466] on button "Save changes" at bounding box center [686, 464] width 109 height 20
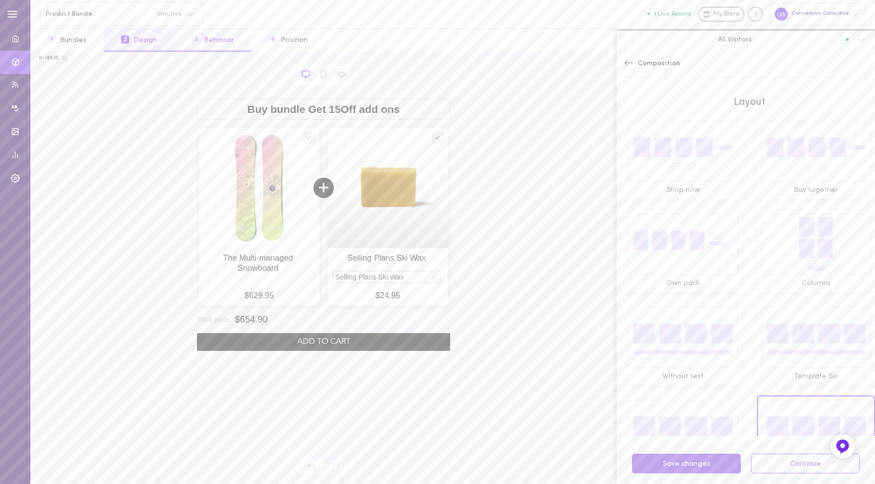
click at [196, 45] on button "3 Behavior" at bounding box center [213, 40] width 76 height 23
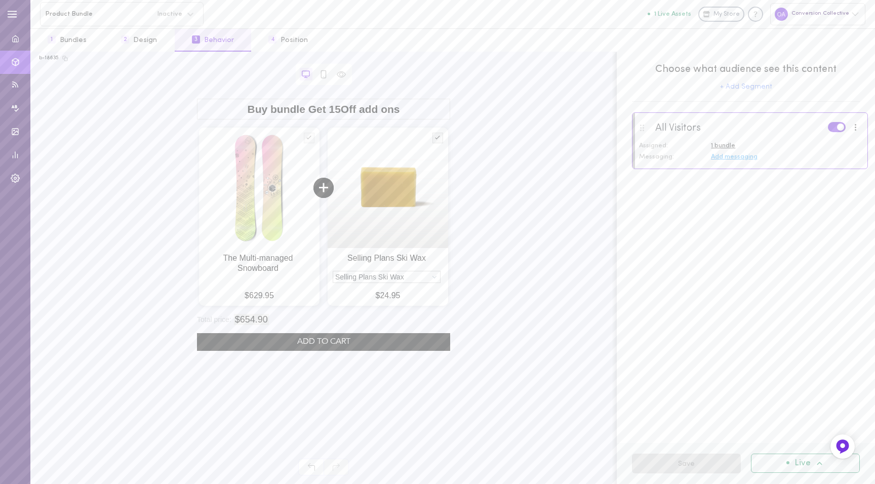
click at [305, 78] on icon at bounding box center [305, 74] width 9 height 9
click at [323, 73] on icon at bounding box center [323, 74] width 9 height 9
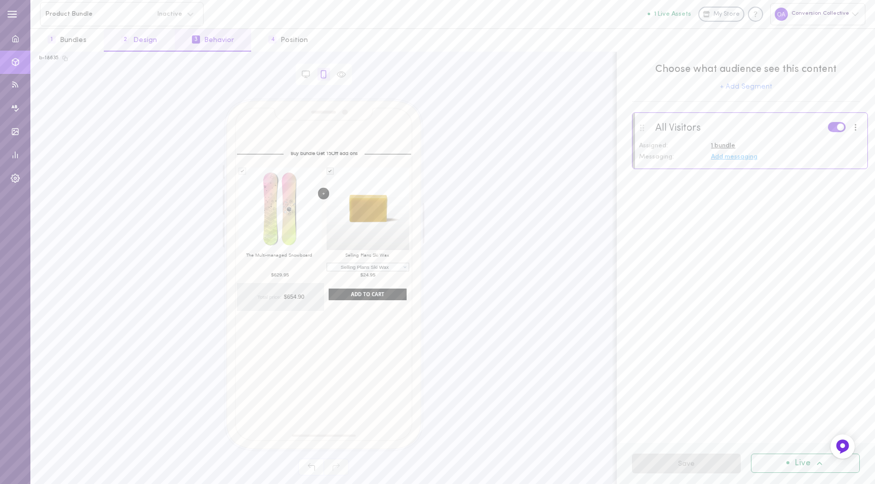
click at [128, 43] on button "2 Design" at bounding box center [139, 40] width 70 height 23
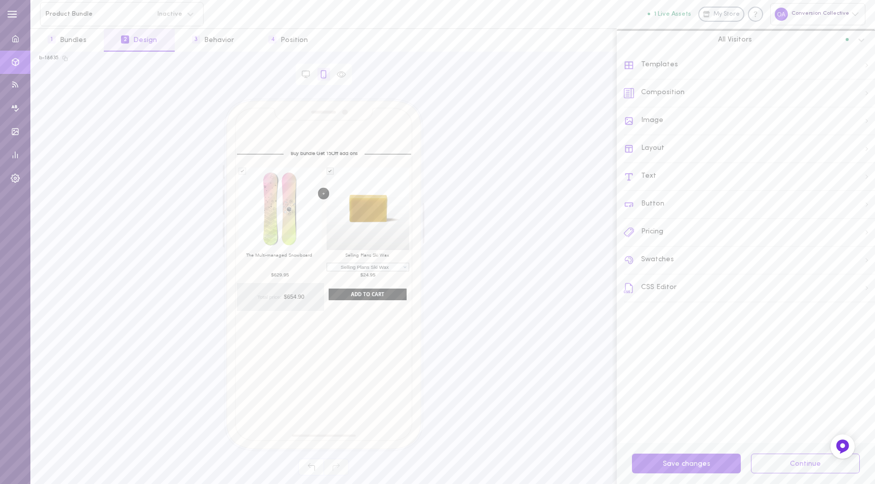
click at [683, 88] on div "Composition" at bounding box center [749, 94] width 251 height 28
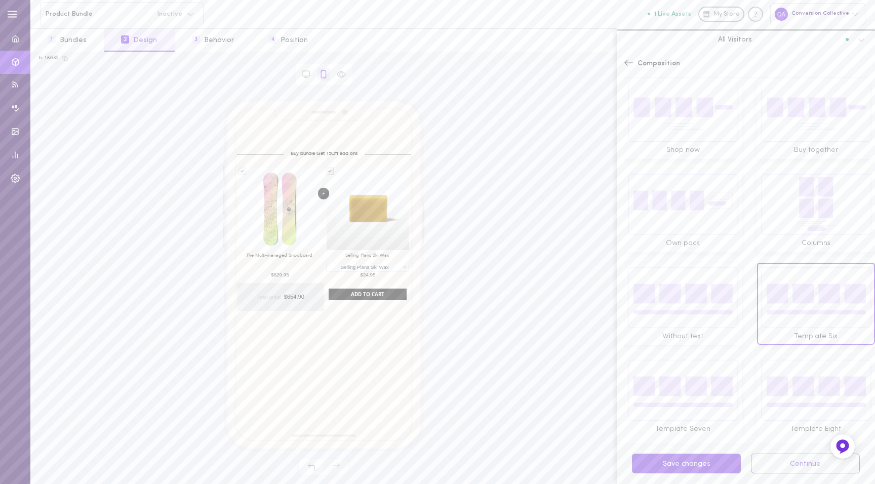
scroll to position [35, 0]
click at [793, 395] on img at bounding box center [816, 395] width 111 height 62
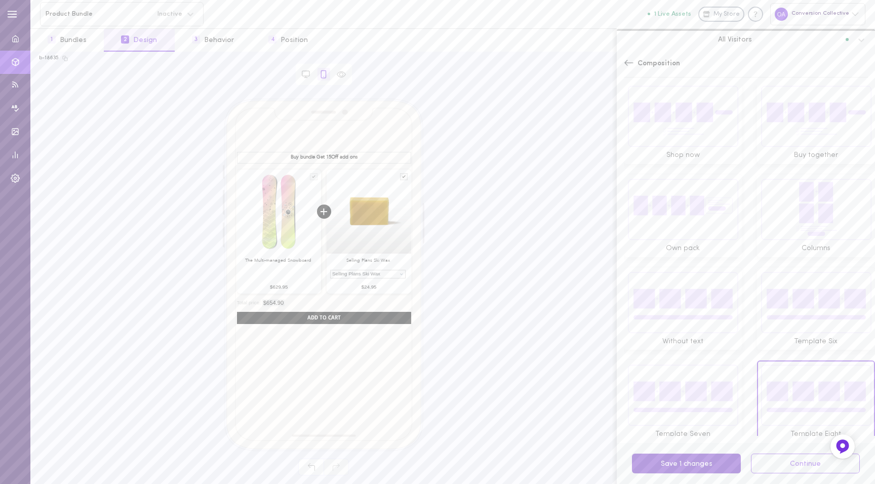
click at [721, 465] on button "Save 1 changes" at bounding box center [686, 464] width 109 height 20
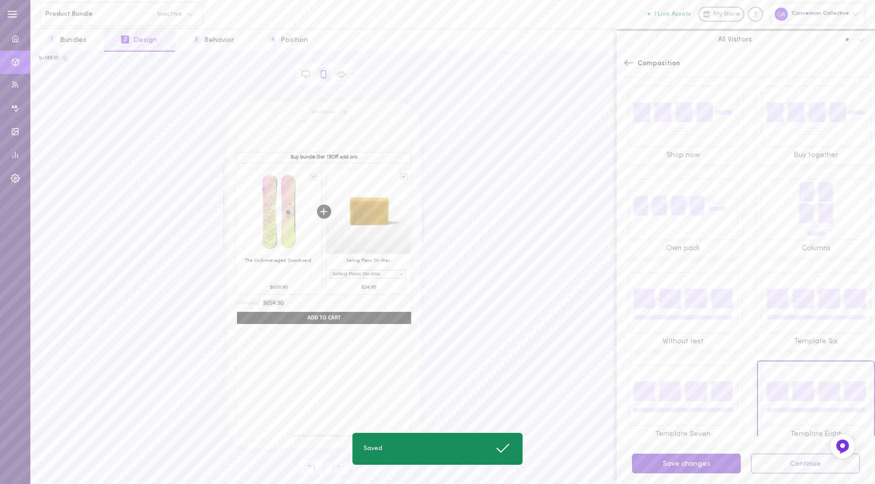
click at [721, 465] on button "Save changes" at bounding box center [686, 464] width 109 height 20
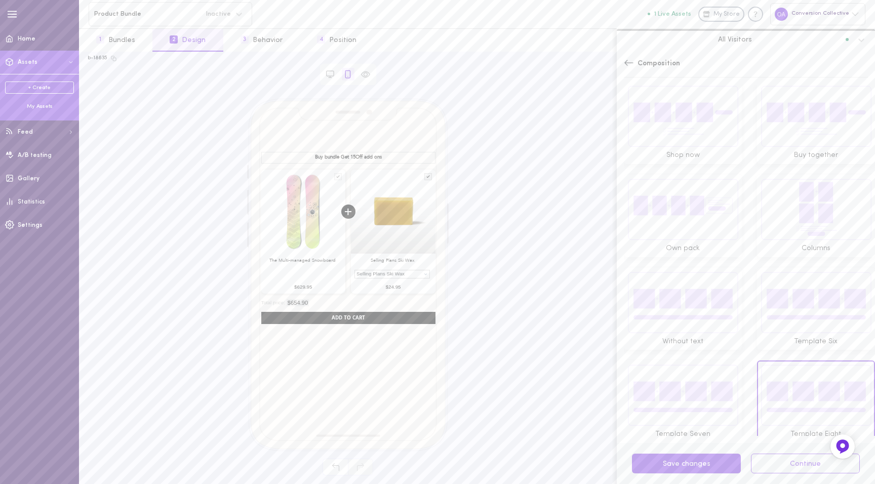
click at [52, 88] on link "+ Create" at bounding box center [39, 88] width 69 height 12
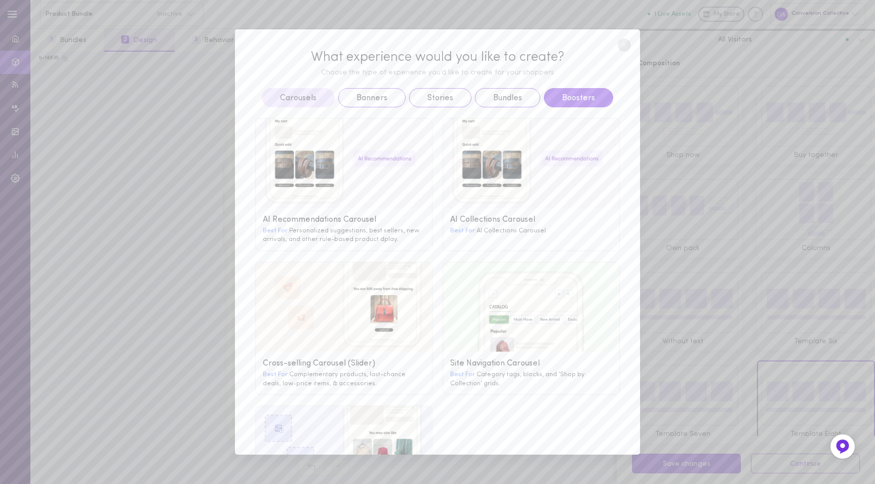
click at [555, 93] on button "Boosters" at bounding box center [578, 97] width 69 height 19
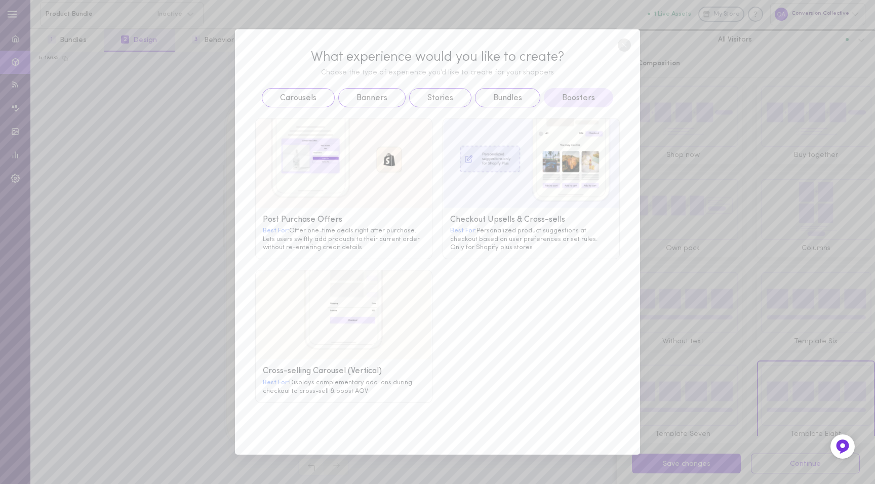
click at [532, 226] on div "Best For: Personalized product suggestions at checkout based on user preference…" at bounding box center [531, 238] width 162 height 25
click at [519, 220] on div "Checkout Upsells & Cross-sells" at bounding box center [531, 220] width 162 height 10
click at [519, 219] on div "Checkout Upsells & Cross-sells" at bounding box center [531, 220] width 162 height 10
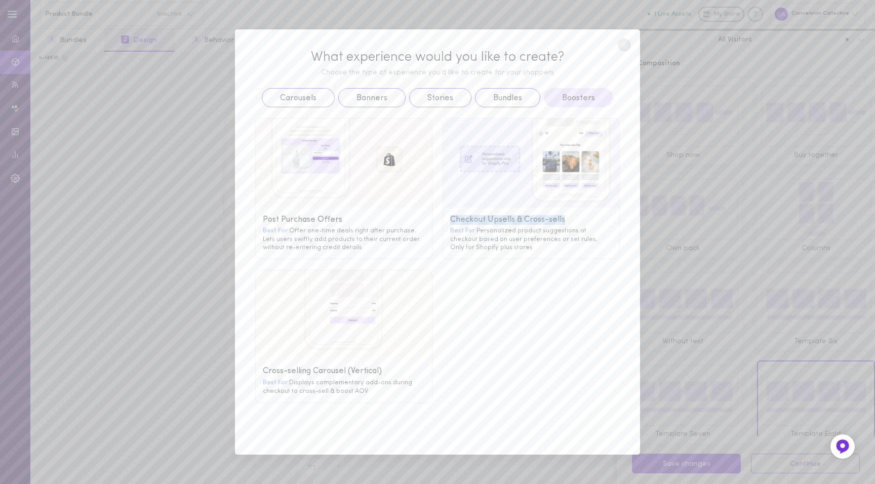
click at [519, 219] on div "Checkout Upsells & Cross-sells" at bounding box center [531, 220] width 162 height 10
click at [518, 244] on div "Best For: Personalized product suggestions at checkout based on user preference…" at bounding box center [531, 238] width 162 height 25
click at [516, 281] on div "Post Purchase Offers Best For: Offer one-time deals right after purchase. Lets …" at bounding box center [437, 255] width 375 height 296
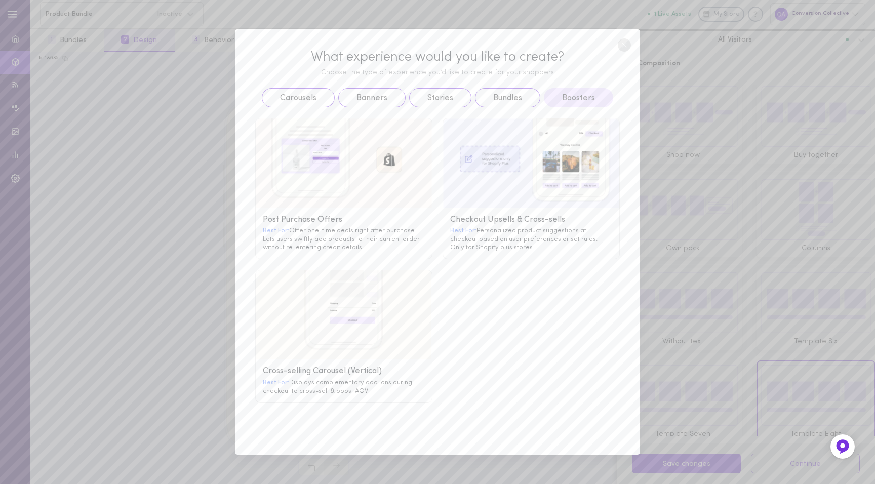
click at [516, 220] on div "Checkout Upsells & Cross-sells" at bounding box center [531, 220] width 162 height 10
click at [517, 222] on div "Checkout Upsells & Cross-sells Best For: Personalized product suggestions at ch…" at bounding box center [531, 233] width 176 height 51
click at [308, 233] on div "Best For: Offer one-time deals right after purchase. Lets users swiftly add pro…" at bounding box center [344, 238] width 162 height 25
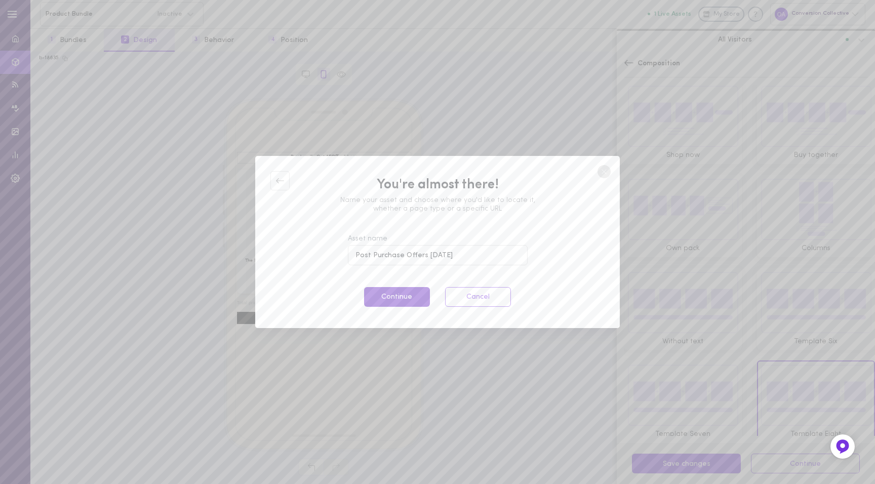
click at [399, 296] on button "Continue" at bounding box center [397, 297] width 66 height 20
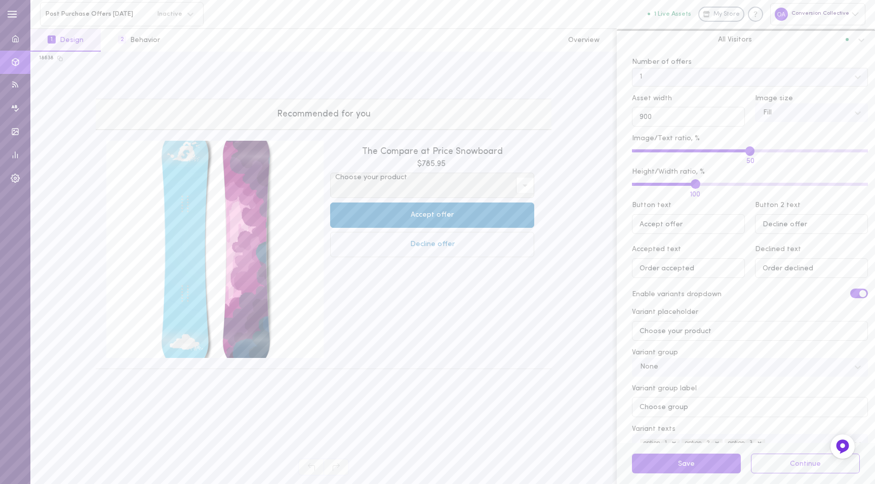
click at [686, 75] on div "1" at bounding box center [742, 77] width 214 height 14
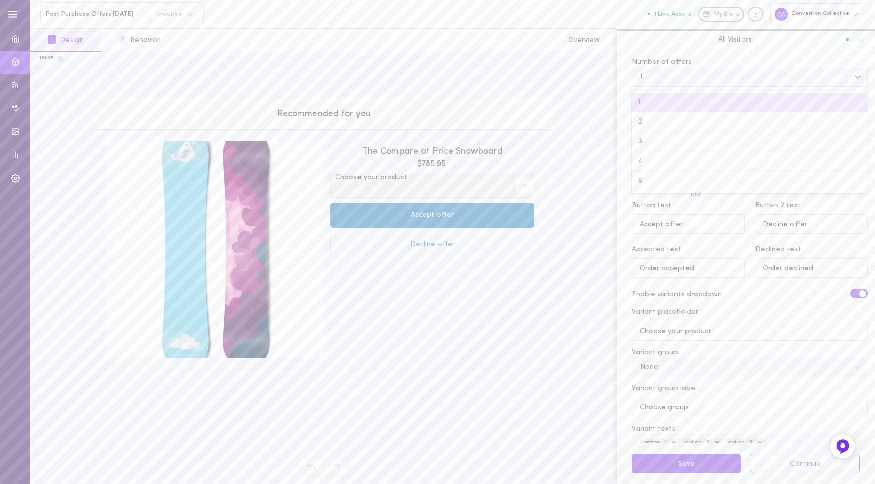
click at [686, 77] on div "1" at bounding box center [742, 77] width 214 height 14
click at [675, 125] on div "2" at bounding box center [750, 122] width 236 height 20
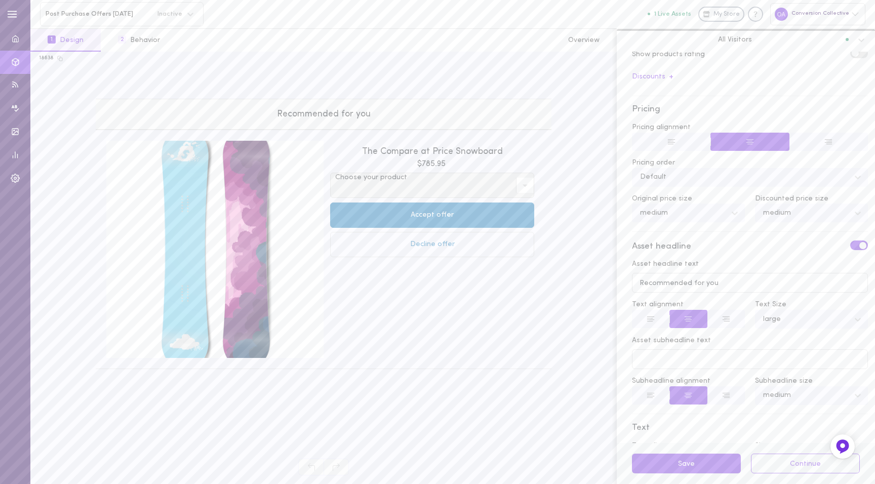
scroll to position [433, 0]
click at [658, 283] on input "Recommended for you" at bounding box center [750, 281] width 236 height 20
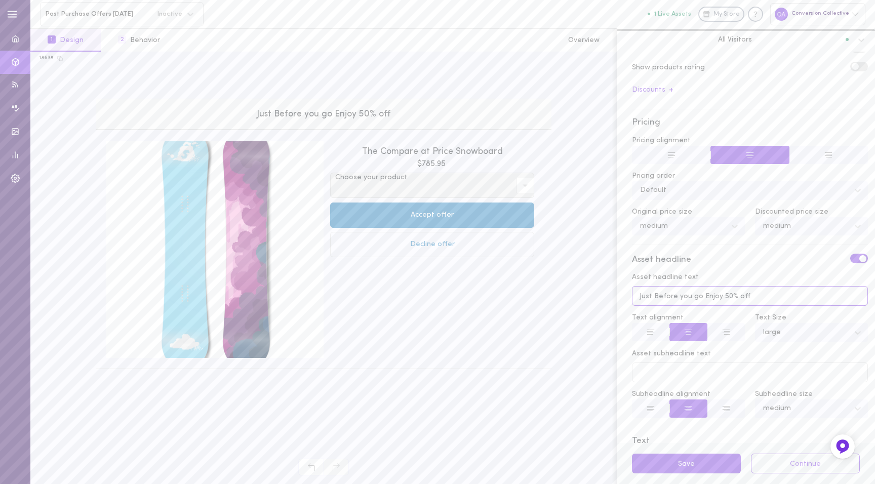
scroll to position [460, 0]
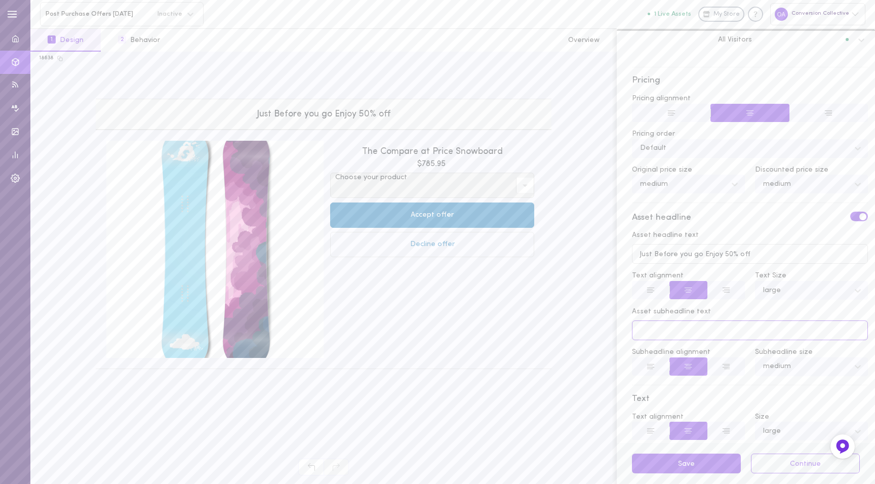
click at [683, 330] on input "Asset subheadline text" at bounding box center [750, 331] width 236 height 20
drag, startPoint x: 700, startPoint y: 250, endPoint x: 761, endPoint y: 302, distance: 80.1
click at [761, 302] on div "Asset headline text Just Before you go Enjoy 50% off Text alignment Text Size l…" at bounding box center [750, 299] width 236 height 152
type input "Just Before you go"
click at [688, 323] on input "Asset subheadline text" at bounding box center [750, 331] width 236 height 20
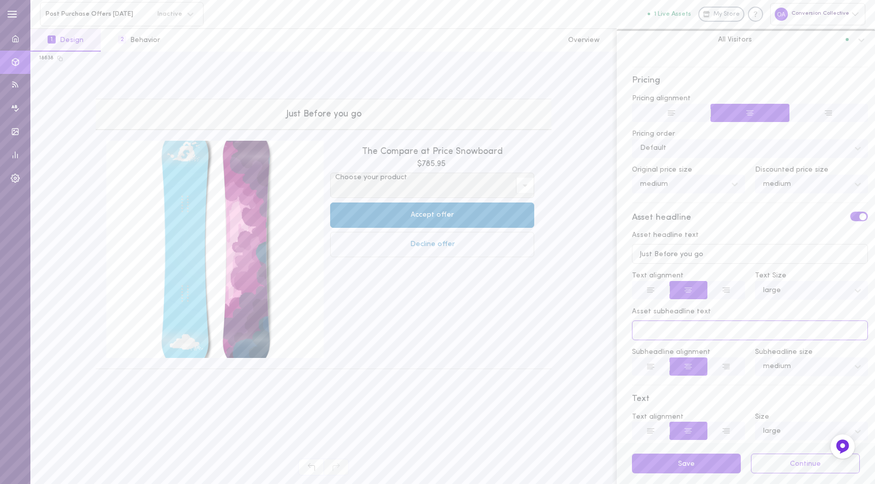
paste input "Enjoy 50% off"
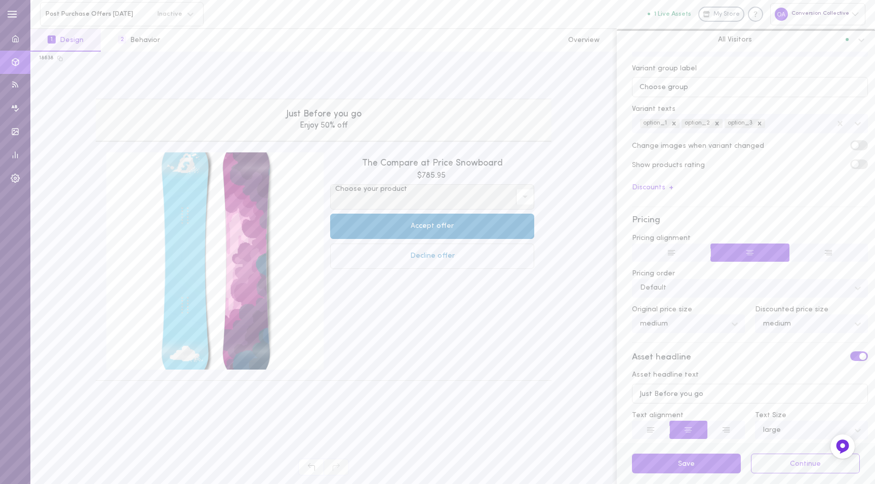
scroll to position [314, 0]
type input "Enjoy 50% off"
click at [664, 191] on div "Discounts +" at bounding box center [750, 194] width 236 height 20
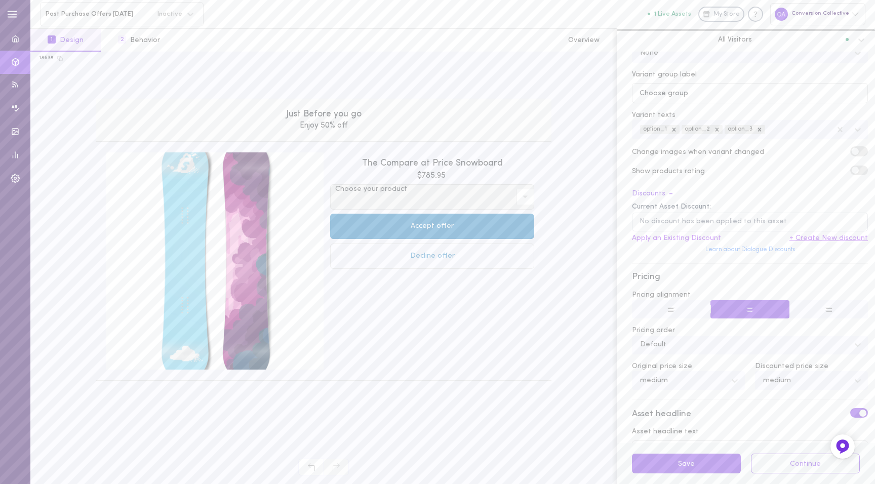
click at [809, 236] on button "+ Create New discount" at bounding box center [829, 238] width 78 height 7
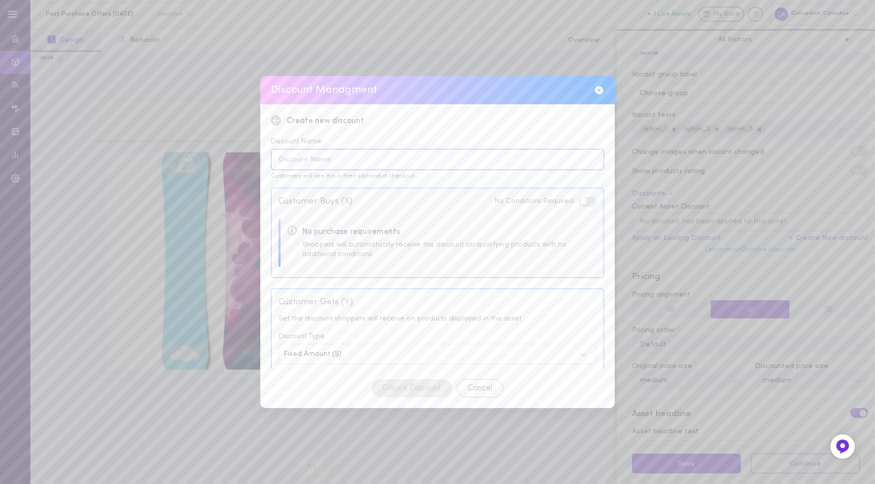
click at [332, 163] on input at bounding box center [437, 160] width 333 height 22
type input "50Off"
click at [580, 178] on span at bounding box center [583, 177] width 7 height 7
click at [0, 0] on input "checkbox" at bounding box center [0, 0] width 0 height 0
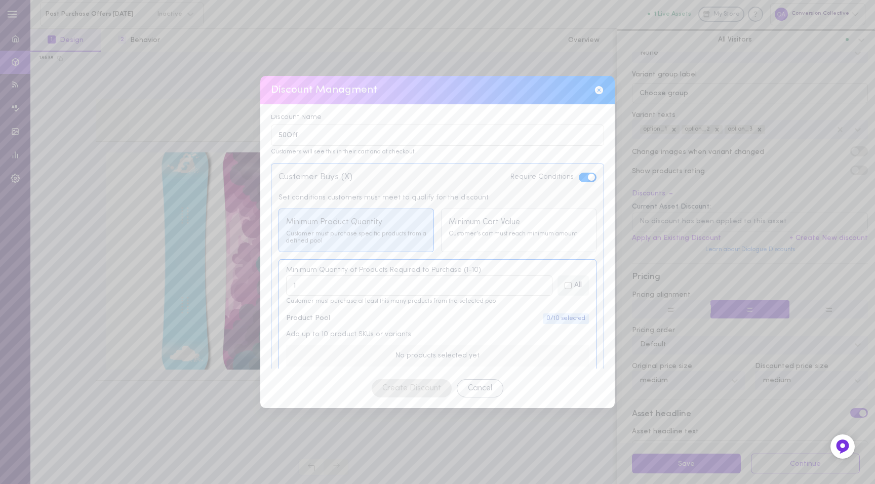
scroll to position [28, 0]
click at [579, 174] on label at bounding box center [588, 174] width 18 height 10
click at [0, 0] on input "checkbox" at bounding box center [0, 0] width 0 height 0
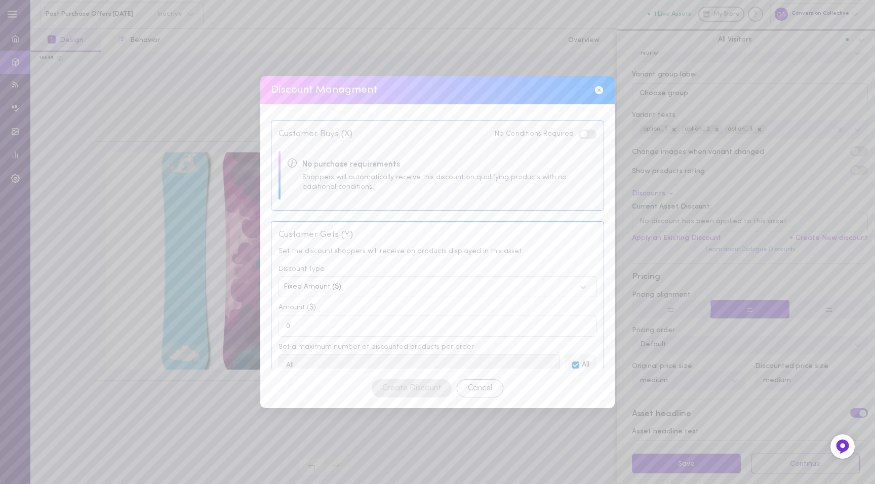
scroll to position [70, 0]
click at [410, 197] on div "Customer Buys (X) No Conditions Required No purchase requirements Shoppers will…" at bounding box center [437, 162] width 333 height 90
click at [331, 252] on div "Fixed Amount ($)" at bounding box center [429, 254] width 291 height 7
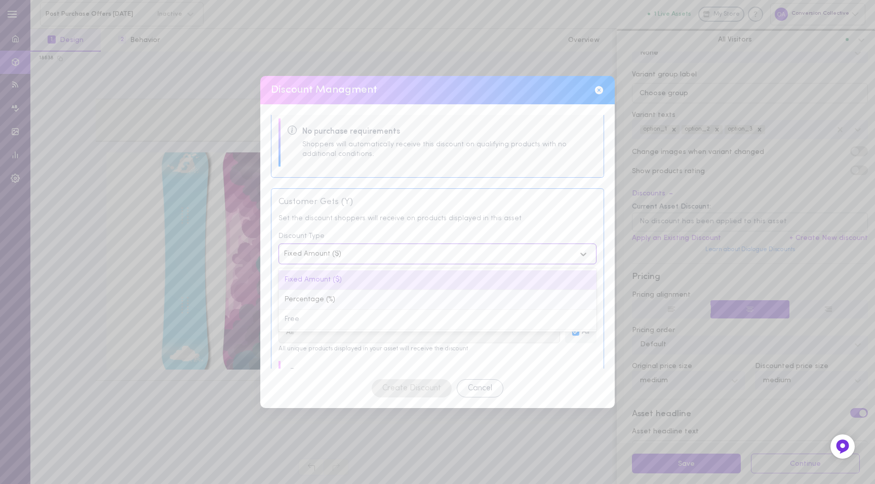
click at [321, 304] on div "Percentage (%)" at bounding box center [438, 300] width 318 height 20
click at [325, 297] on input "0" at bounding box center [438, 293] width 318 height 22
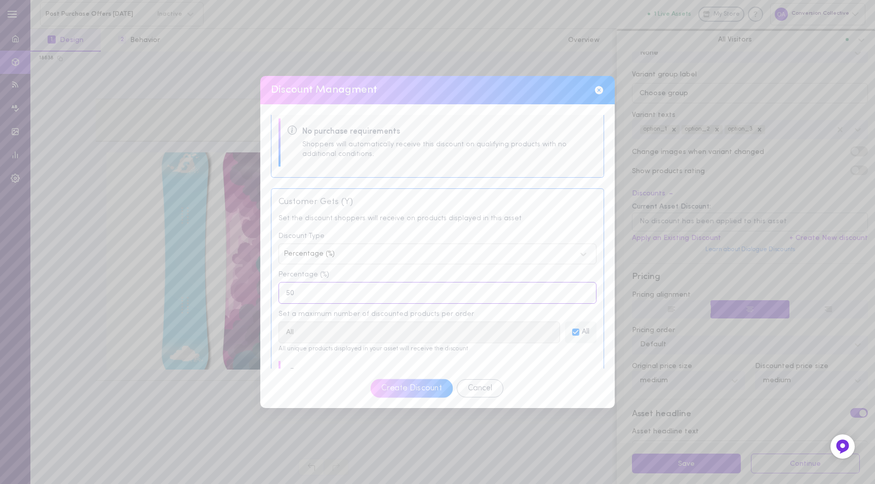
type input "50"
click at [410, 389] on button "Create Discount" at bounding box center [411, 388] width 83 height 19
type input "0"
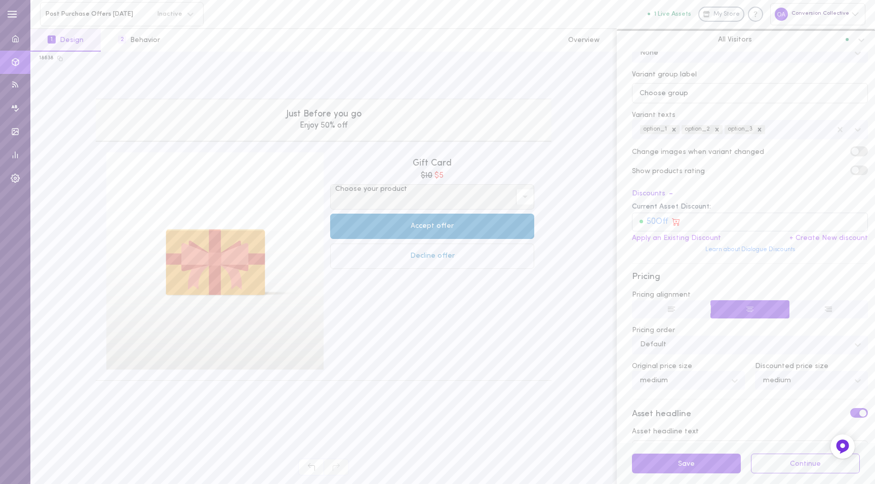
scroll to position [335, 0]
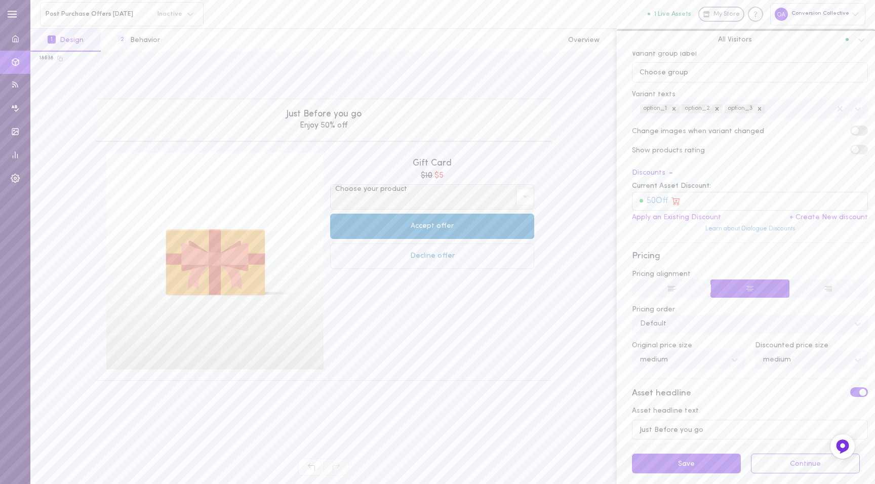
click at [850, 129] on label at bounding box center [859, 131] width 18 height 10
click at [0, 0] on input "checkbox" at bounding box center [0, 0] width 0 height 0
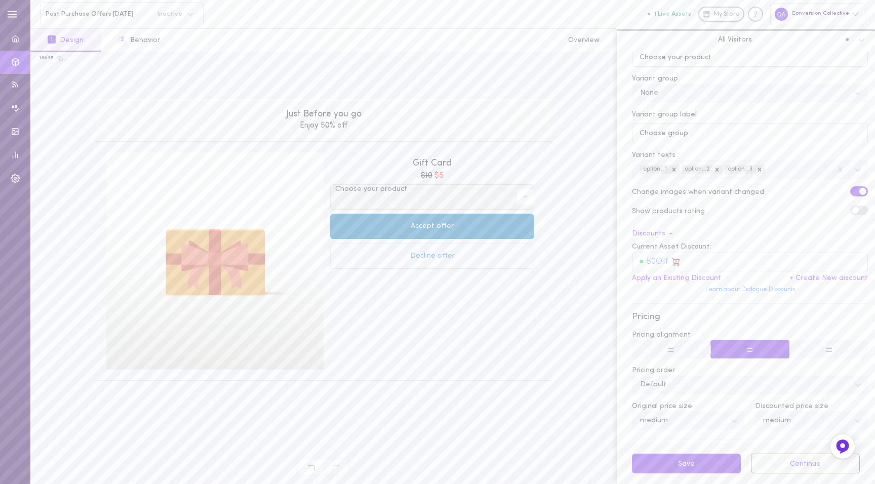
scroll to position [265, 0]
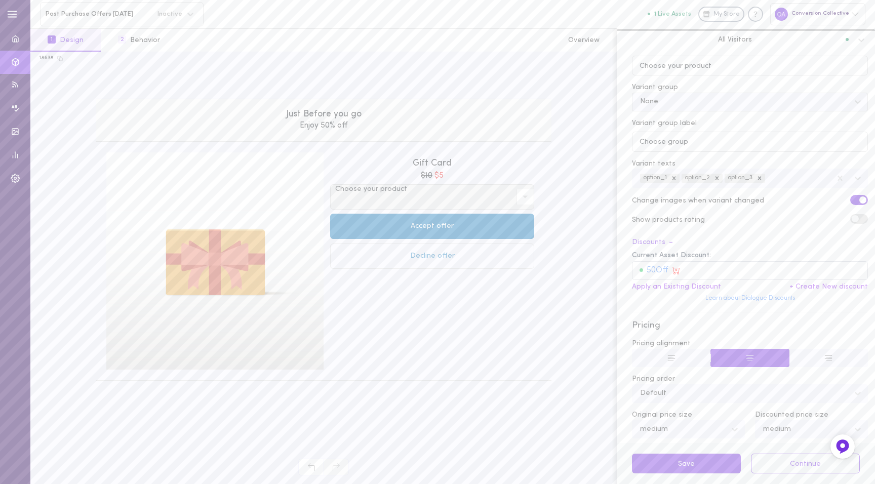
click at [782, 101] on div "None" at bounding box center [742, 102] width 214 height 14
click at [598, 313] on div "Just Before you go Enjoy 50% off Gift Card $10 $5 Choose your product $10 $25 $…" at bounding box center [323, 240] width 569 height 282
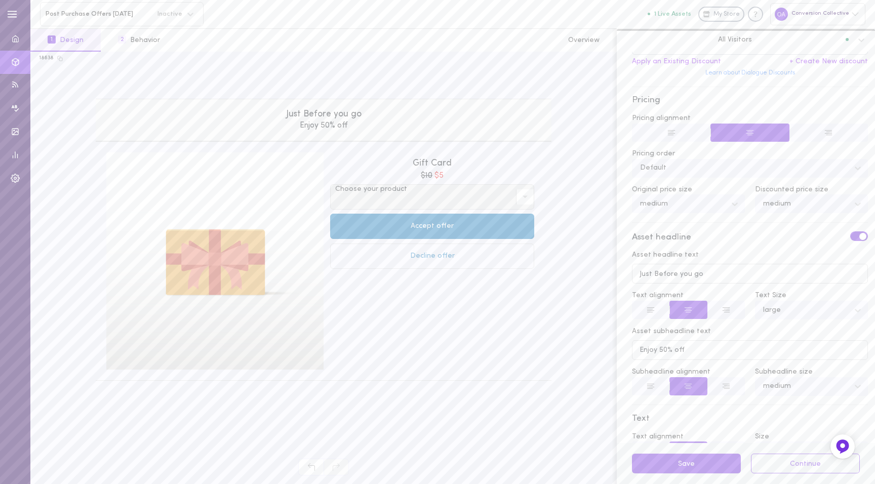
scroll to position [510, 0]
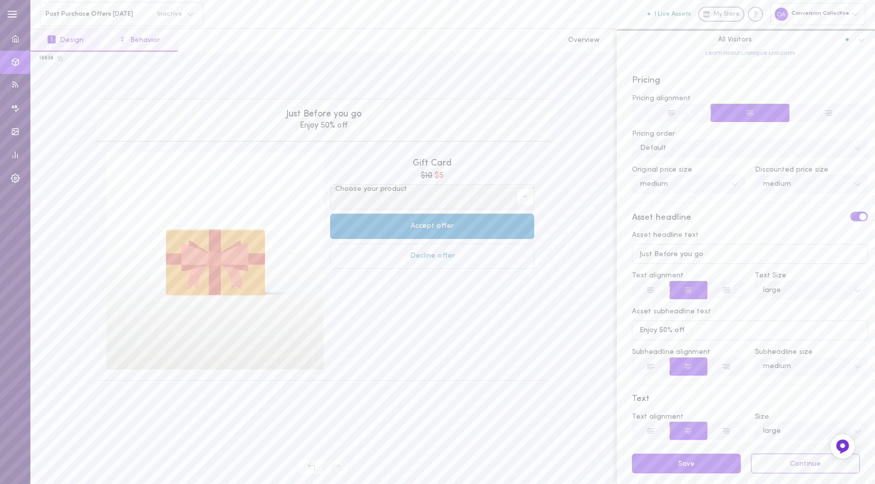
click at [150, 38] on button "2 Behavior" at bounding box center [139, 40] width 76 height 23
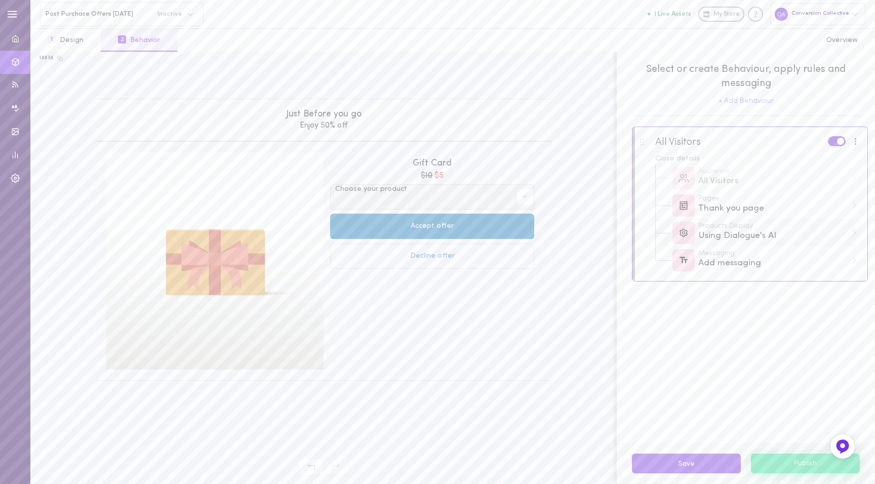
click at [722, 240] on div "Using Dialogue's AI" at bounding box center [772, 236] width 149 height 13
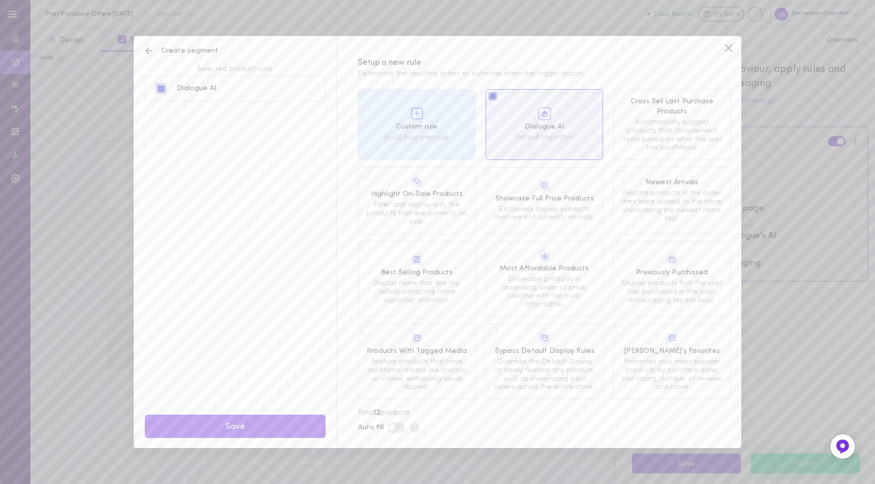
click at [429, 112] on div at bounding box center [417, 114] width 102 height 15
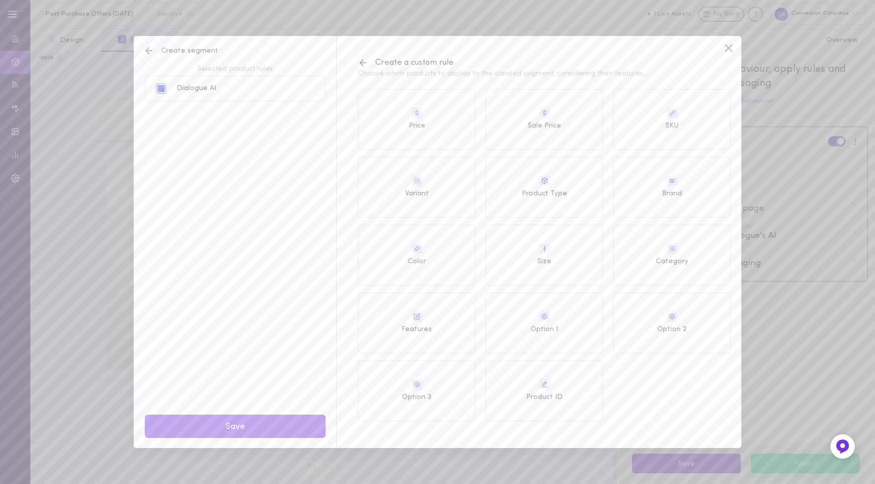
click at [631, 135] on div "SKU" at bounding box center [671, 119] width 117 height 61
click at [537, 89] on div "Select value" at bounding box center [578, 99] width 215 height 21
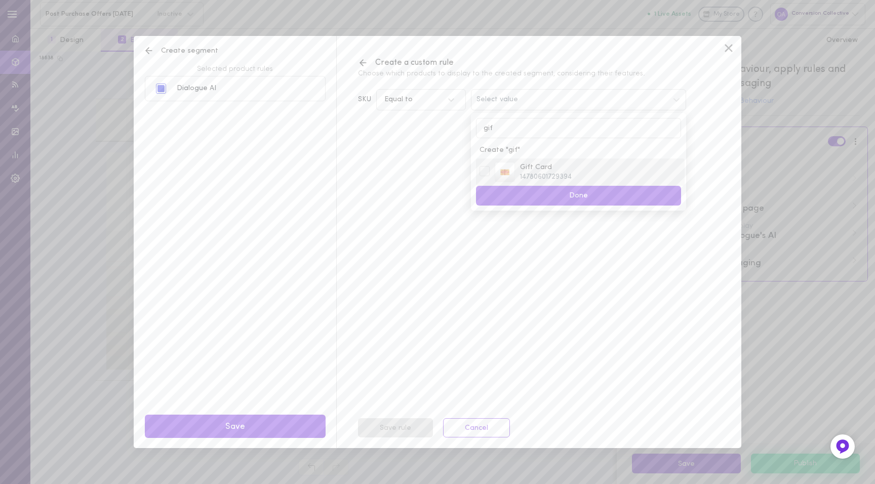
type input "gif"
click at [481, 165] on div "Gift Card 14780601729394" at bounding box center [580, 172] width 207 height 20
click at [501, 192] on button "Done" at bounding box center [578, 196] width 205 height 20
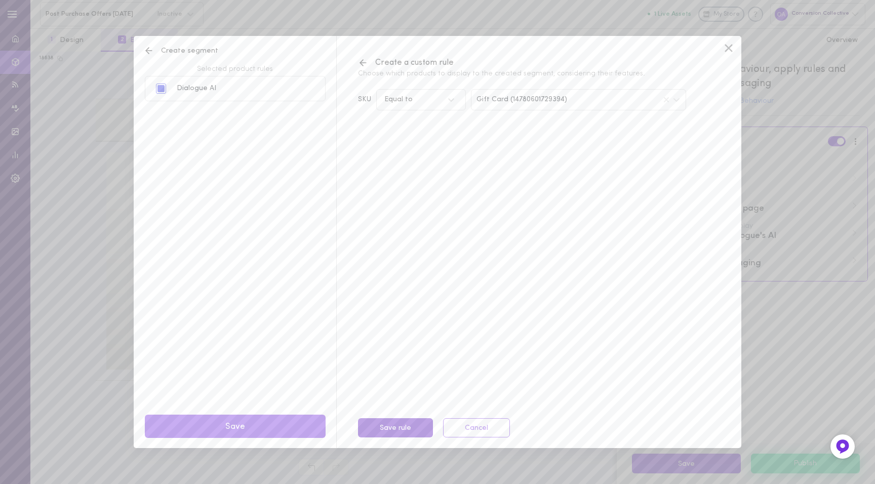
click at [411, 426] on button "Save rule" at bounding box center [395, 428] width 75 height 20
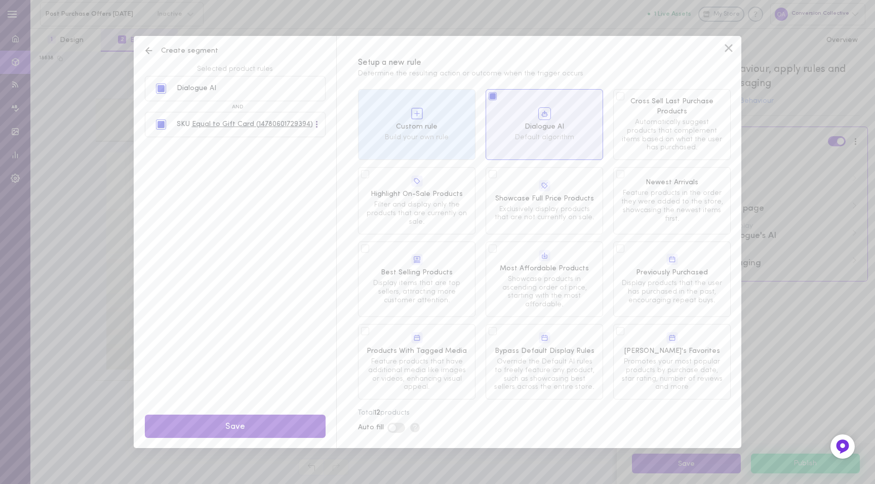
click at [274, 427] on button "Save" at bounding box center [235, 427] width 181 height 24
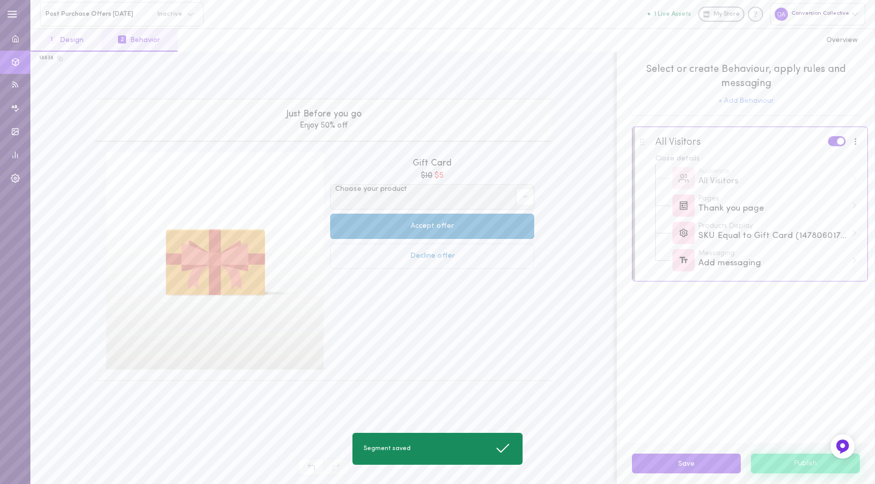
click at [69, 43] on button "1 Design" at bounding box center [65, 40] width 70 height 23
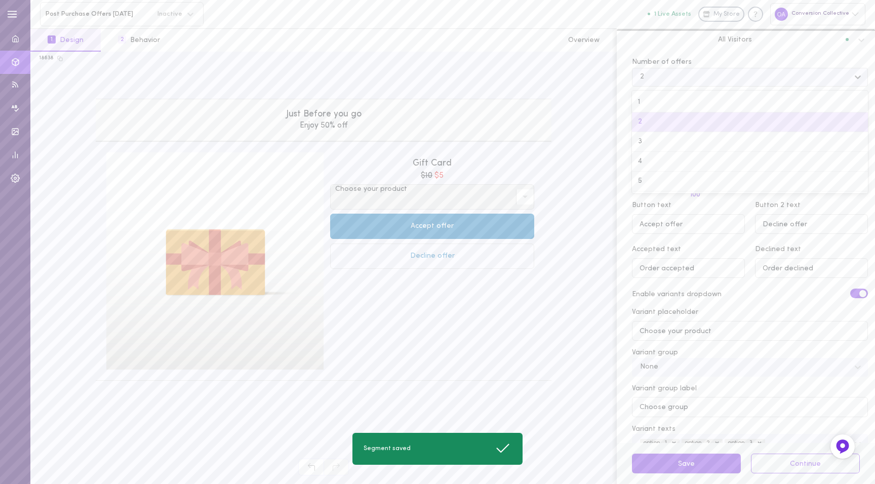
click at [650, 74] on div "2" at bounding box center [742, 77] width 214 height 14
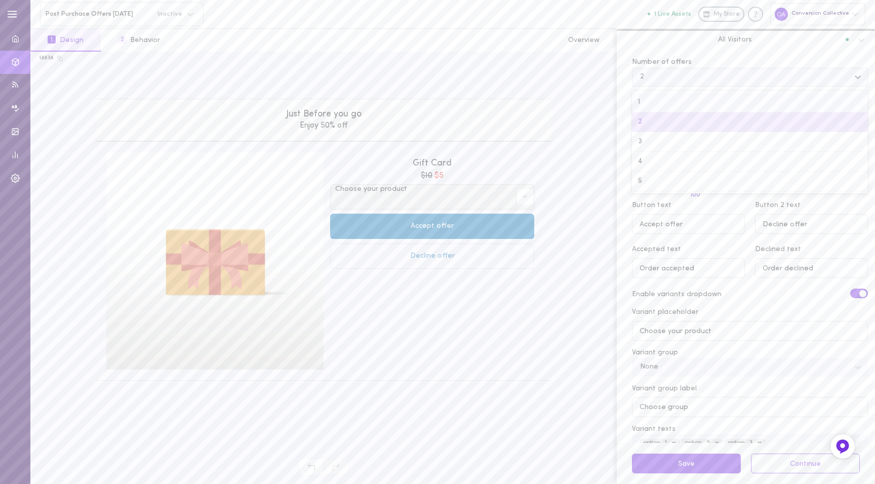
click at [653, 105] on div "1" at bounding box center [750, 103] width 236 height 20
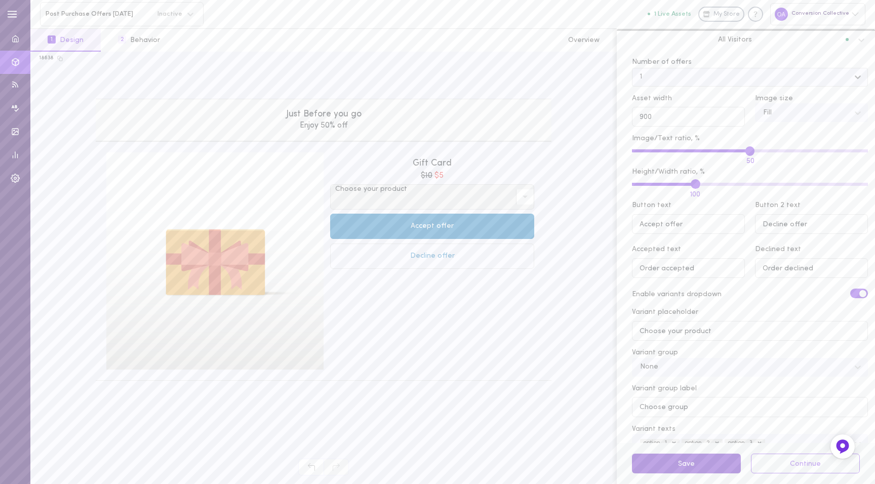
click at [688, 466] on button "Save" at bounding box center [686, 464] width 109 height 20
click at [678, 461] on button "Save" at bounding box center [686, 464] width 109 height 20
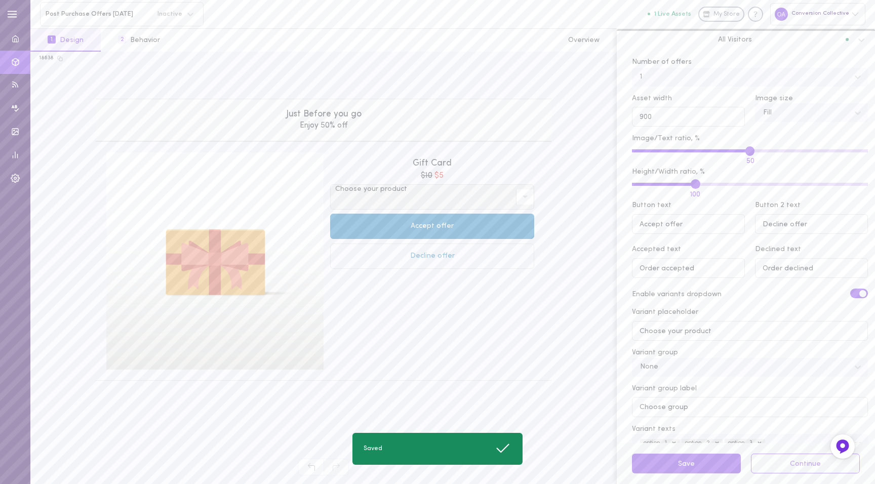
click at [525, 343] on div "Gift Card $10 $5 Choose your product $10 $25 $50 $100 Accept offer Decline offer" at bounding box center [432, 260] width 217 height 217
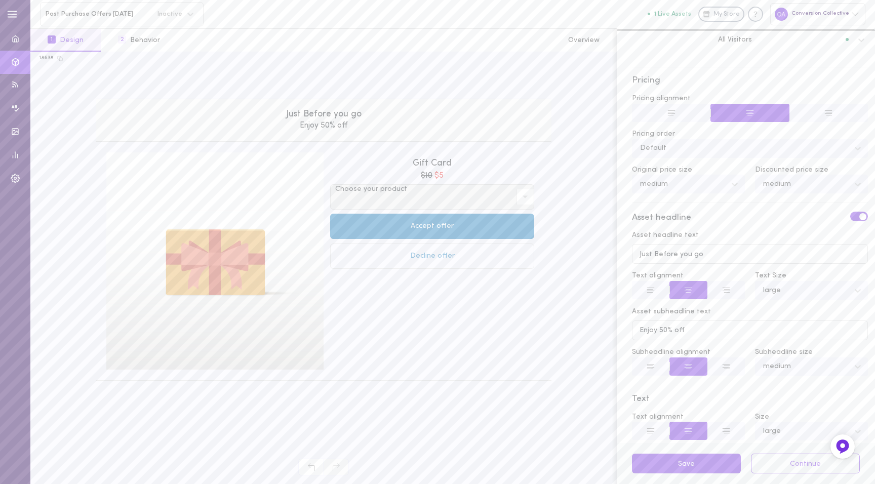
scroll to position [0, 0]
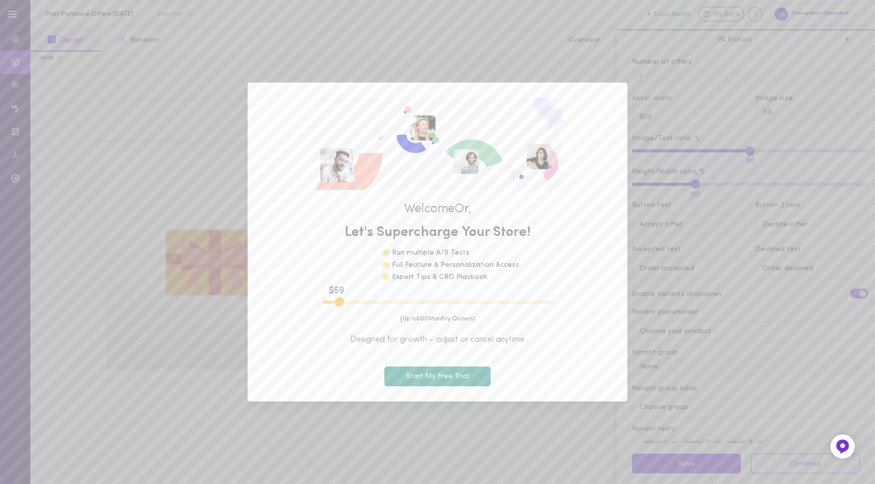
click at [513, 440] on div "Welcome Or , Let's Supercharge Your Store! 🌟 Run multiple A/B Tests 🌟 Full Feat…" at bounding box center [437, 242] width 875 height 484
click at [436, 379] on button "Start My Free Trial" at bounding box center [437, 377] width 106 height 20
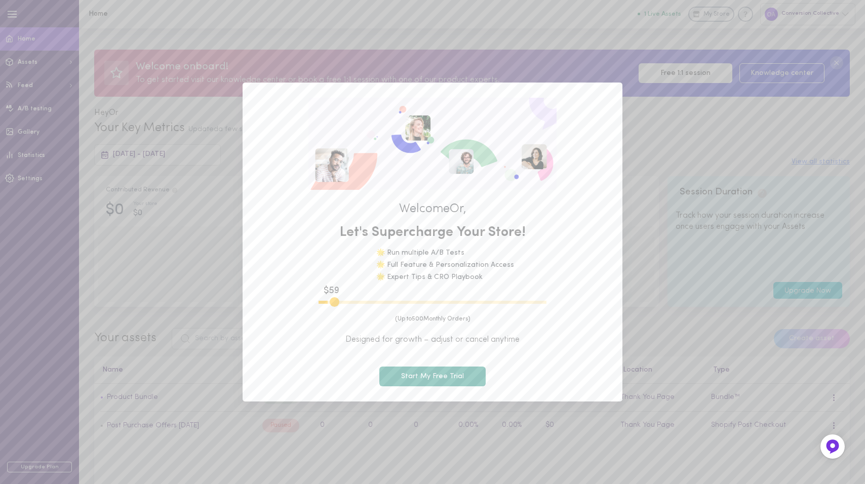
click at [558, 357] on div "(Up to 500 Monthly Orders) Designed for growth – adjust or cancel anytime Start…" at bounding box center [432, 350] width 349 height 71
click at [396, 380] on button "Start My Free Trial" at bounding box center [432, 377] width 106 height 20
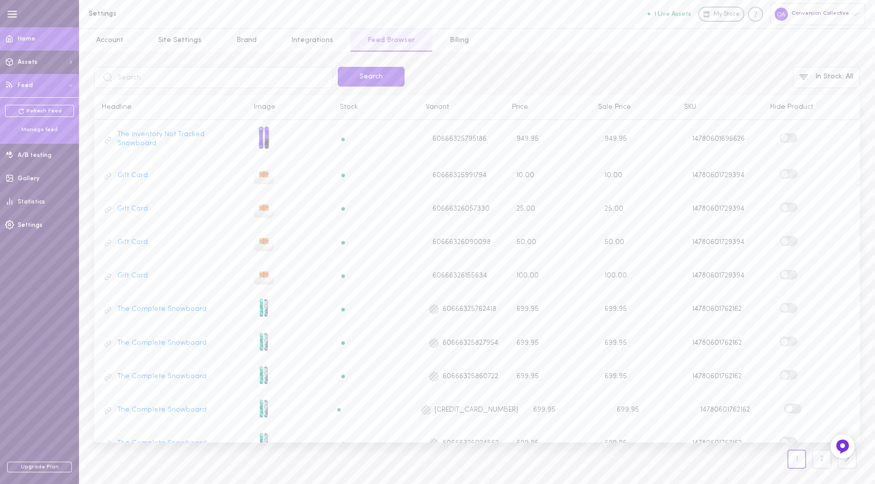
click at [20, 32] on link "Home" at bounding box center [39, 38] width 79 height 23
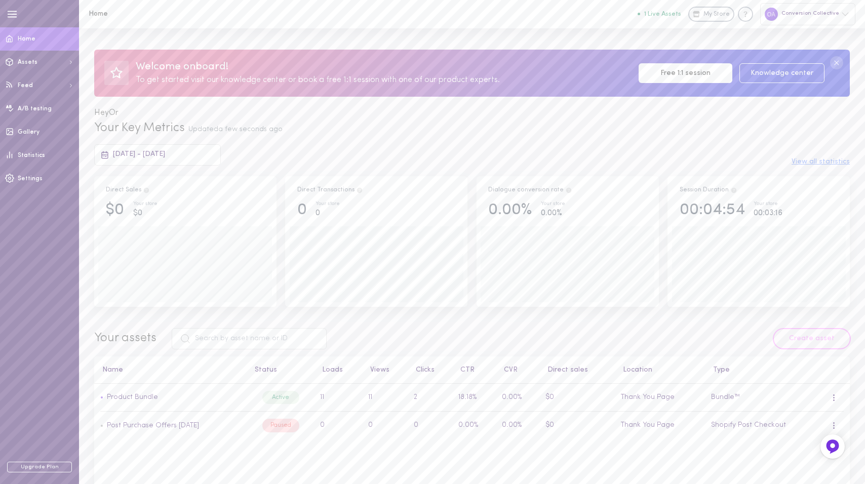
click at [835, 338] on button "Create asset" at bounding box center [812, 338] width 76 height 19
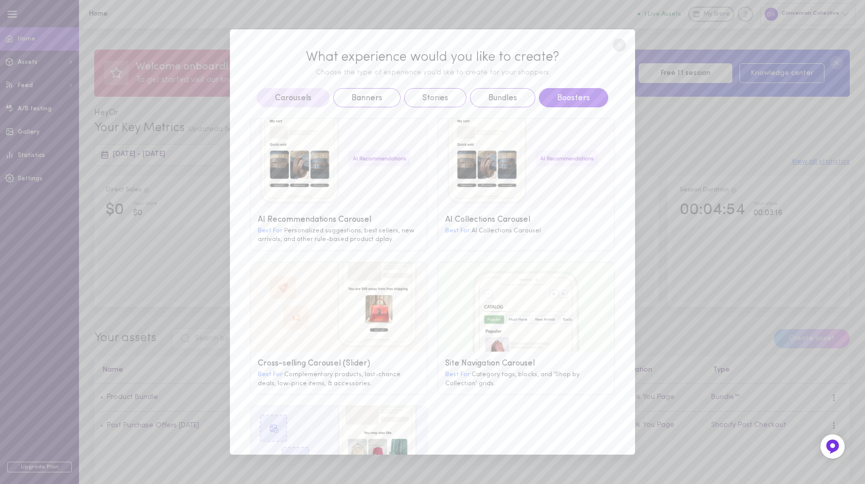
click at [586, 97] on button "Boosters" at bounding box center [573, 97] width 69 height 19
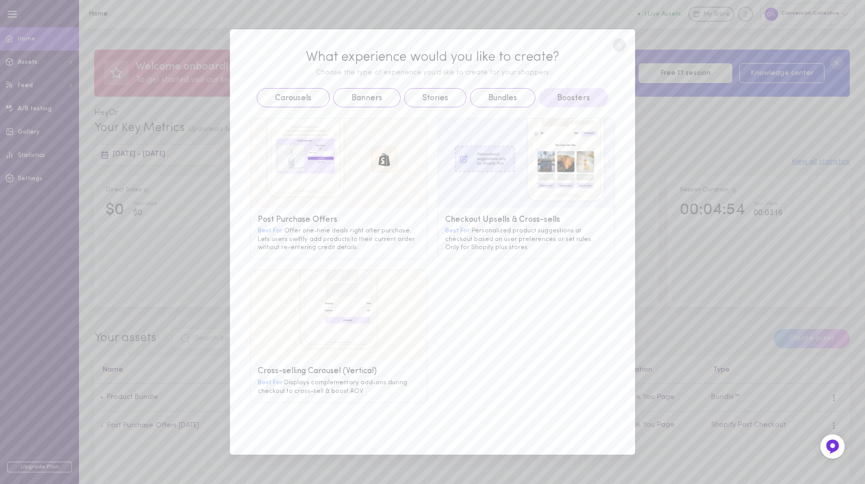
click at [525, 230] on div "Best For: Personalized product suggestions at checkout based on user preference…" at bounding box center [526, 238] width 162 height 25
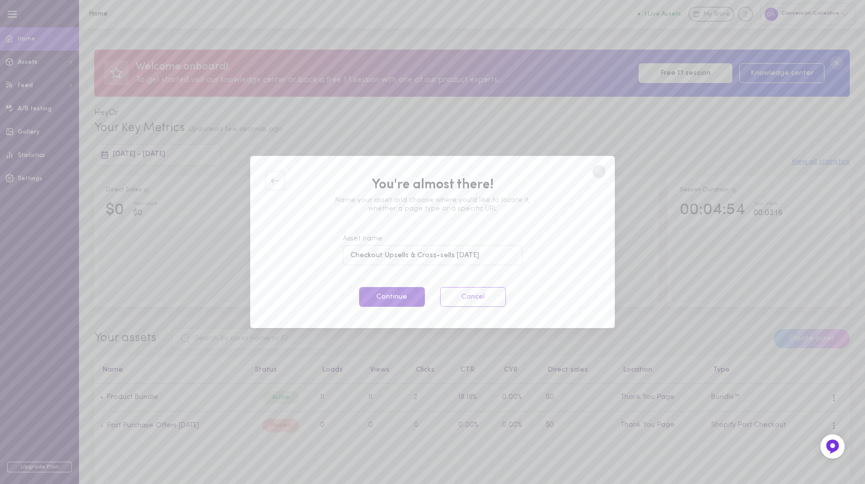
click at [374, 294] on button "Continue" at bounding box center [392, 297] width 66 height 20
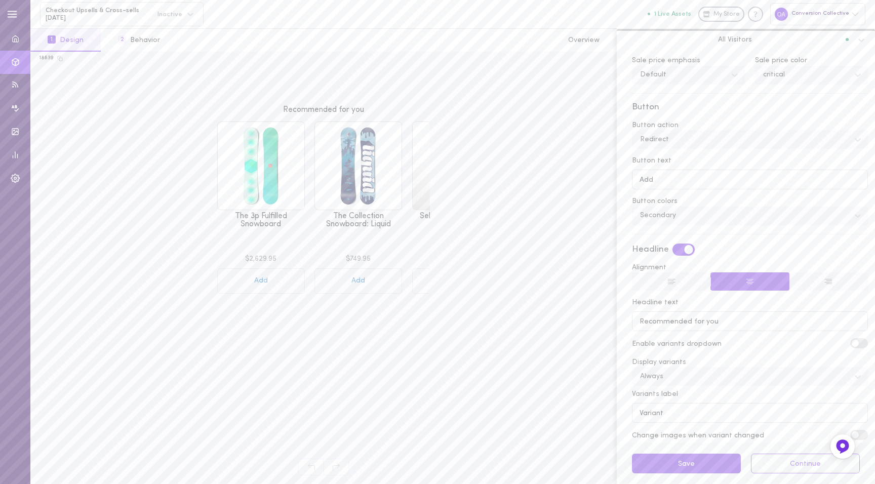
scroll to position [279, 0]
click at [684, 321] on input "Recommended for you" at bounding box center [750, 322] width 236 height 20
type input "p"
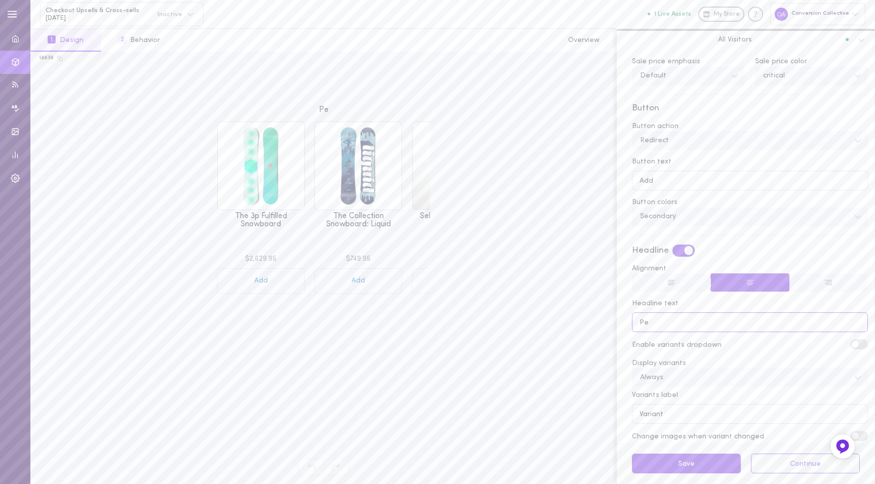
type input "P"
type input "S"
click at [670, 324] on input "Enjoy ourr best sellers" at bounding box center [750, 322] width 236 height 20
type input "Enjoy our best sellers"
click at [685, 467] on button "Save" at bounding box center [686, 464] width 109 height 20
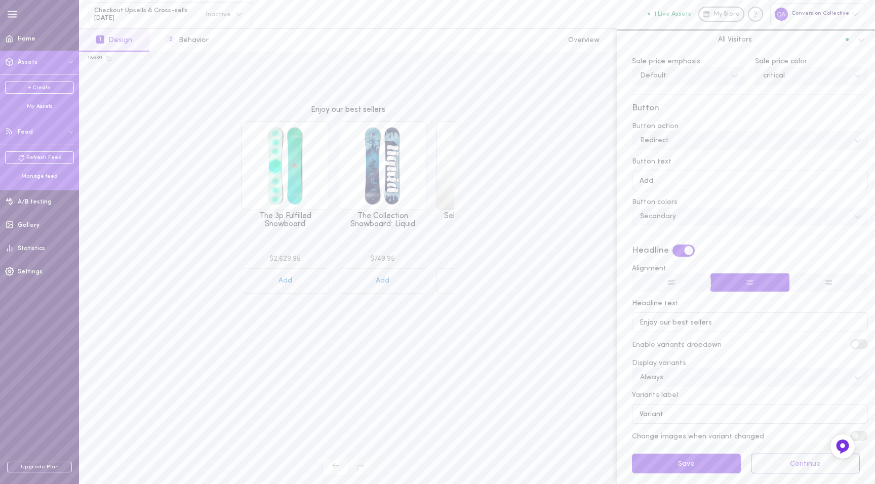
click at [35, 128] on button "Feed" at bounding box center [39, 132] width 79 height 23
click at [38, 178] on div "Manage feed" at bounding box center [39, 177] width 69 height 8
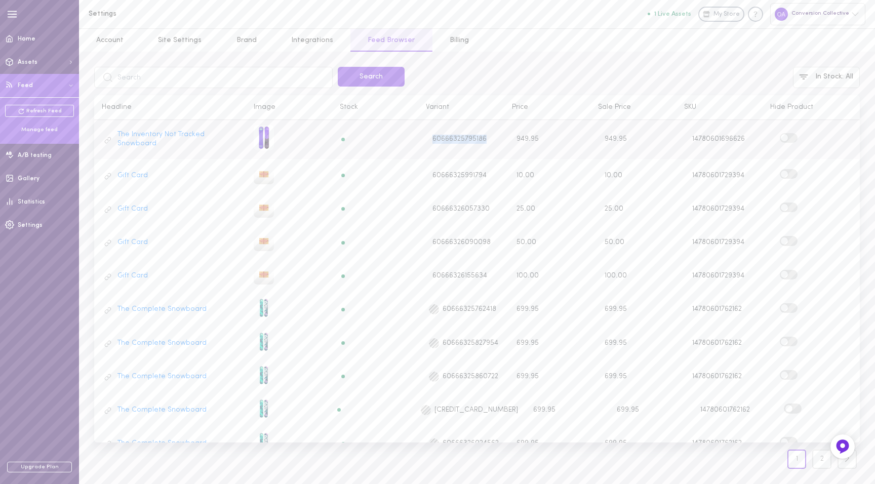
drag, startPoint x: 487, startPoint y: 141, endPoint x: 411, endPoint y: 148, distance: 76.2
click at [411, 148] on div "The Inventory Not Tracked Snowboard 60666325795186 949.95 949.95 14780601696626" at bounding box center [477, 139] width 766 height 28
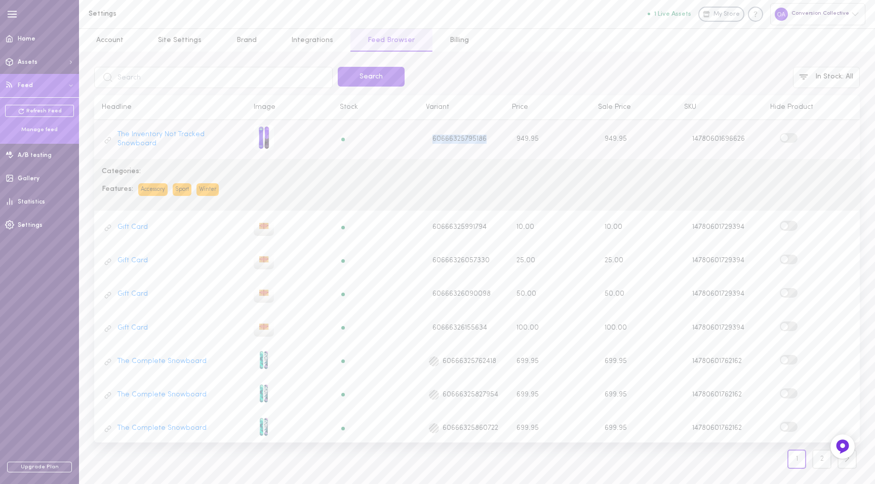
copy div "60666325795186"
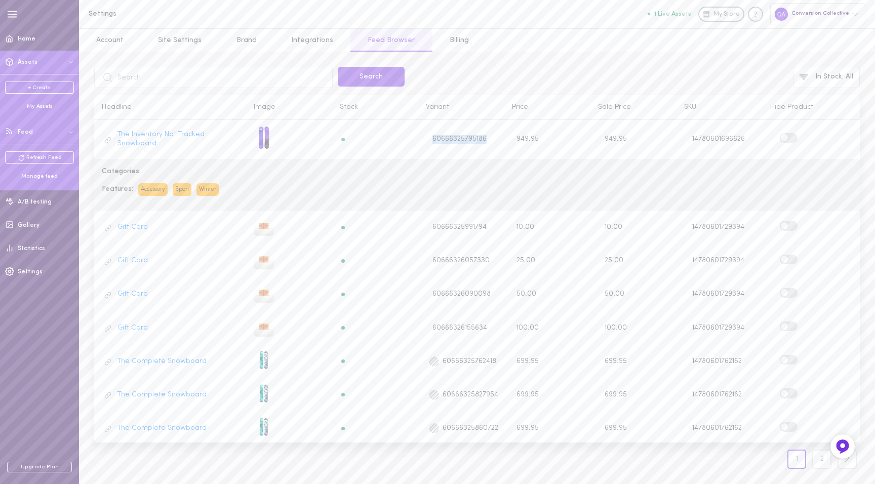
click at [37, 59] on button "Assets" at bounding box center [39, 62] width 79 height 23
click at [27, 65] on span "Assets" at bounding box center [28, 62] width 20 height 6
click at [41, 106] on div "My Assets" at bounding box center [39, 107] width 69 height 8
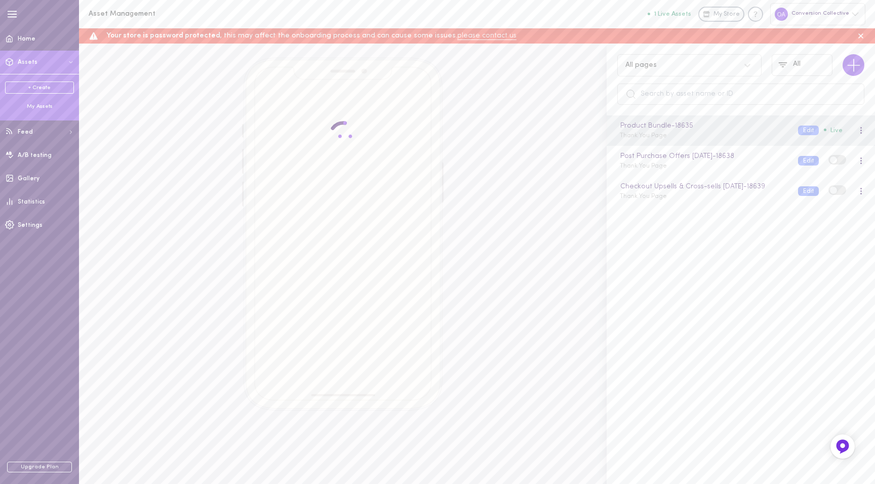
click at [28, 62] on span "Assets" at bounding box center [28, 62] width 20 height 6
click at [40, 38] on link "Home" at bounding box center [39, 38] width 79 height 23
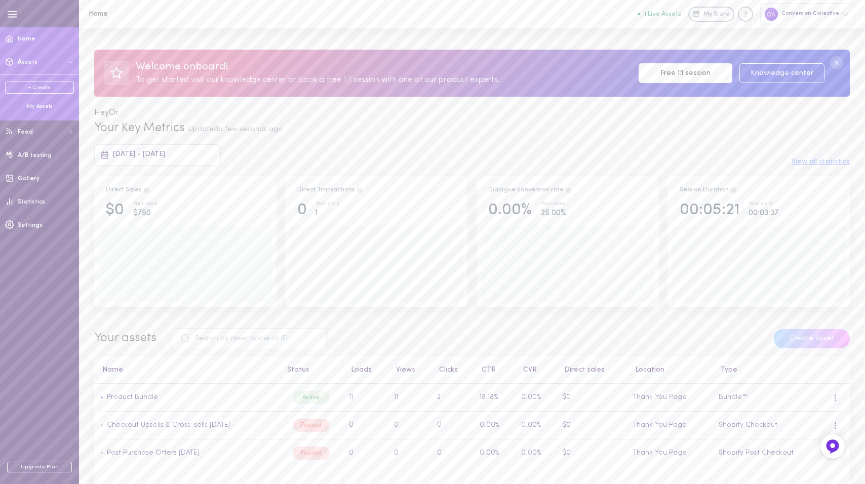
click at [34, 64] on span "Assets" at bounding box center [28, 62] width 20 height 6
click at [26, 59] on span "Assets" at bounding box center [28, 62] width 20 height 6
click at [24, 60] on span "Assets" at bounding box center [28, 62] width 20 height 6
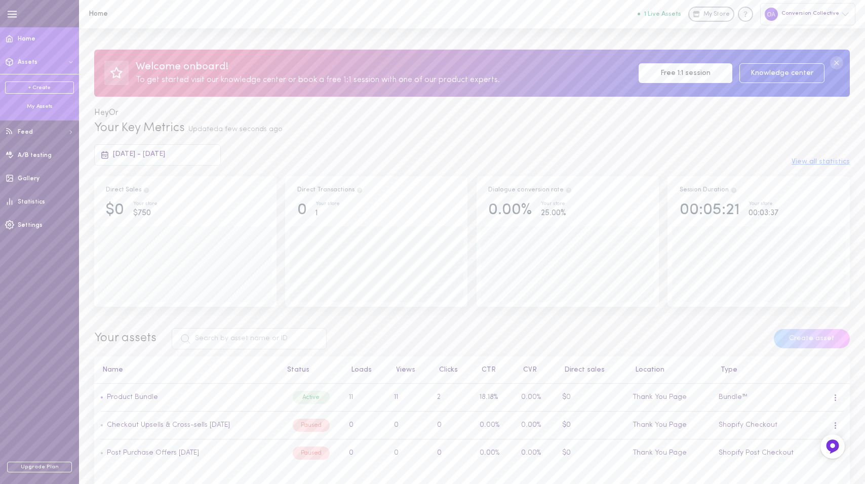
click at [24, 60] on span "Assets" at bounding box center [28, 62] width 20 height 6
click at [44, 62] on button "Assets" at bounding box center [39, 62] width 79 height 23
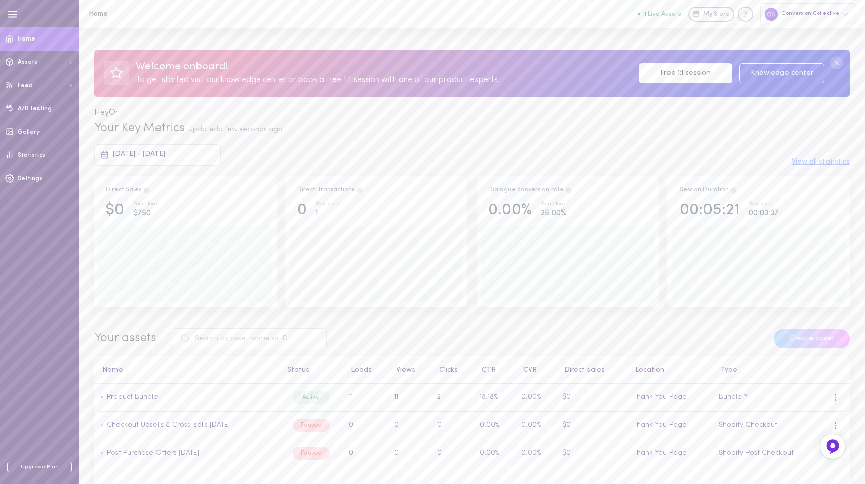
click at [0, 51] on button "Assets" at bounding box center [39, 62] width 79 height 23
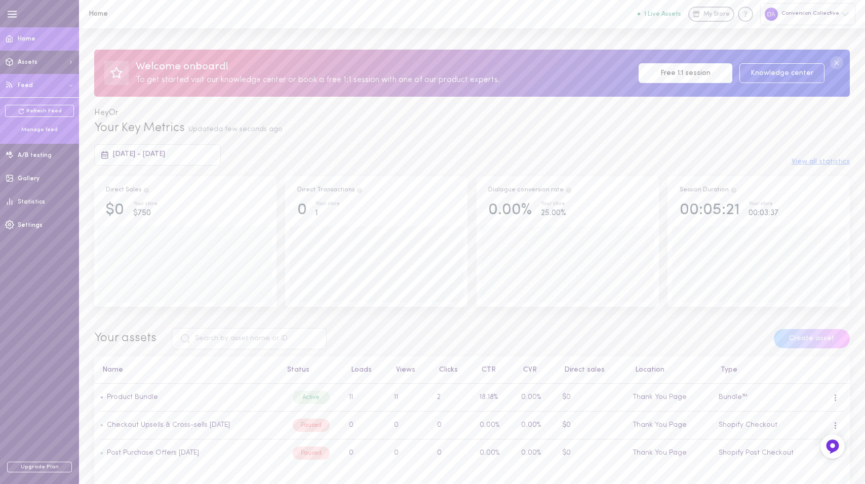
click at [28, 85] on span "Feed" at bounding box center [25, 86] width 15 height 6
click at [31, 107] on div "My Assets" at bounding box center [39, 107] width 69 height 8
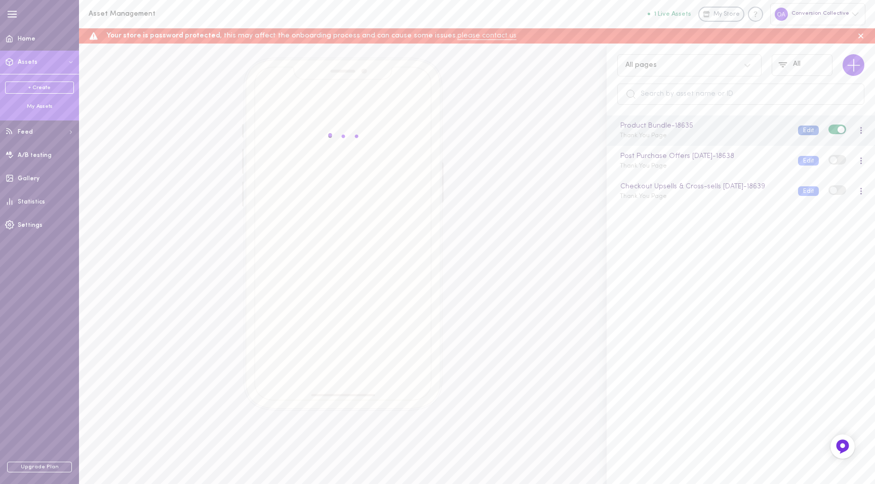
click at [803, 132] on button "Edit" at bounding box center [808, 131] width 21 height 10
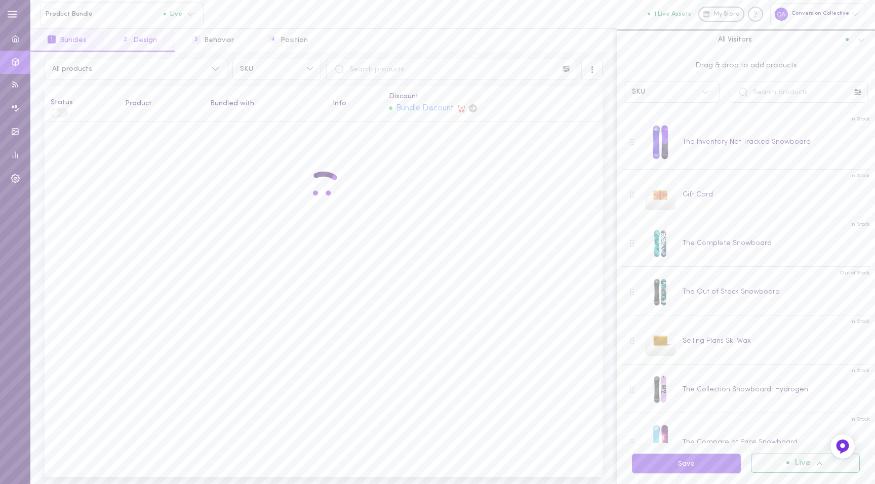
click at [146, 38] on button "2 Design" at bounding box center [139, 40] width 70 height 23
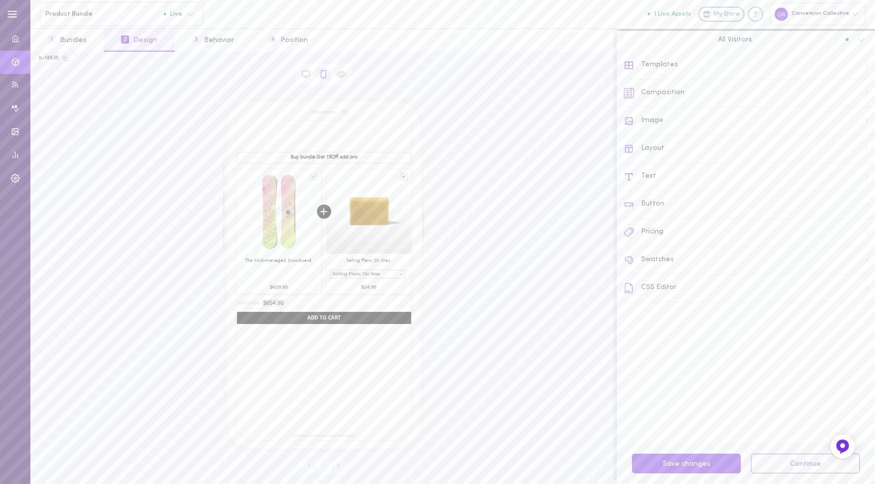
click at [367, 288] on span "$24.95" at bounding box center [369, 287] width 17 height 7
